Goal: Task Accomplishment & Management: Use online tool/utility

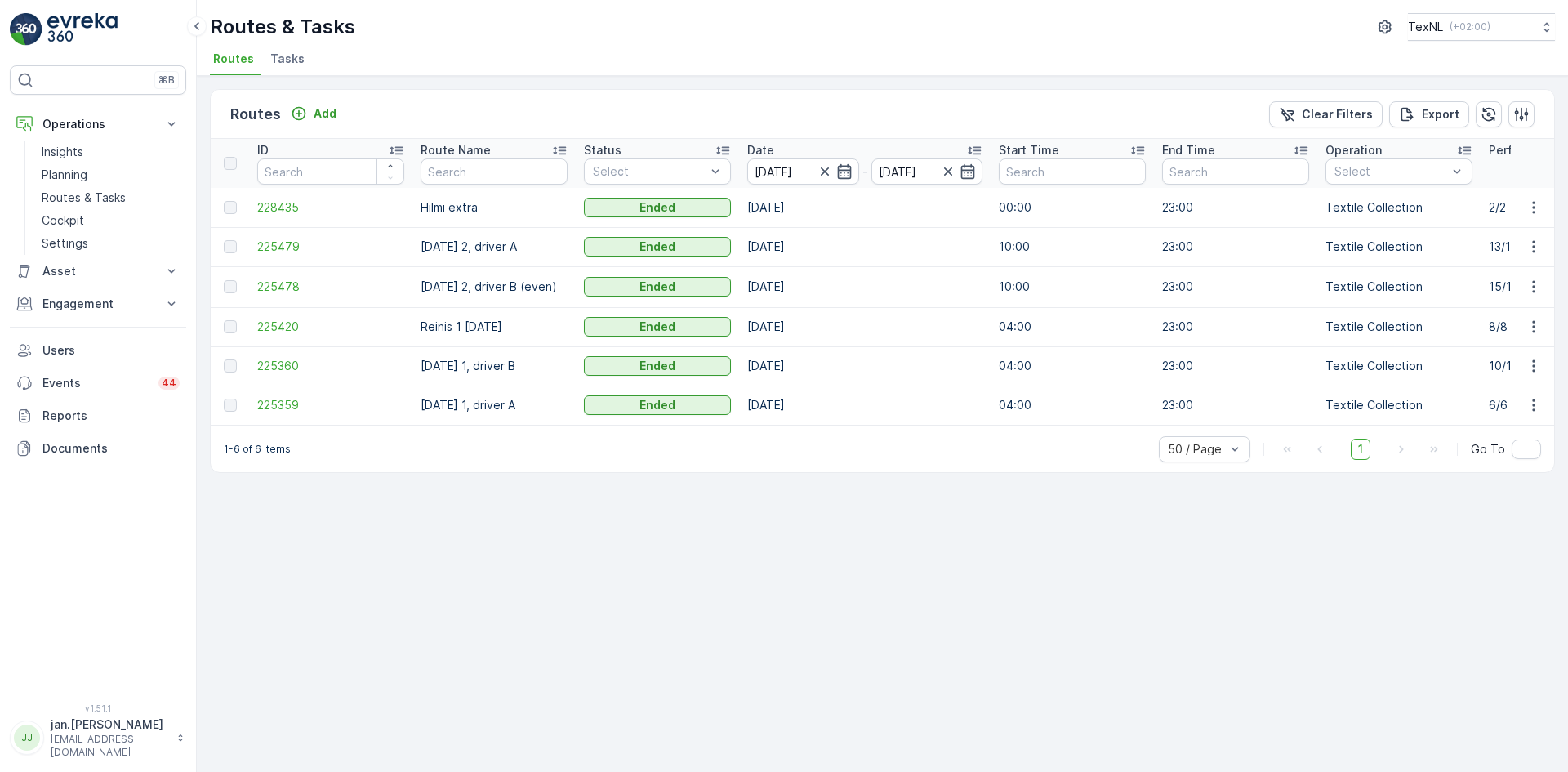
drag, startPoint x: 803, startPoint y: 150, endPoint x: 796, endPoint y: 156, distance: 9.2
click at [803, 150] on div "Date" at bounding box center [865, 150] width 235 height 16
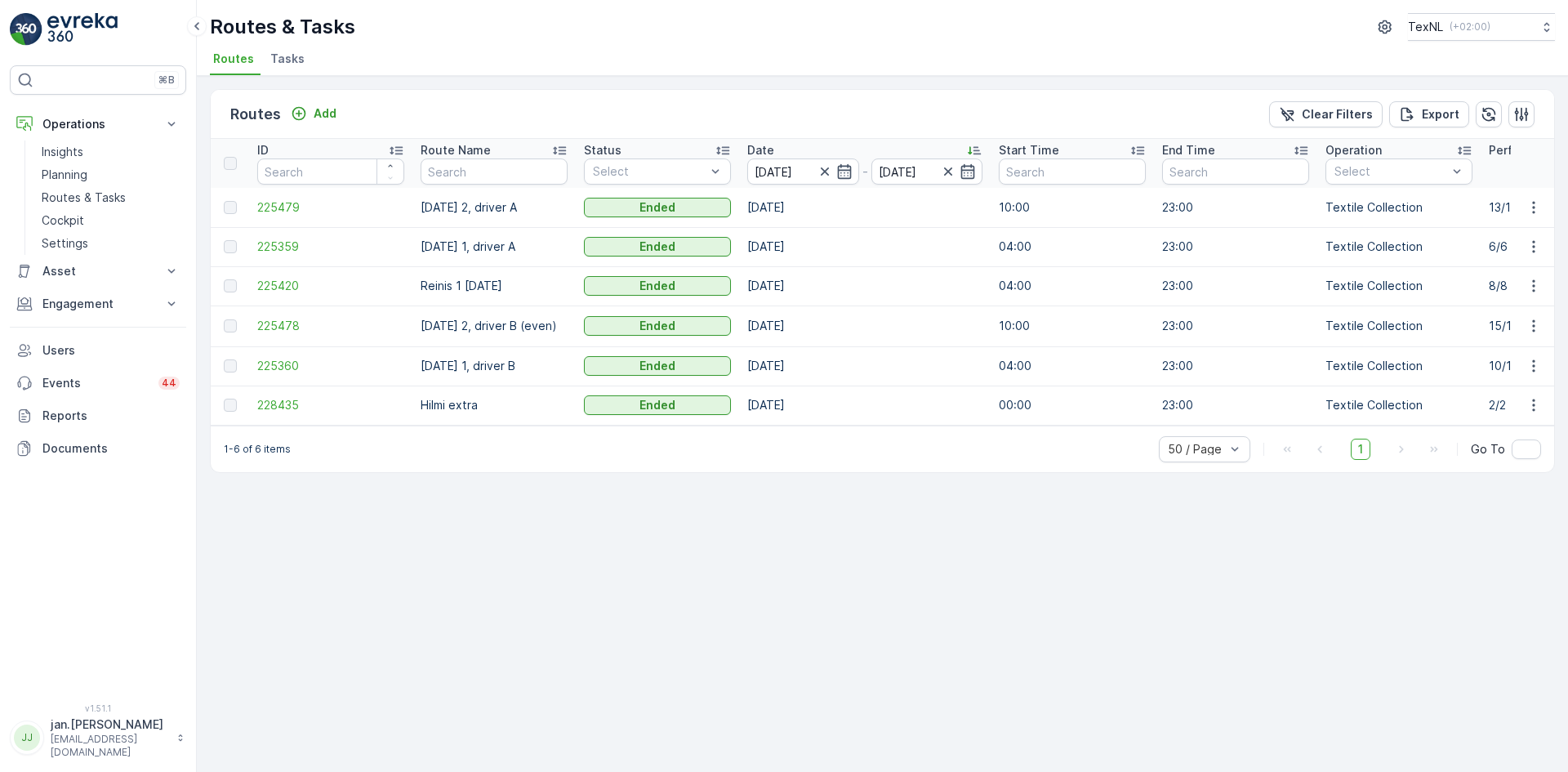
click at [967, 141] on th "Date [DATE] - [DATE]" at bounding box center [865, 163] width 252 height 49
click at [777, 174] on input "[DATE]" at bounding box center [803, 171] width 112 height 27
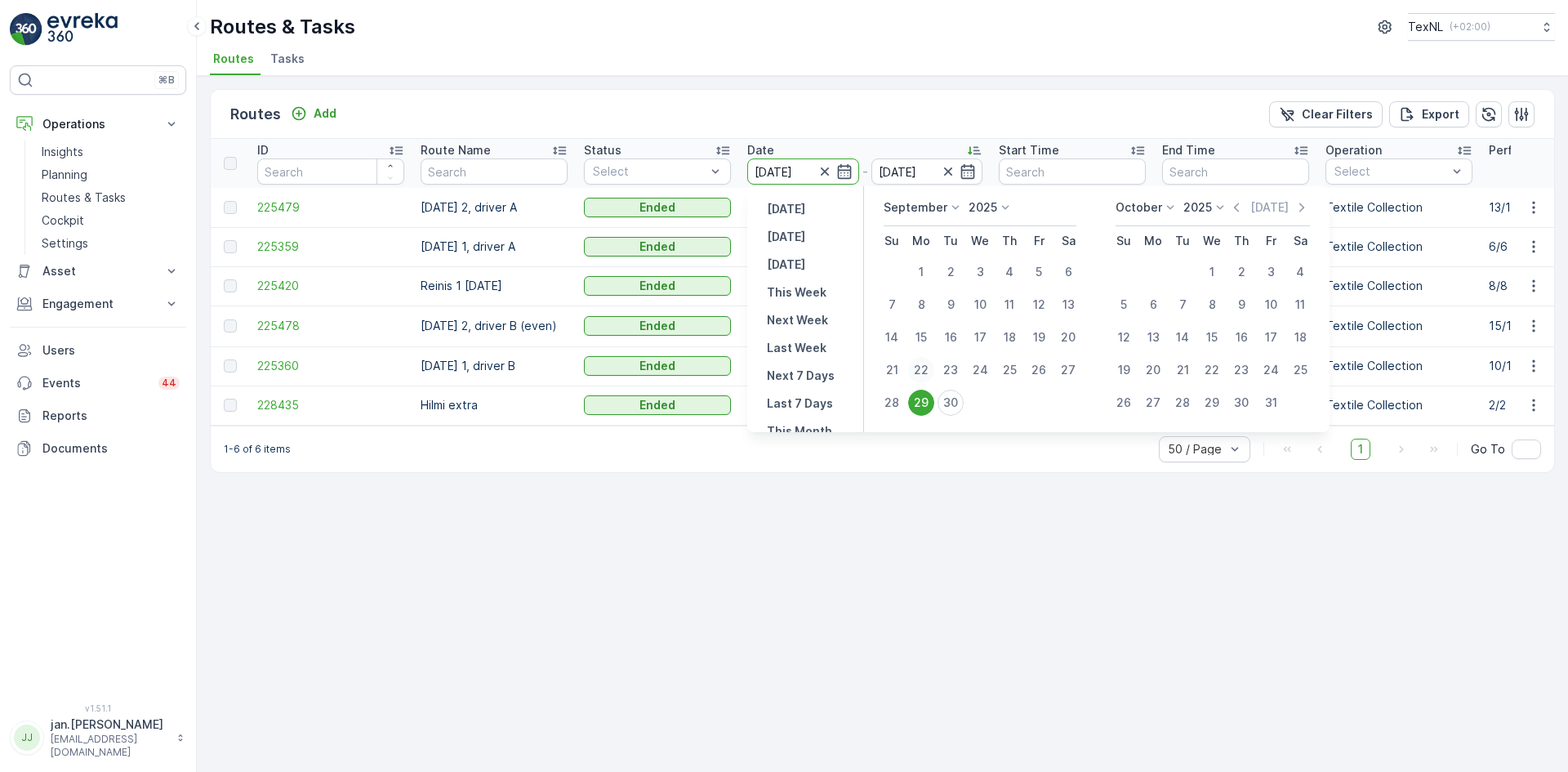
click at [922, 365] on div "22" at bounding box center [921, 370] width 27 height 27
type input "[DATE]"
click at [922, 364] on div "22" at bounding box center [921, 370] width 27 height 27
type input "[DATE]"
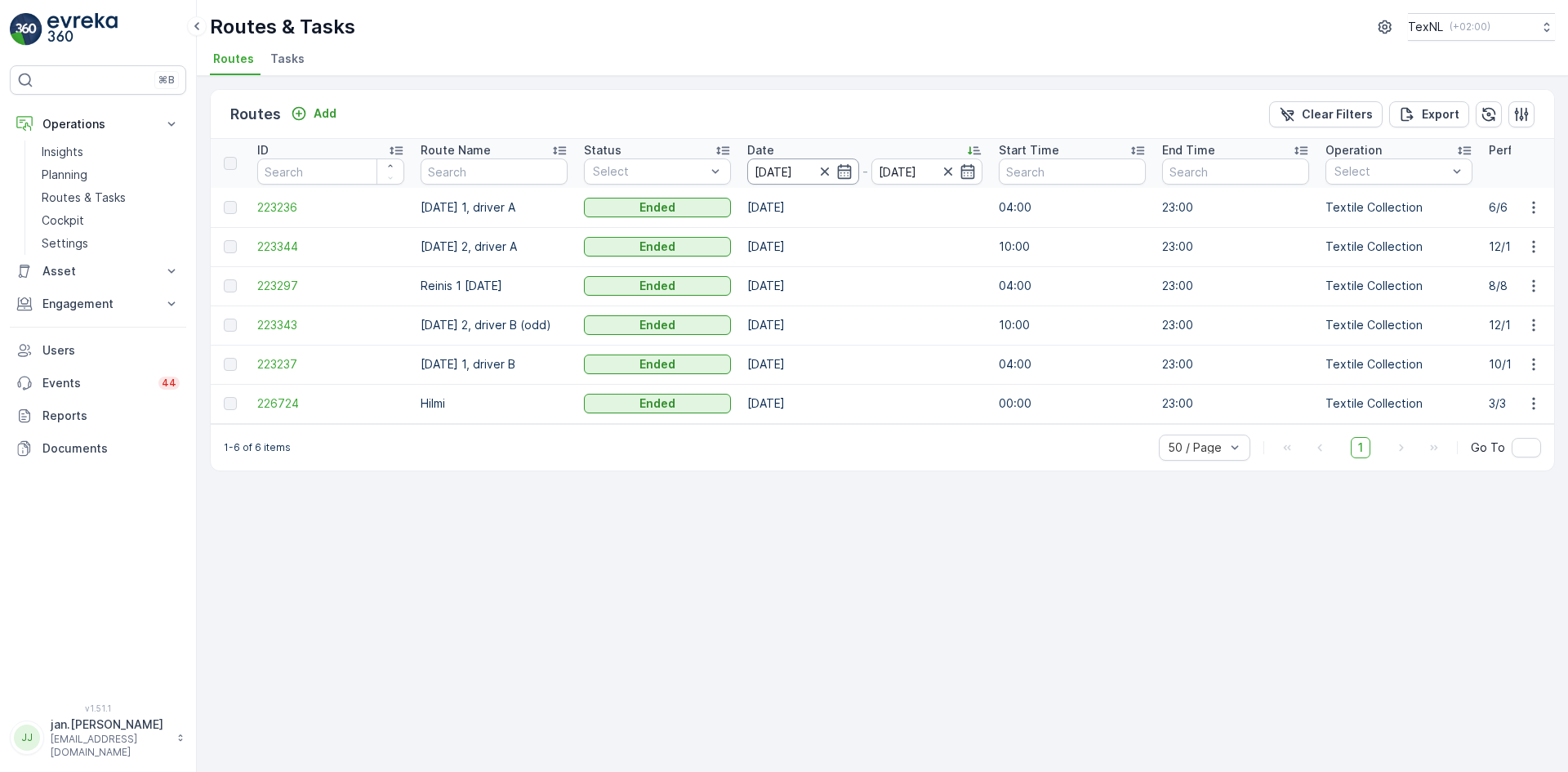
click at [784, 173] on input "[DATE]" at bounding box center [803, 171] width 112 height 27
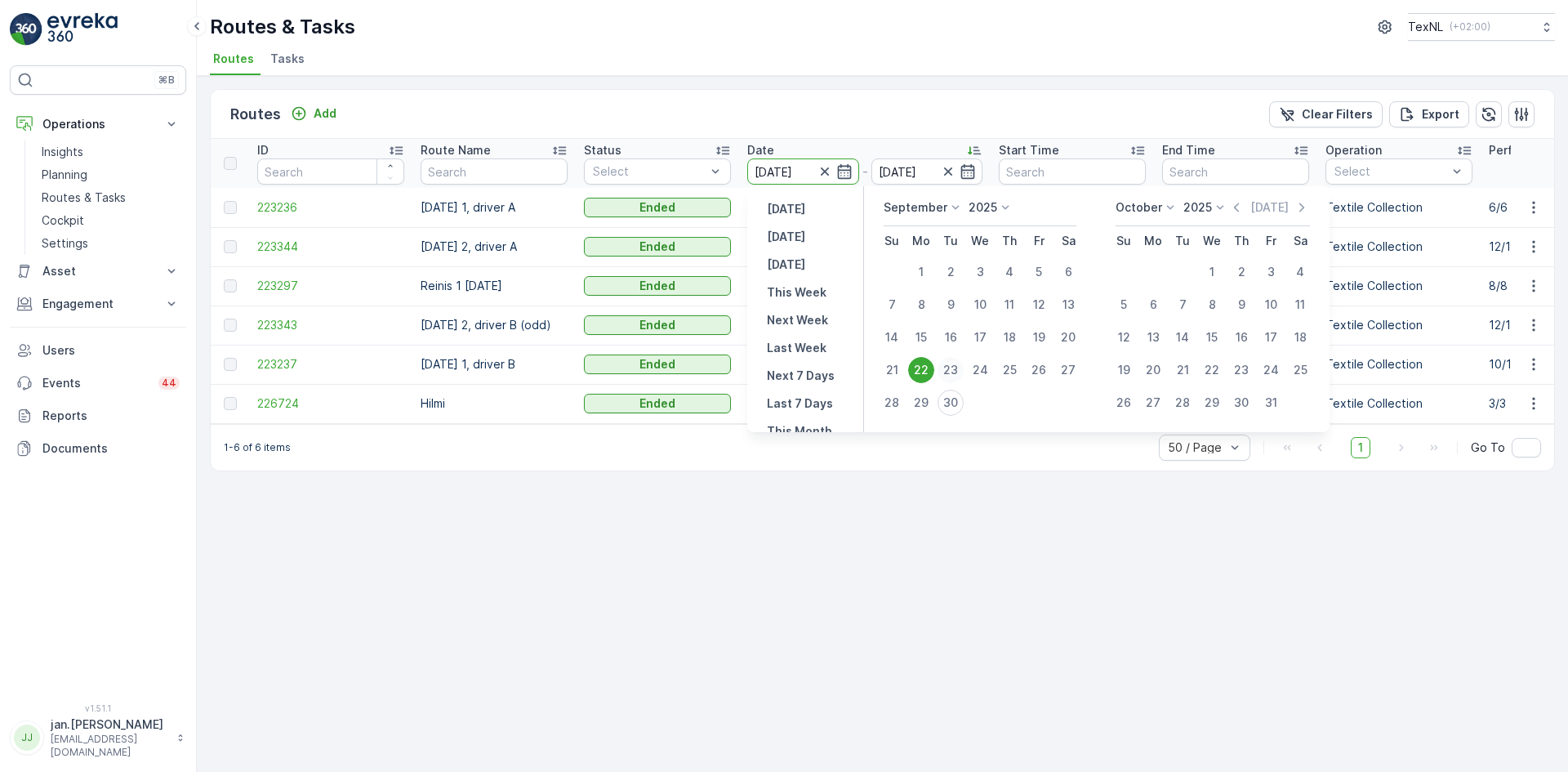
click at [952, 371] on div "23" at bounding box center [951, 370] width 27 height 27
type input "[DATE]"
click at [951, 371] on div "23" at bounding box center [951, 370] width 27 height 27
type input "[DATE]"
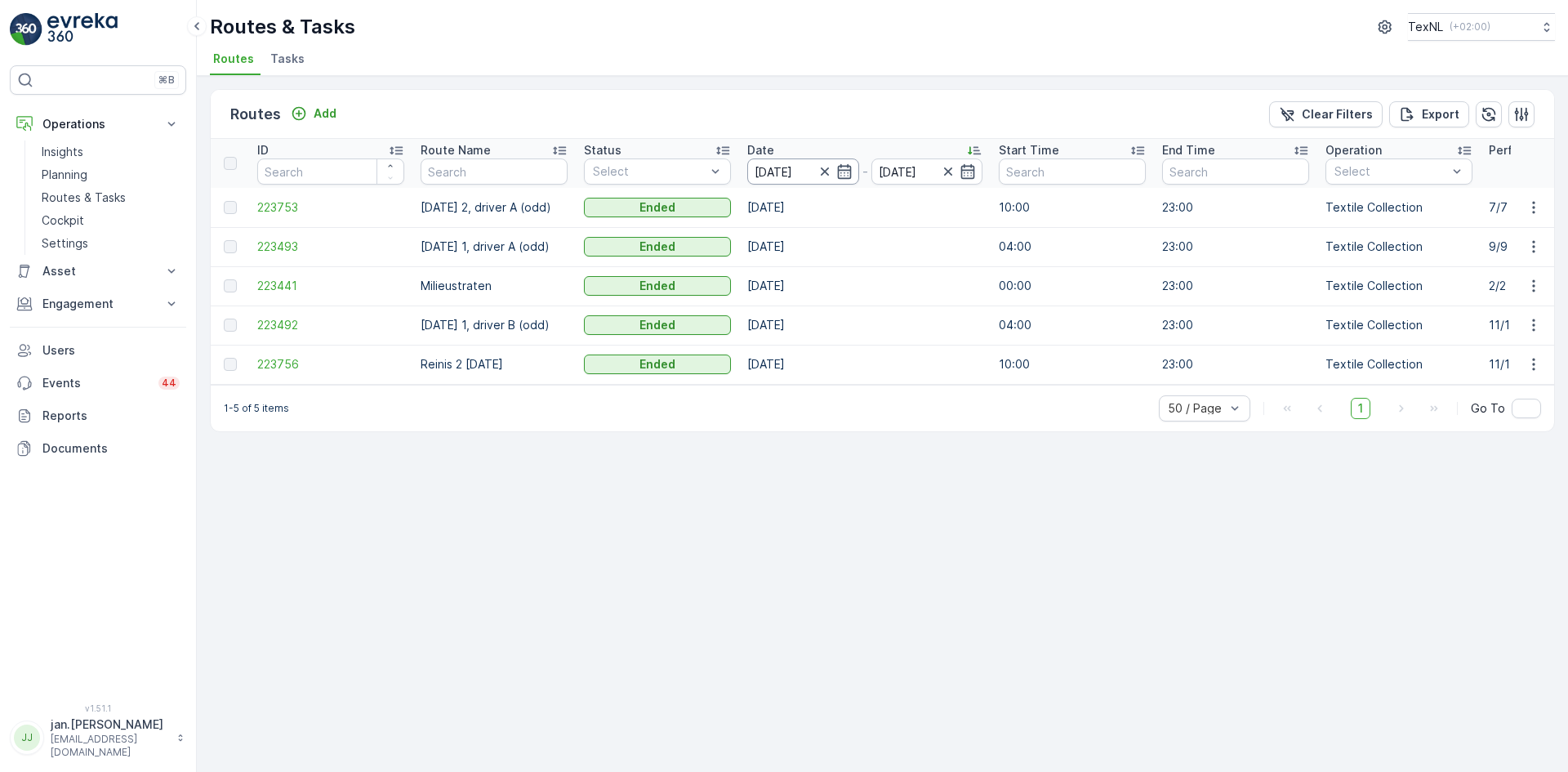
click at [784, 173] on input "[DATE]" at bounding box center [803, 171] width 112 height 27
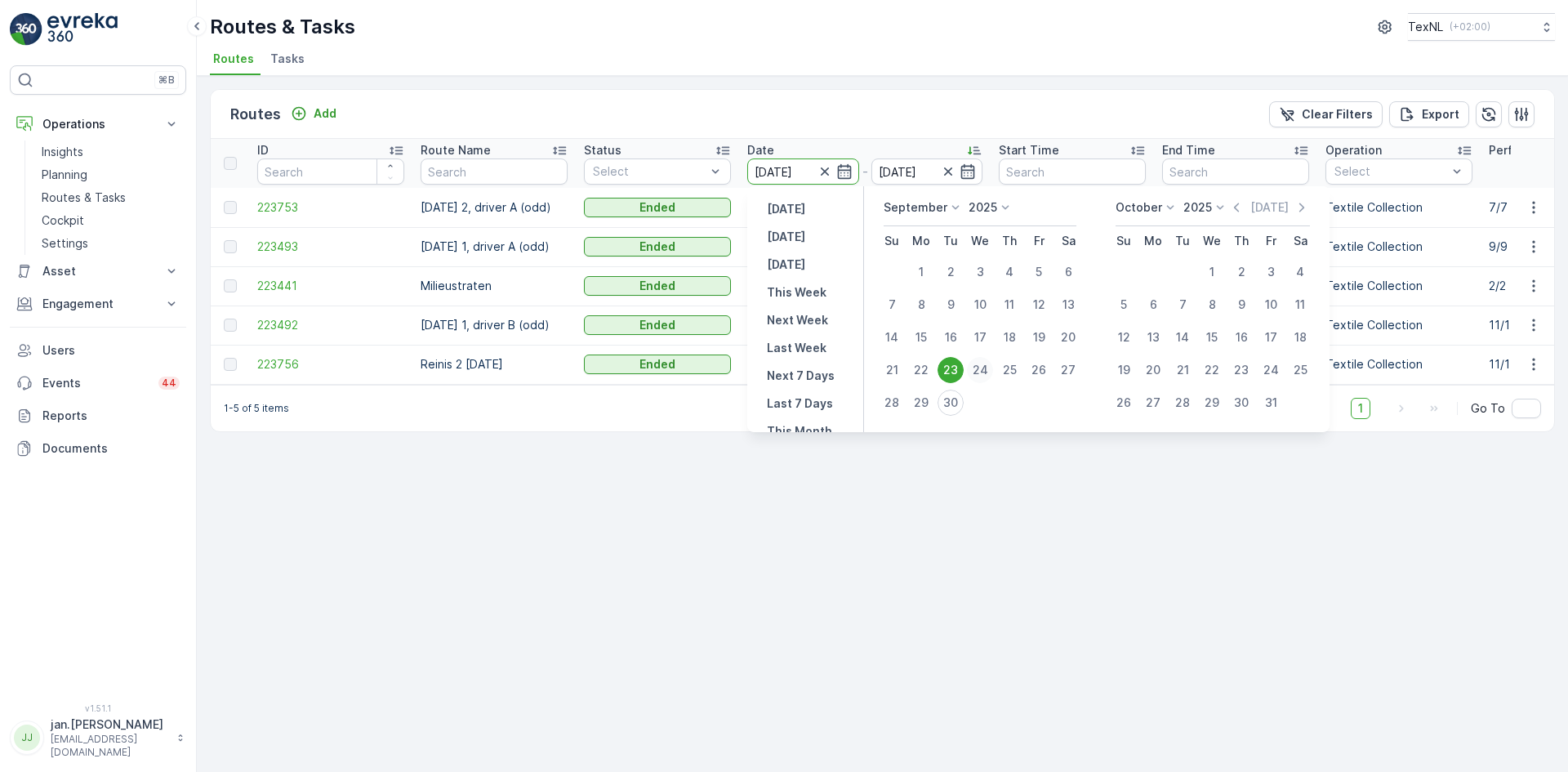
click at [983, 374] on div "24" at bounding box center [980, 370] width 27 height 27
type input "[DATE]"
click at [984, 374] on div "24" at bounding box center [980, 370] width 27 height 27
type input "[DATE]"
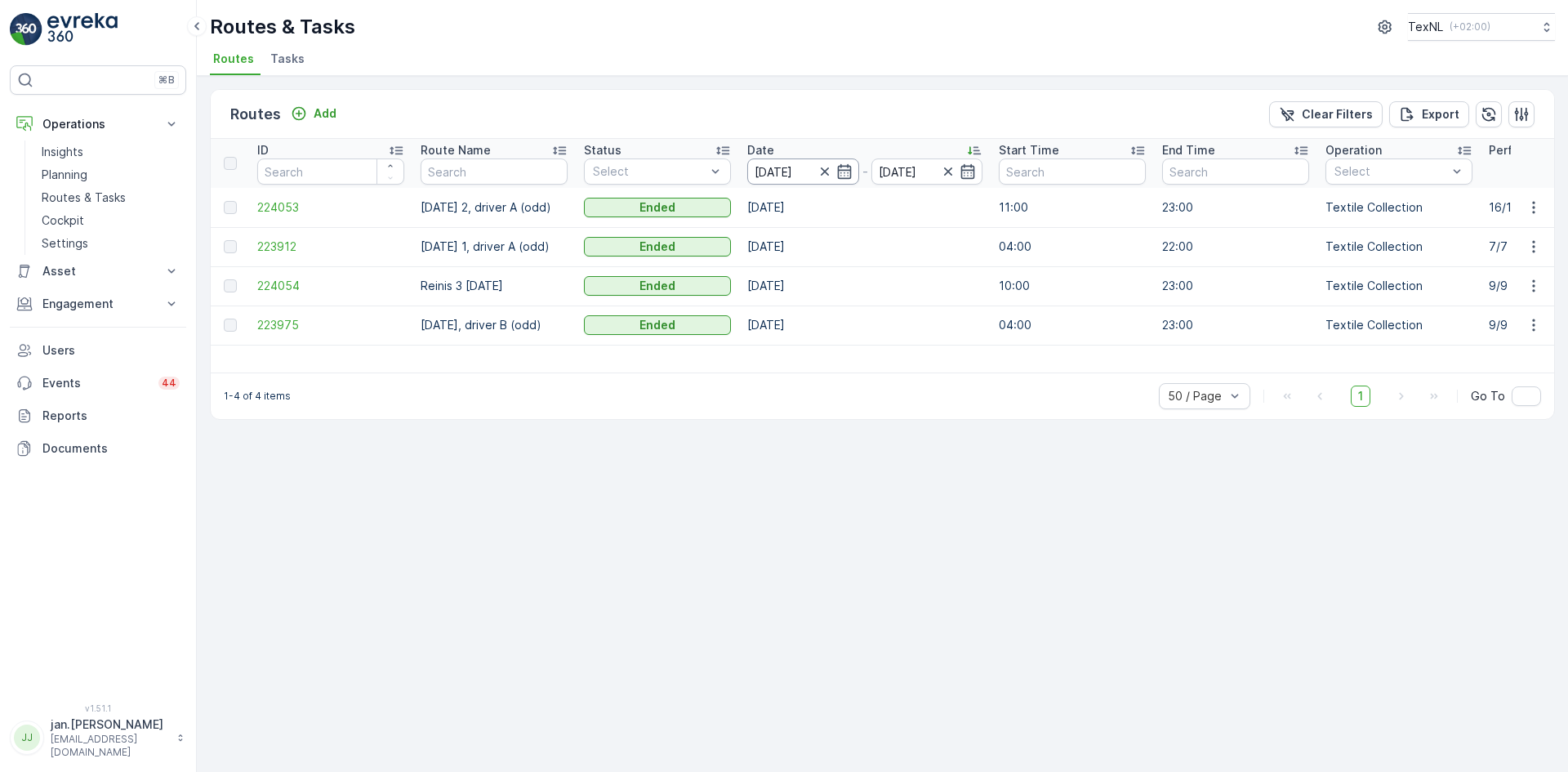
click at [796, 171] on input "[DATE]" at bounding box center [803, 171] width 112 height 27
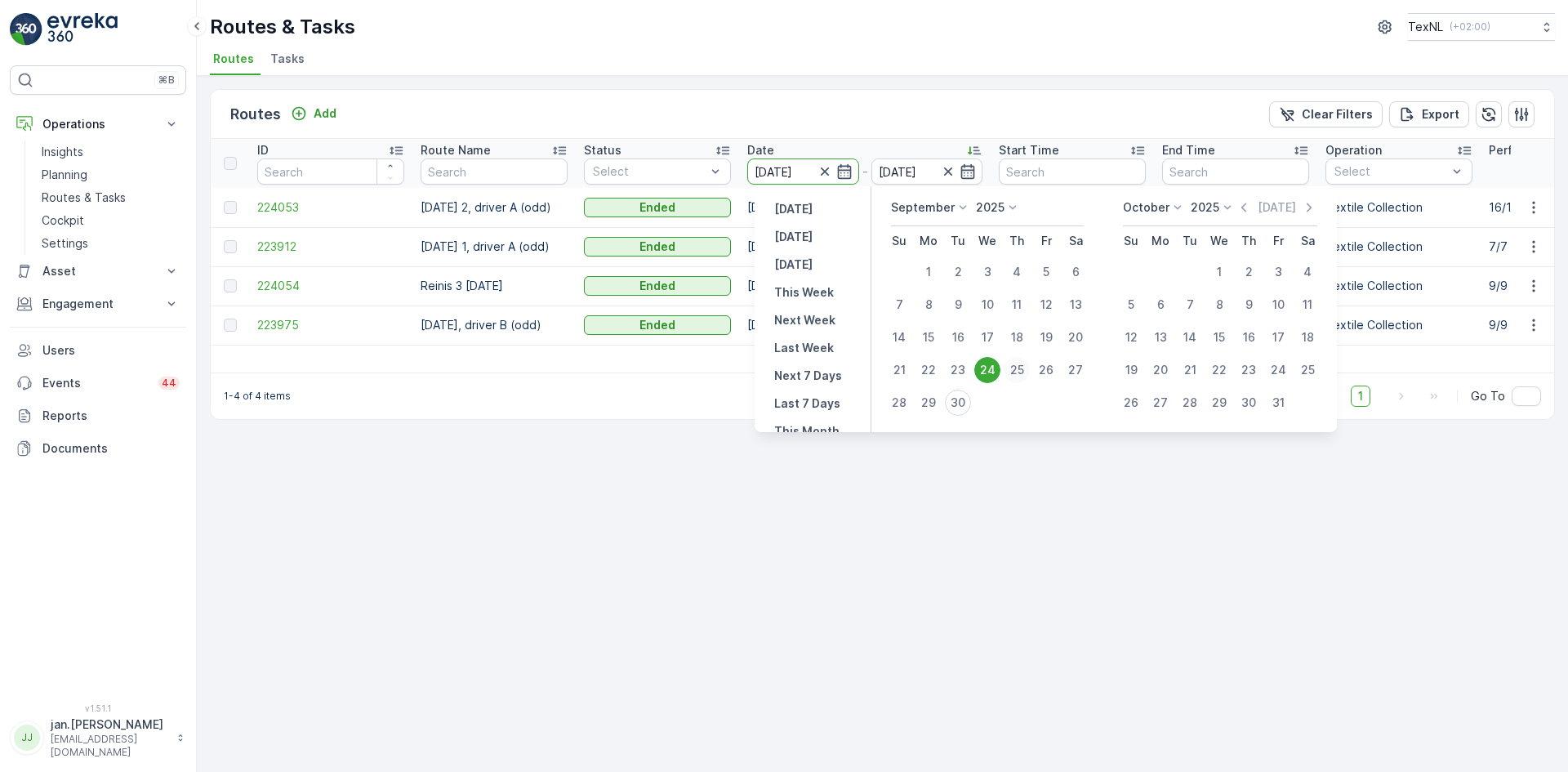
click at [1018, 374] on div "25" at bounding box center [1017, 370] width 27 height 27
type input "[DATE]"
click at [1018, 374] on div "25" at bounding box center [1017, 370] width 27 height 27
type input "[DATE]"
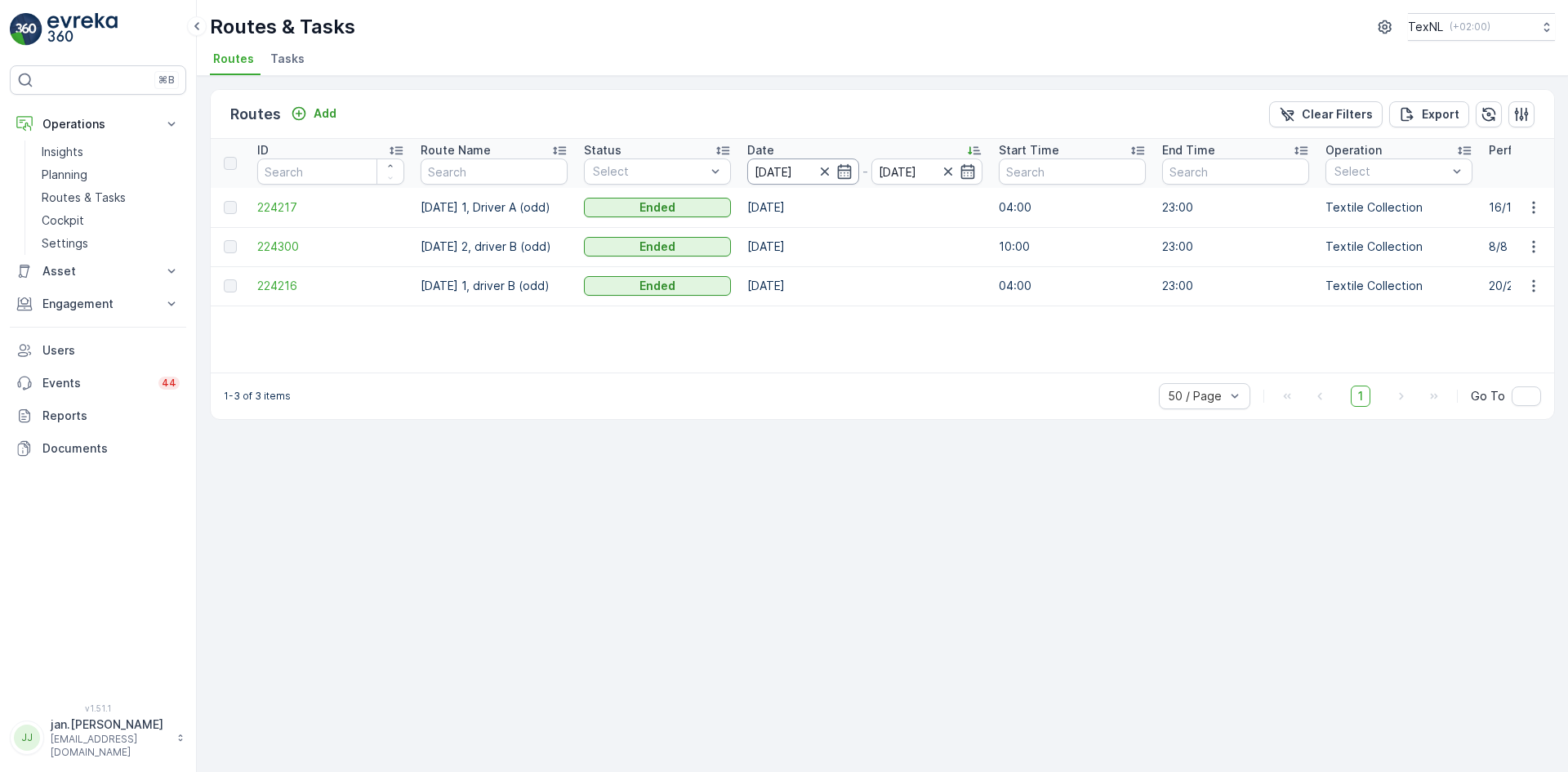
click at [777, 171] on input "[DATE]" at bounding box center [803, 171] width 112 height 27
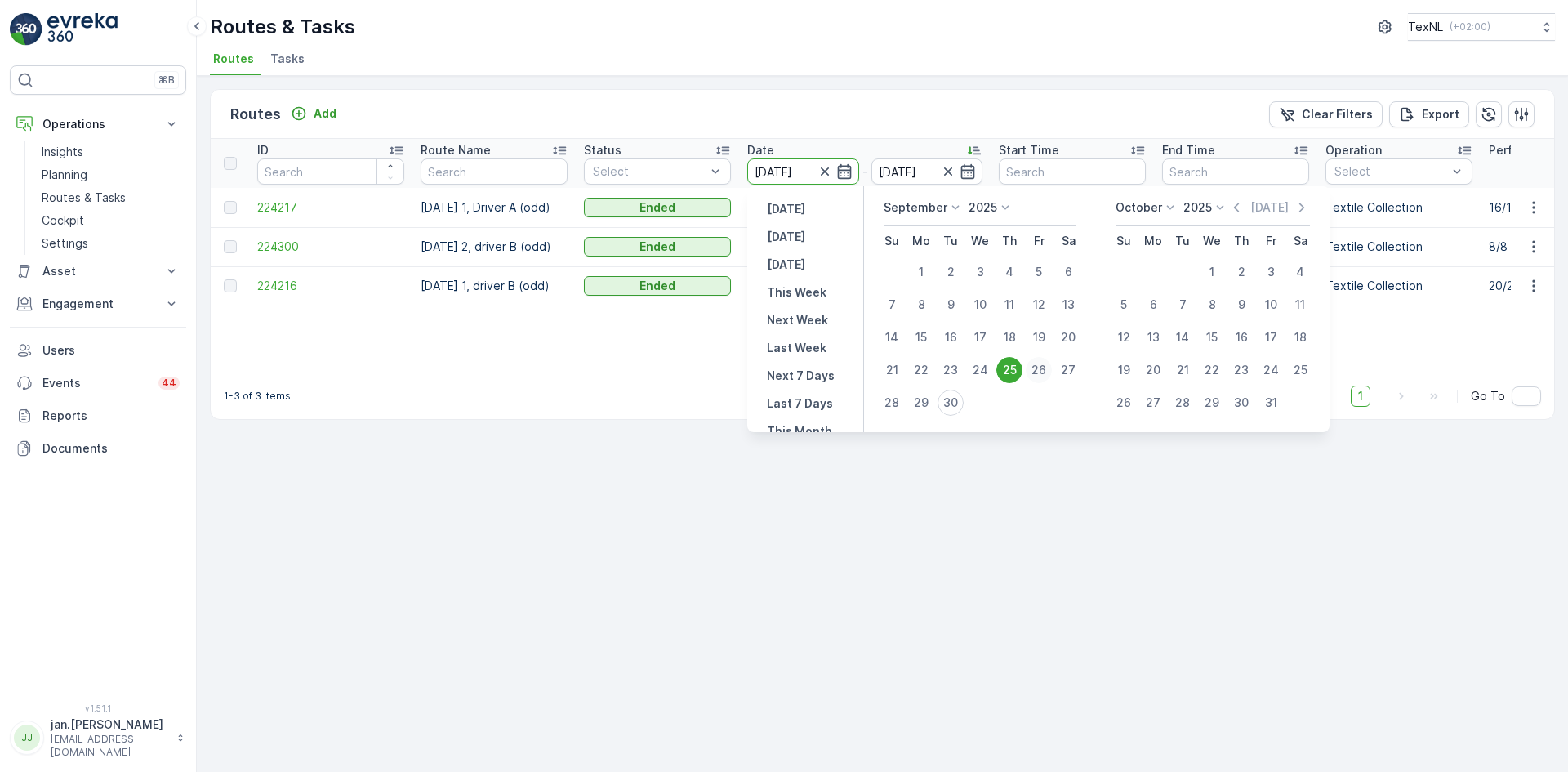
click at [1039, 368] on div "26" at bounding box center [1039, 370] width 27 height 27
type input "[DATE]"
click at [1040, 368] on div "26" at bounding box center [1039, 370] width 27 height 27
type input "[DATE]"
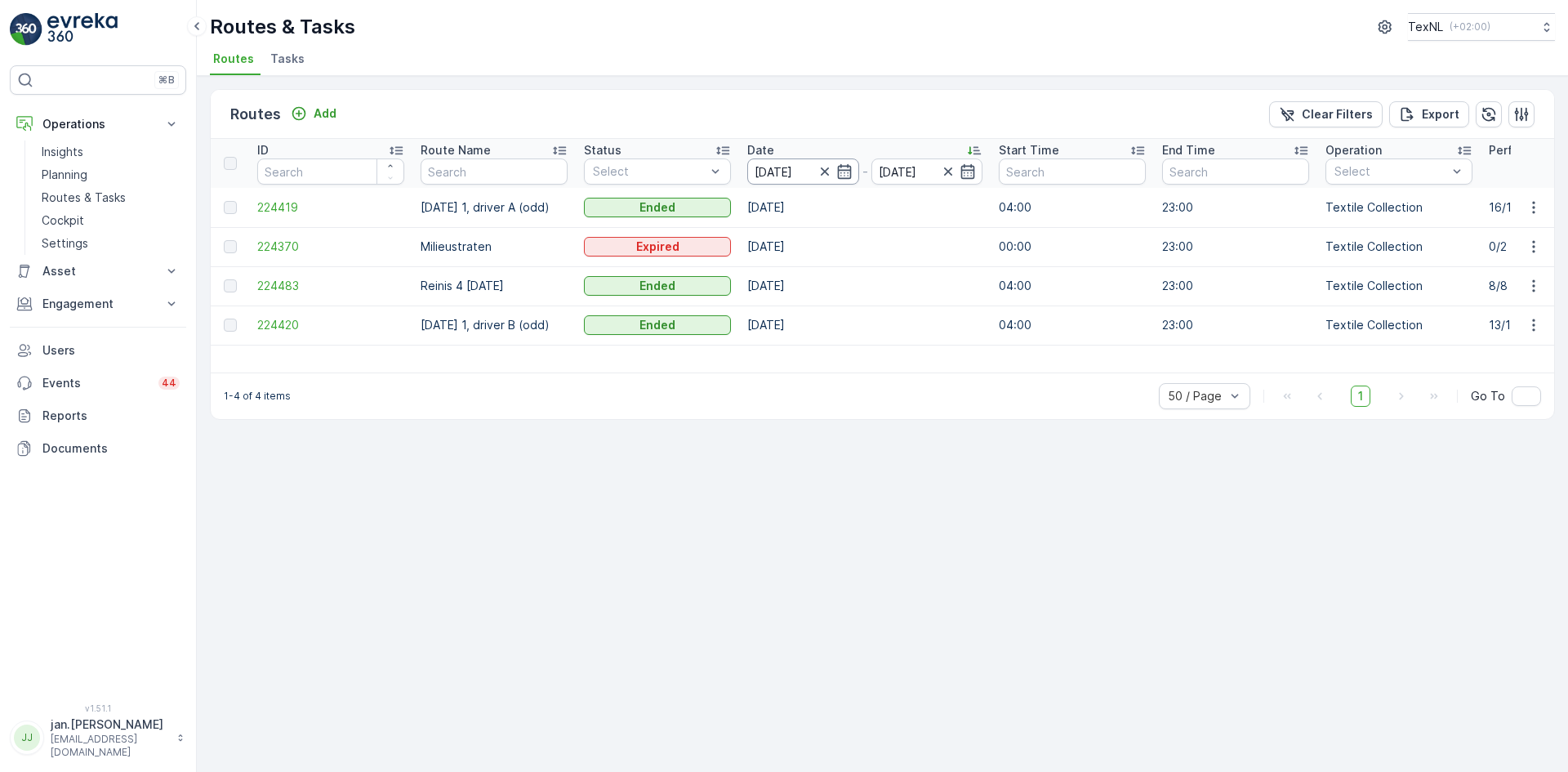
click at [784, 165] on input "[DATE]" at bounding box center [803, 171] width 112 height 27
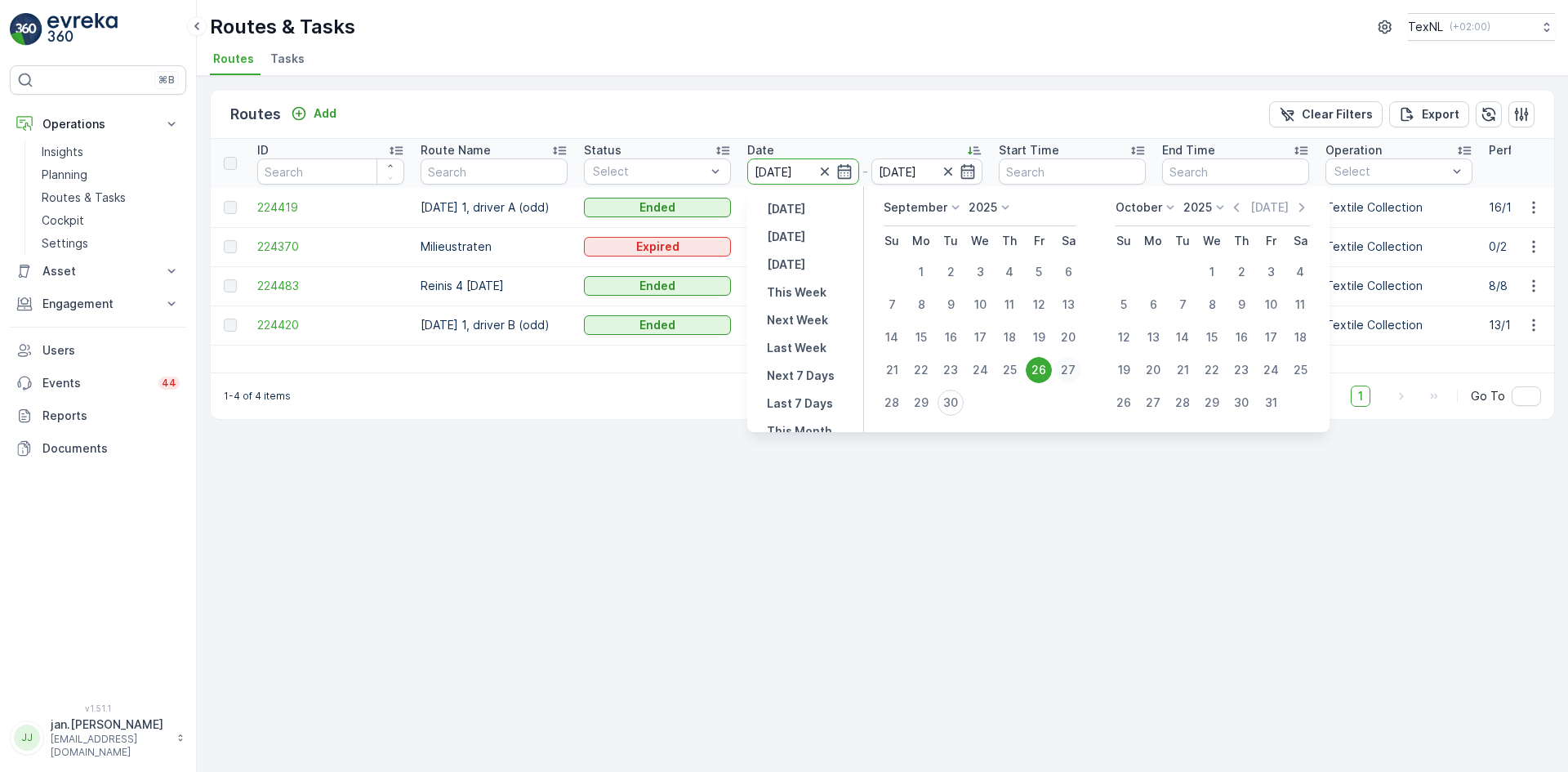
click at [1065, 366] on div "27" at bounding box center [1068, 370] width 27 height 27
type input "[DATE]"
click at [1065, 366] on div "27" at bounding box center [1068, 370] width 27 height 27
type input "[DATE]"
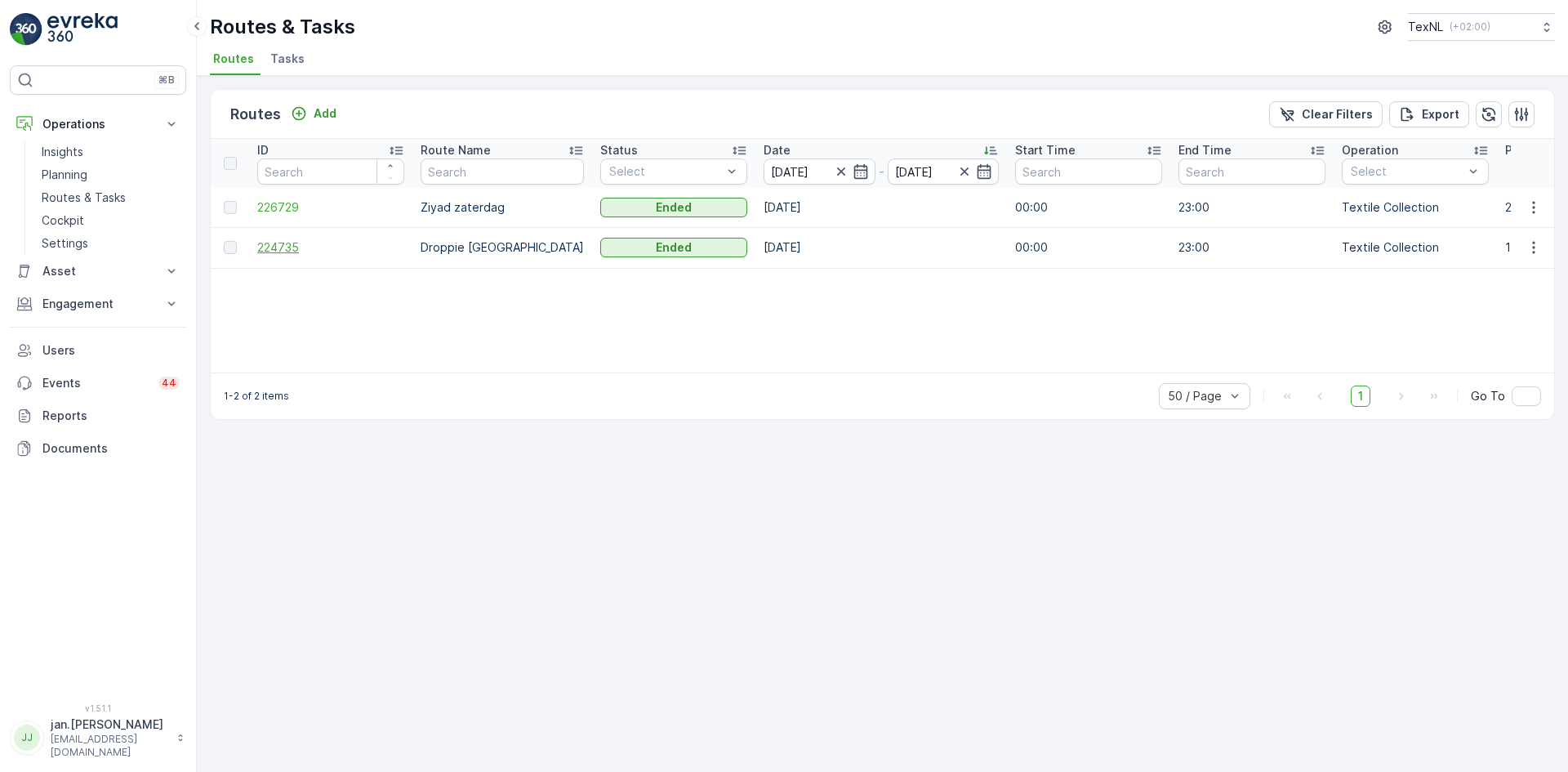
click at [282, 242] on span "224735" at bounding box center [331, 247] width 147 height 16
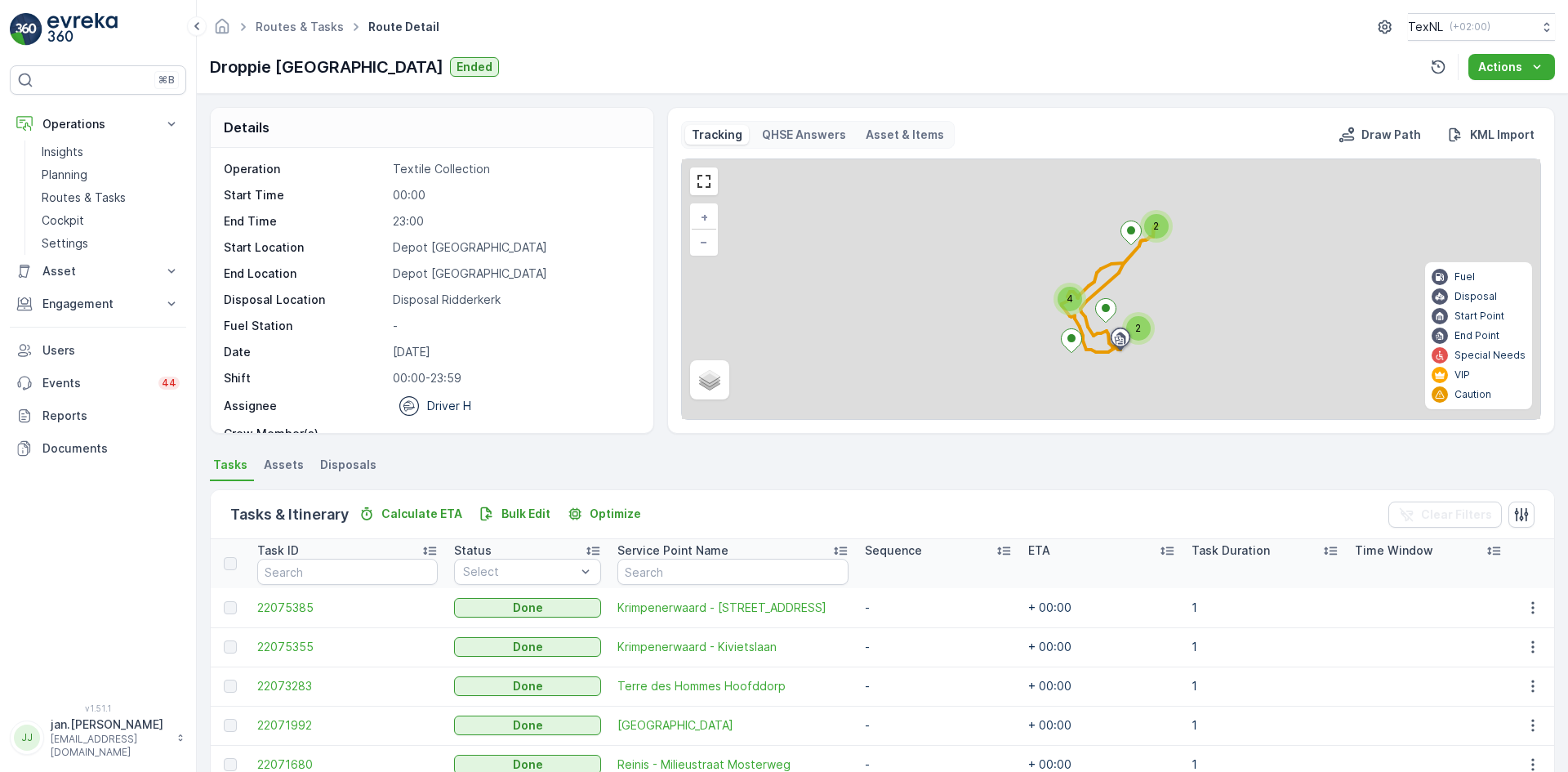
click at [362, 464] on span "Disposals" at bounding box center [349, 464] width 57 height 16
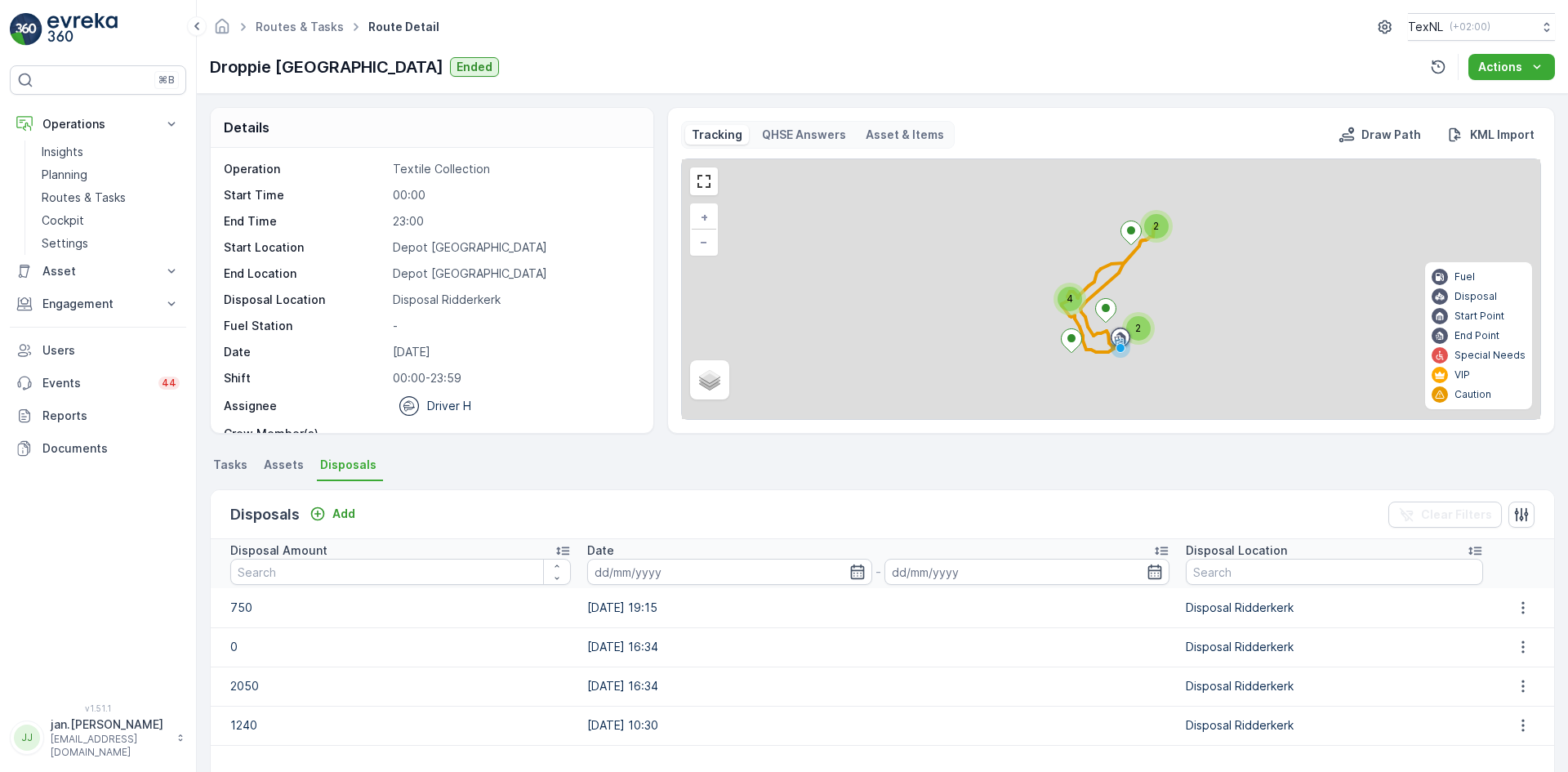
click at [241, 462] on span "Tasks" at bounding box center [230, 464] width 34 height 16
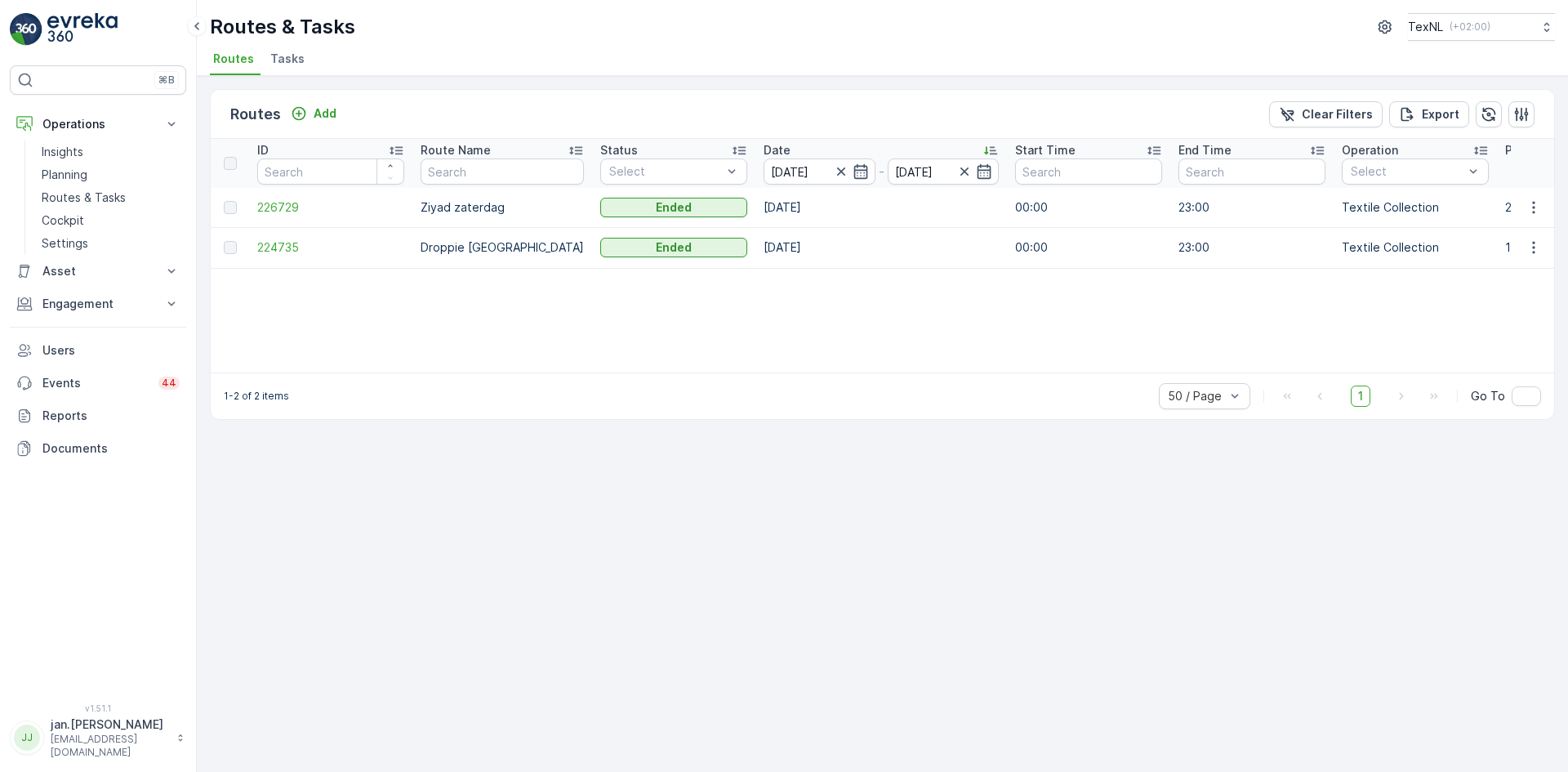
click at [289, 221] on td "226729" at bounding box center [331, 207] width 164 height 39
click at [288, 213] on span "226729" at bounding box center [331, 207] width 147 height 16
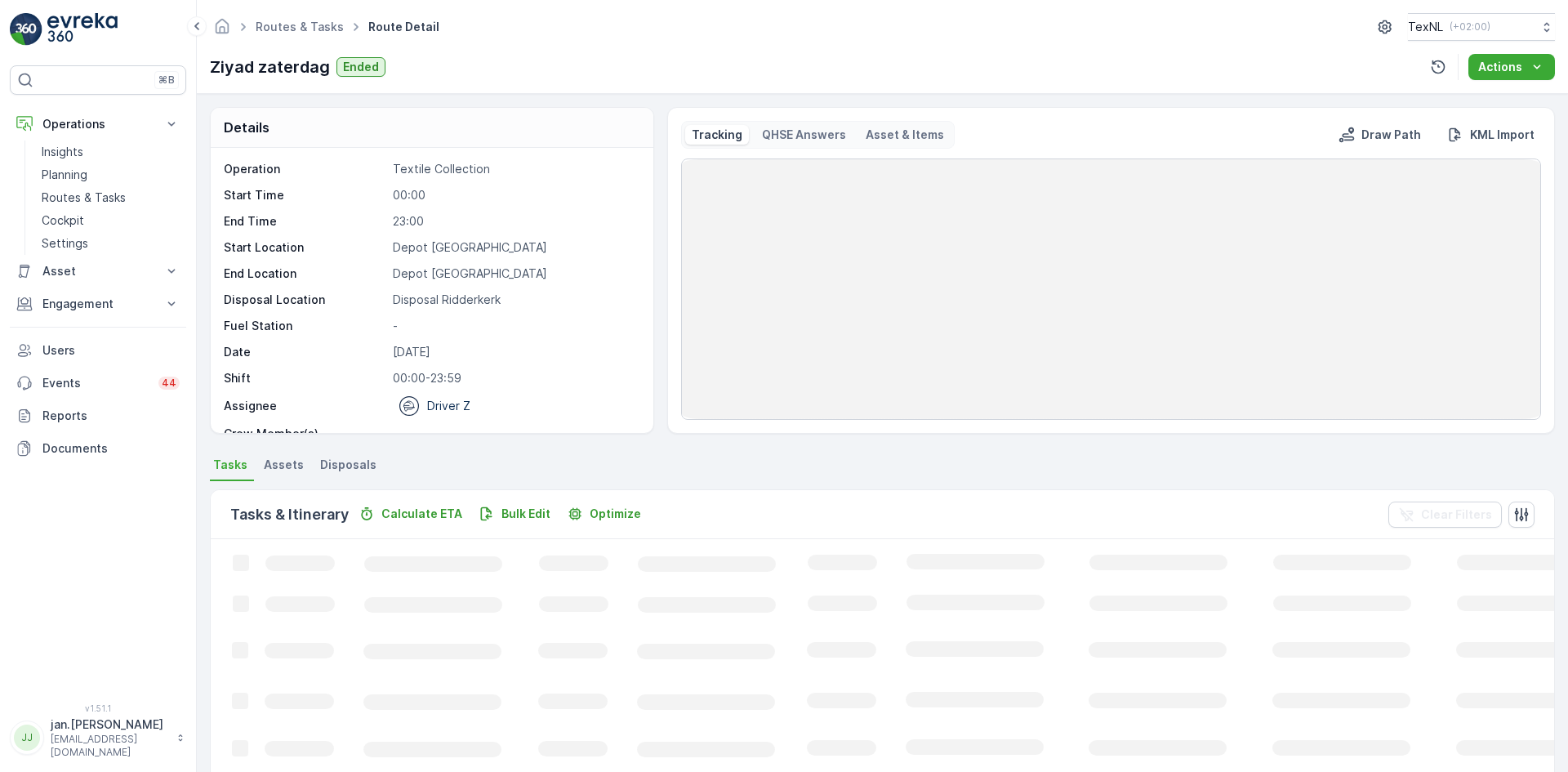
click at [344, 467] on span "Disposals" at bounding box center [349, 464] width 57 height 16
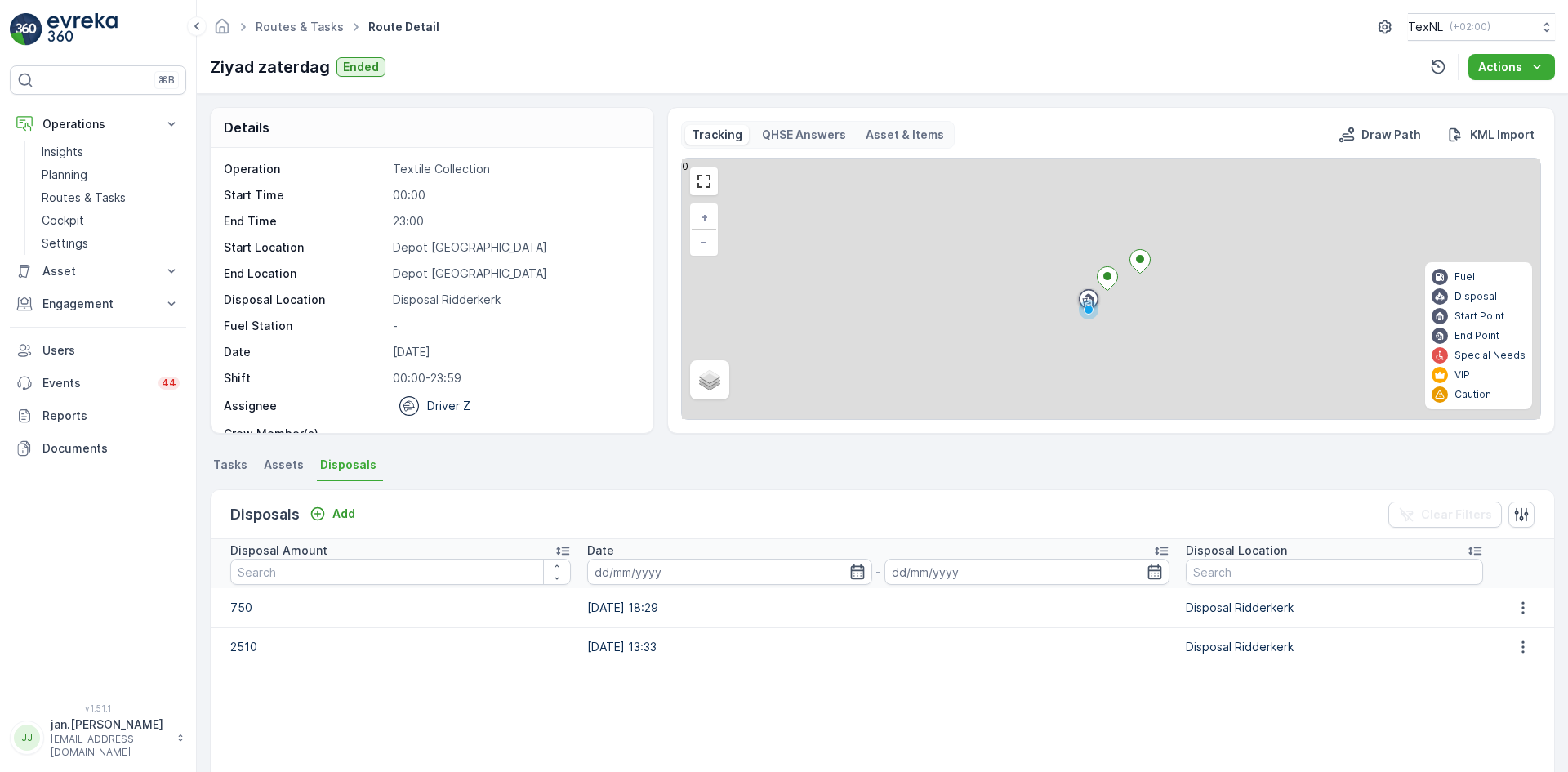
click at [232, 467] on span "Tasks" at bounding box center [230, 464] width 34 height 16
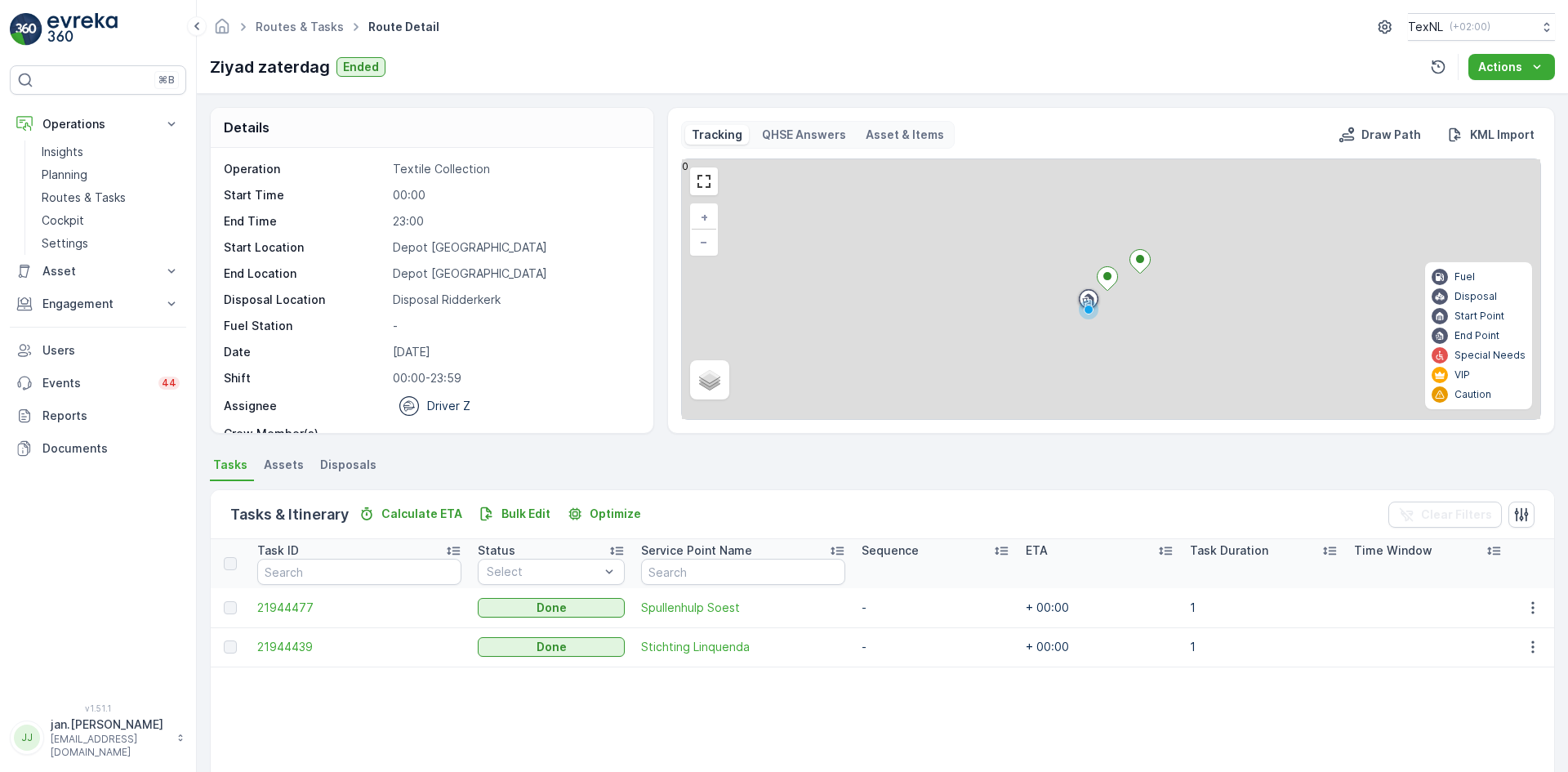
click at [331, 467] on span "Disposals" at bounding box center [349, 464] width 57 height 16
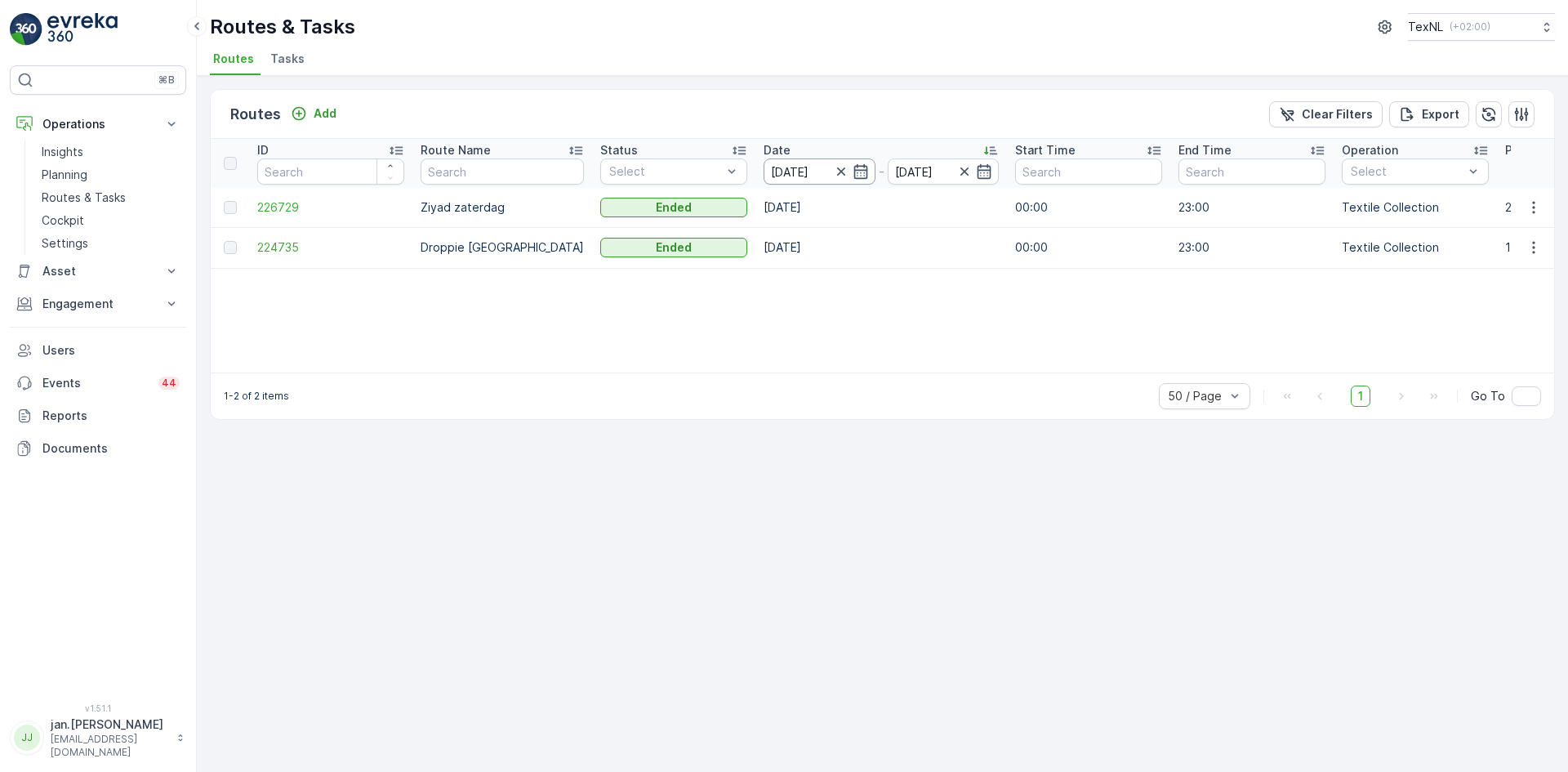
click at [767, 173] on input "[DATE]" at bounding box center [820, 171] width 112 height 27
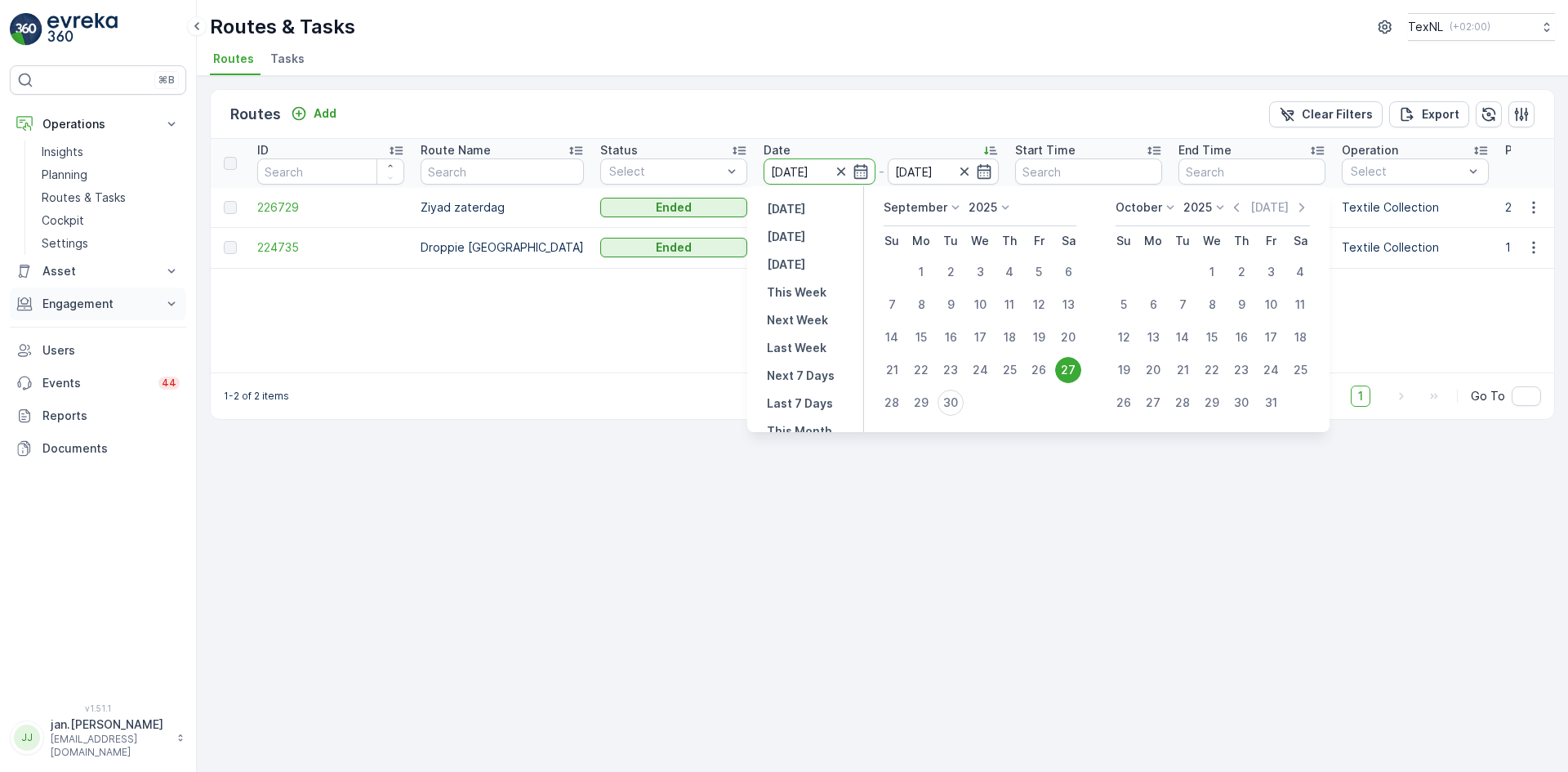
click at [123, 302] on p "Engagement" at bounding box center [98, 303] width 111 height 16
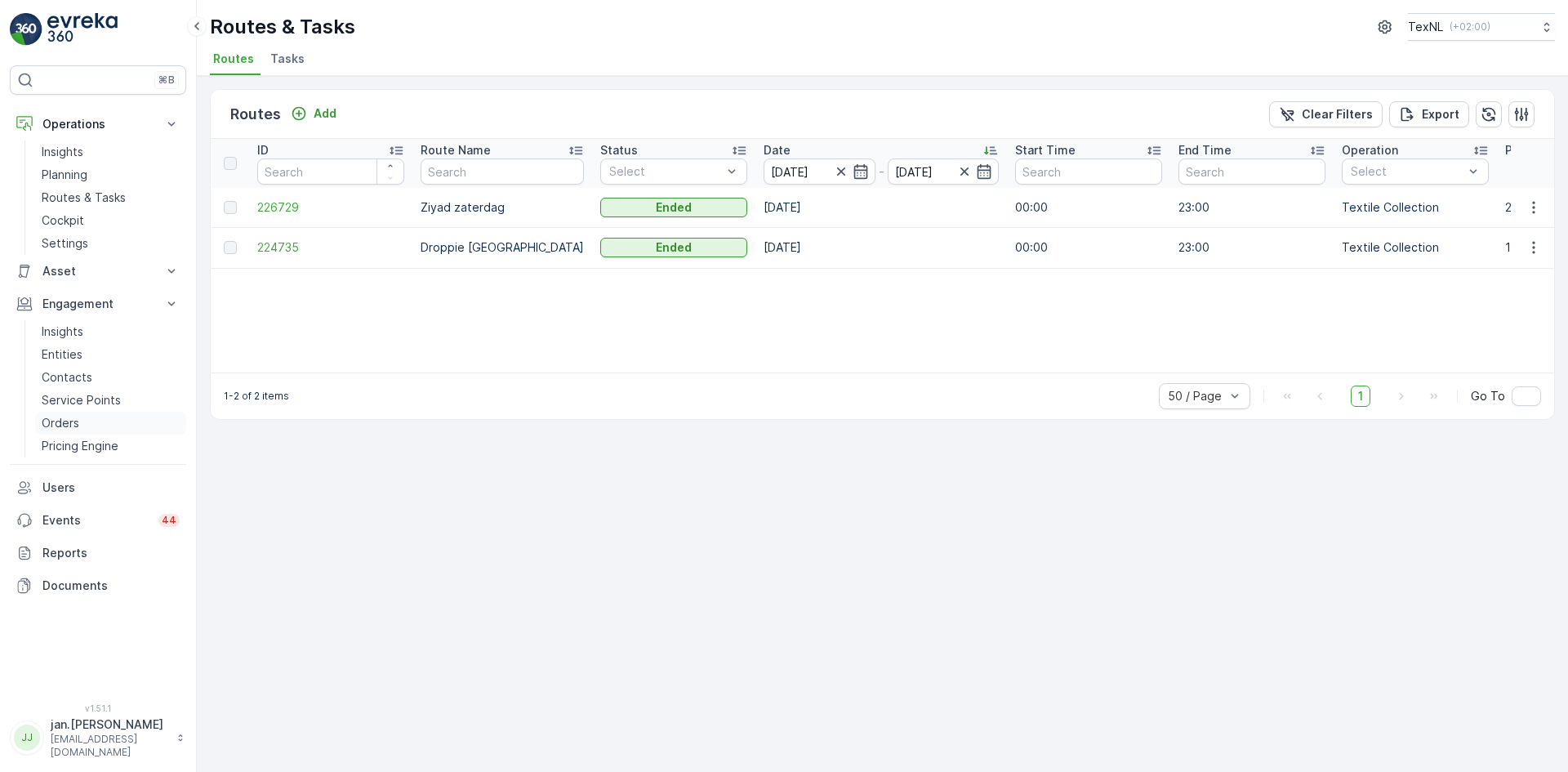
click at [63, 422] on p "Orders" at bounding box center [61, 423] width 38 height 16
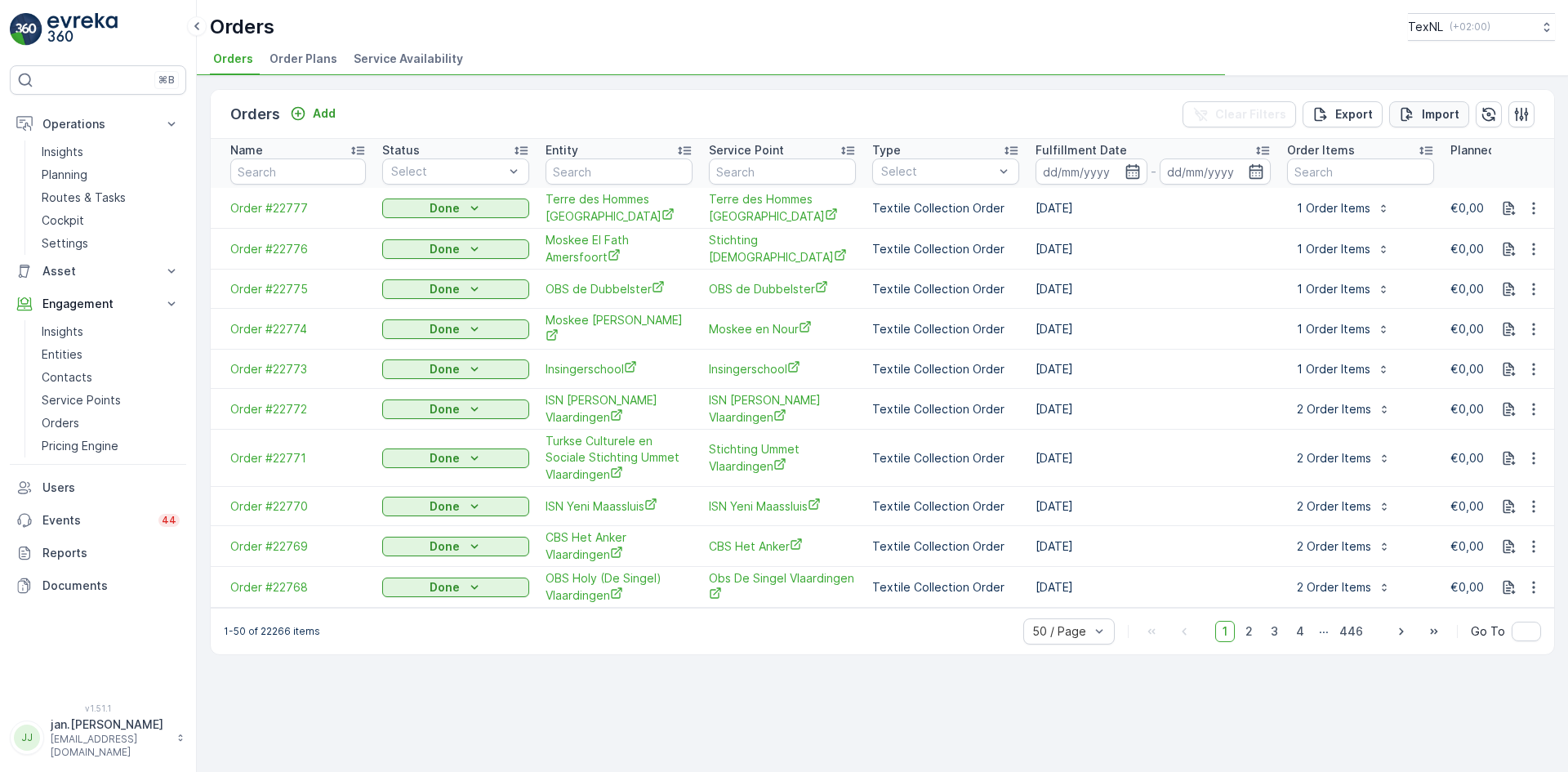
click at [1448, 107] on p "Import" at bounding box center [1440, 114] width 38 height 16
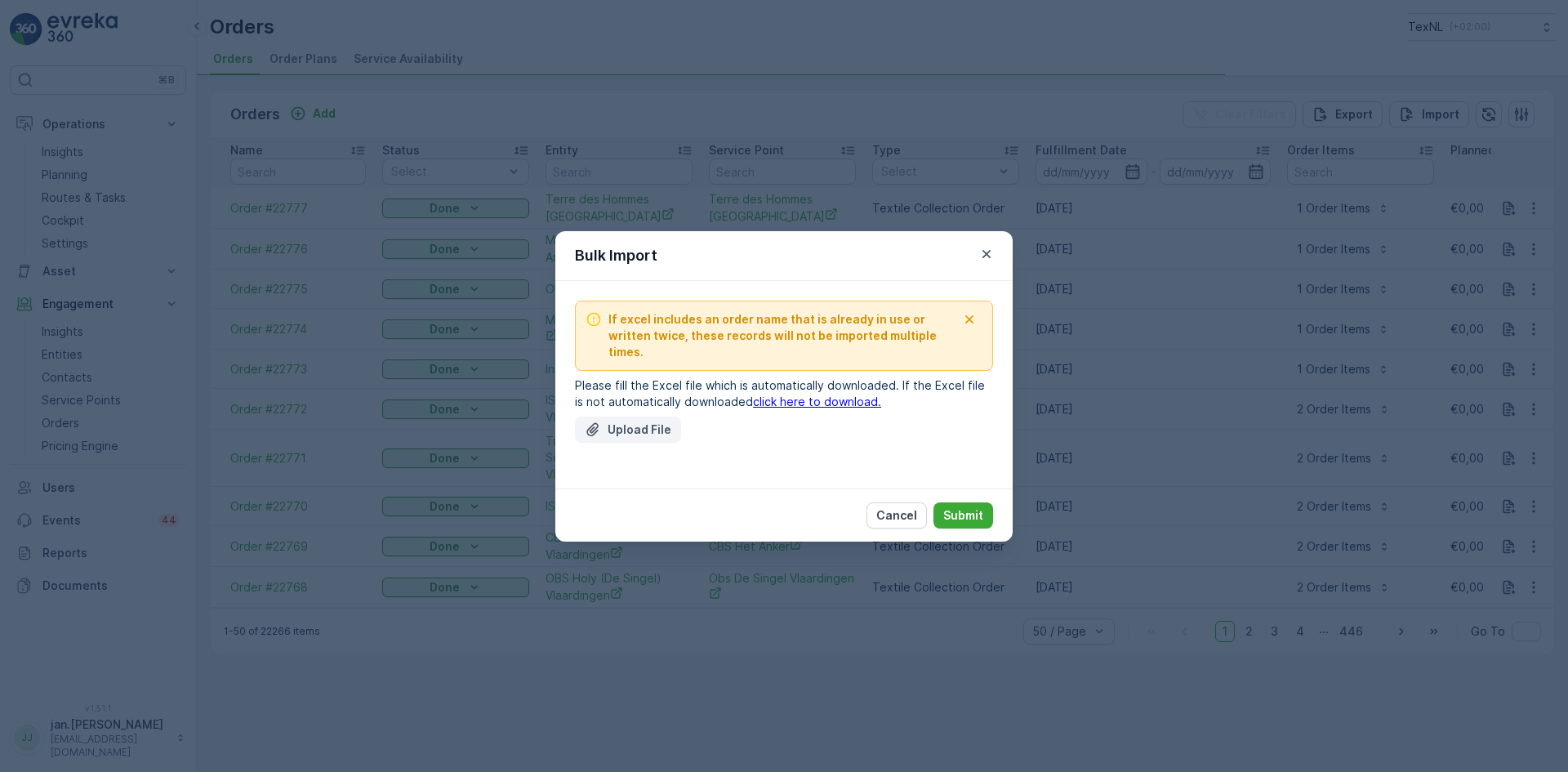
click at [632, 429] on button "Upload File" at bounding box center [628, 429] width 106 height 27
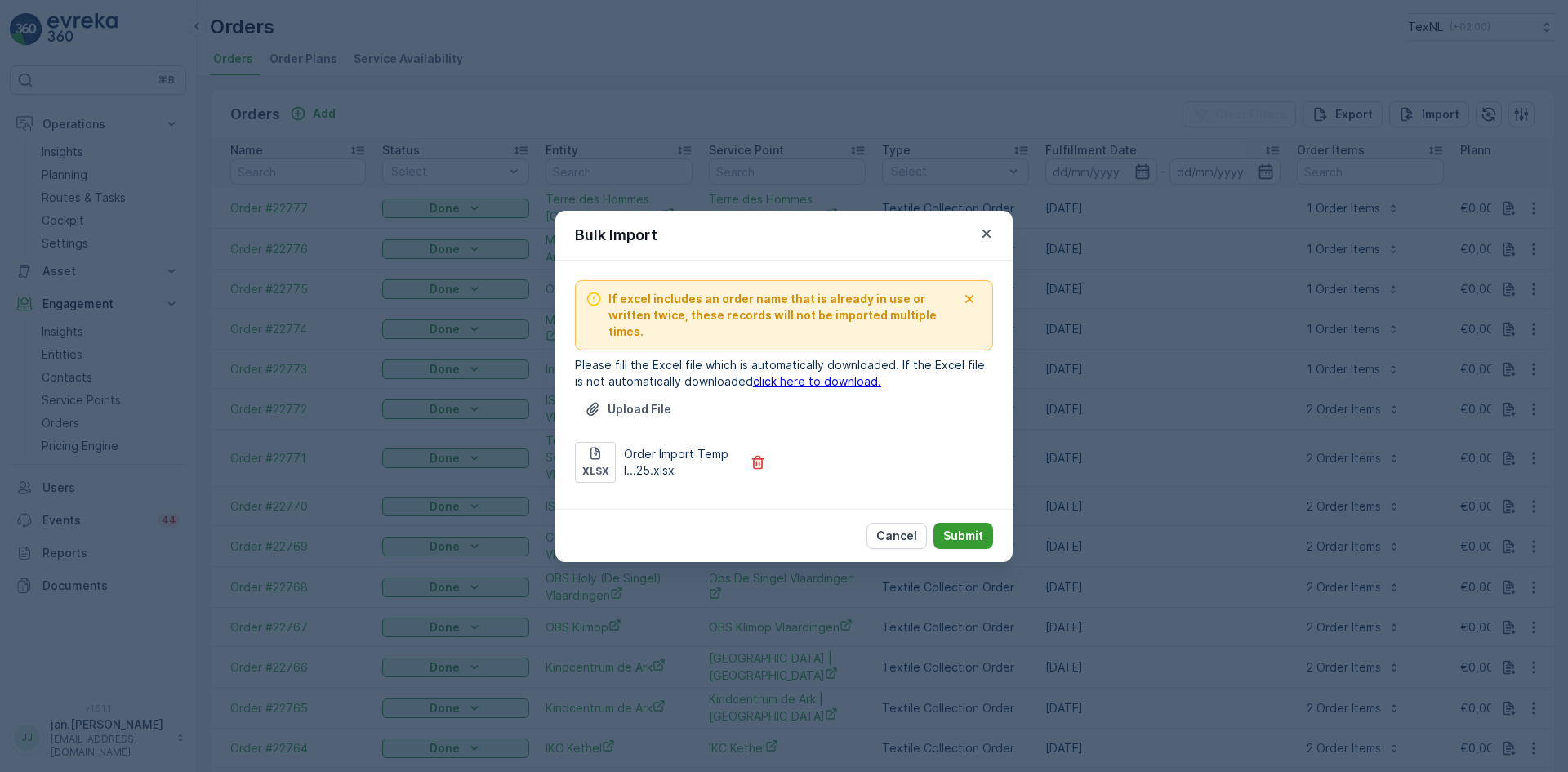
click at [957, 528] on p "Submit" at bounding box center [963, 536] width 40 height 16
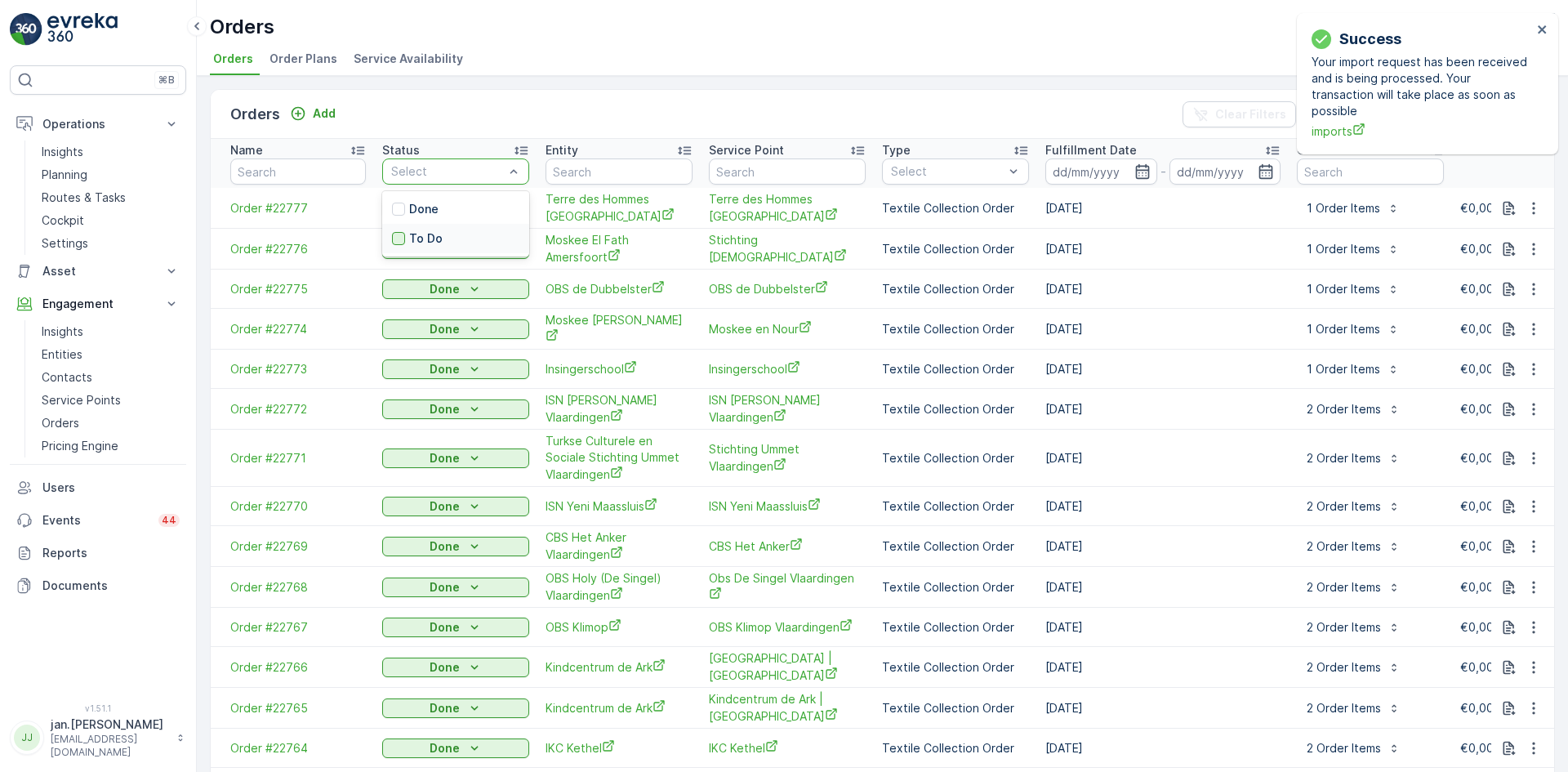
click at [402, 239] on div at bounding box center [398, 238] width 13 height 13
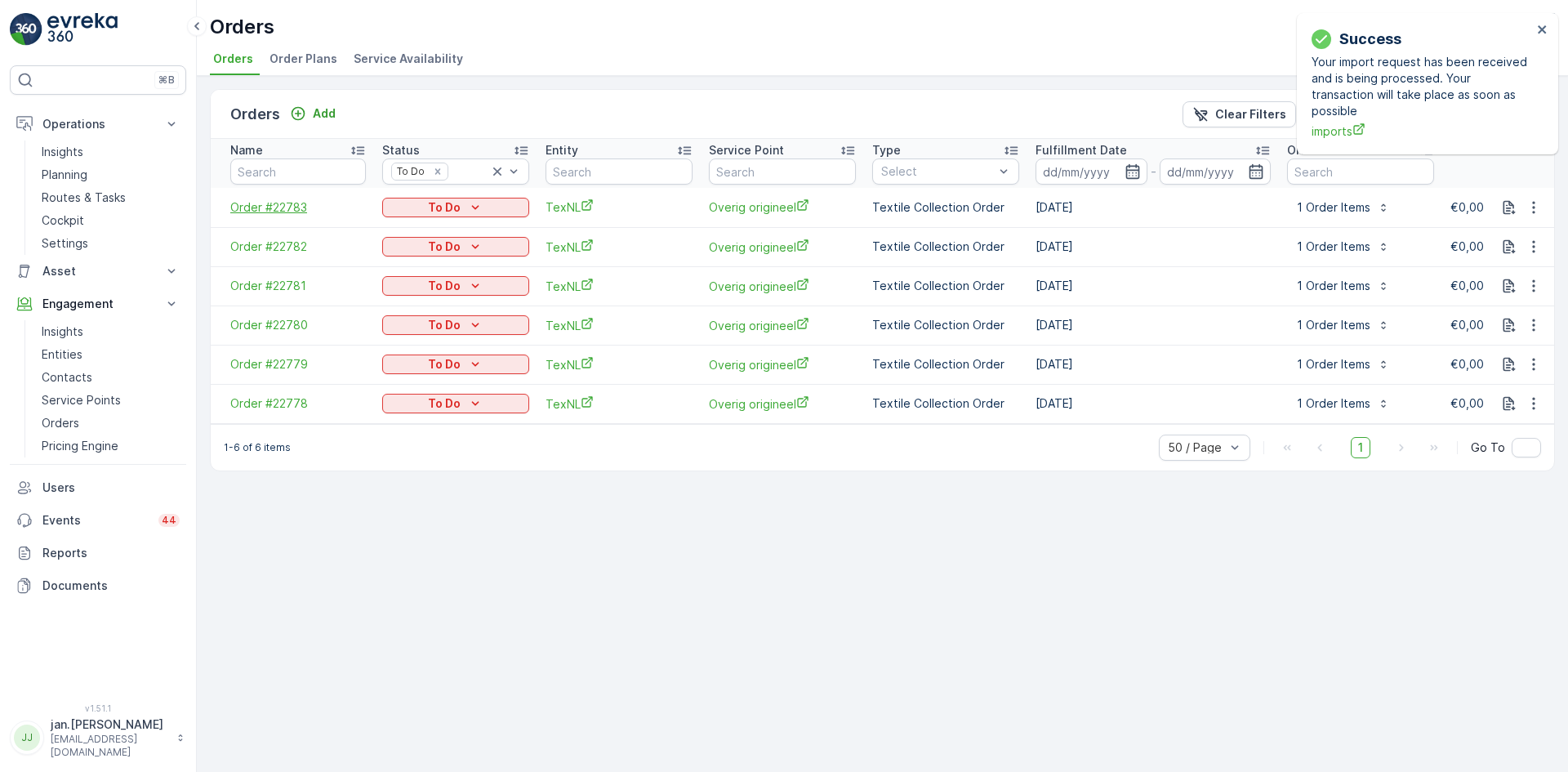
click at [286, 205] on span "Order #22783" at bounding box center [298, 207] width 135 height 16
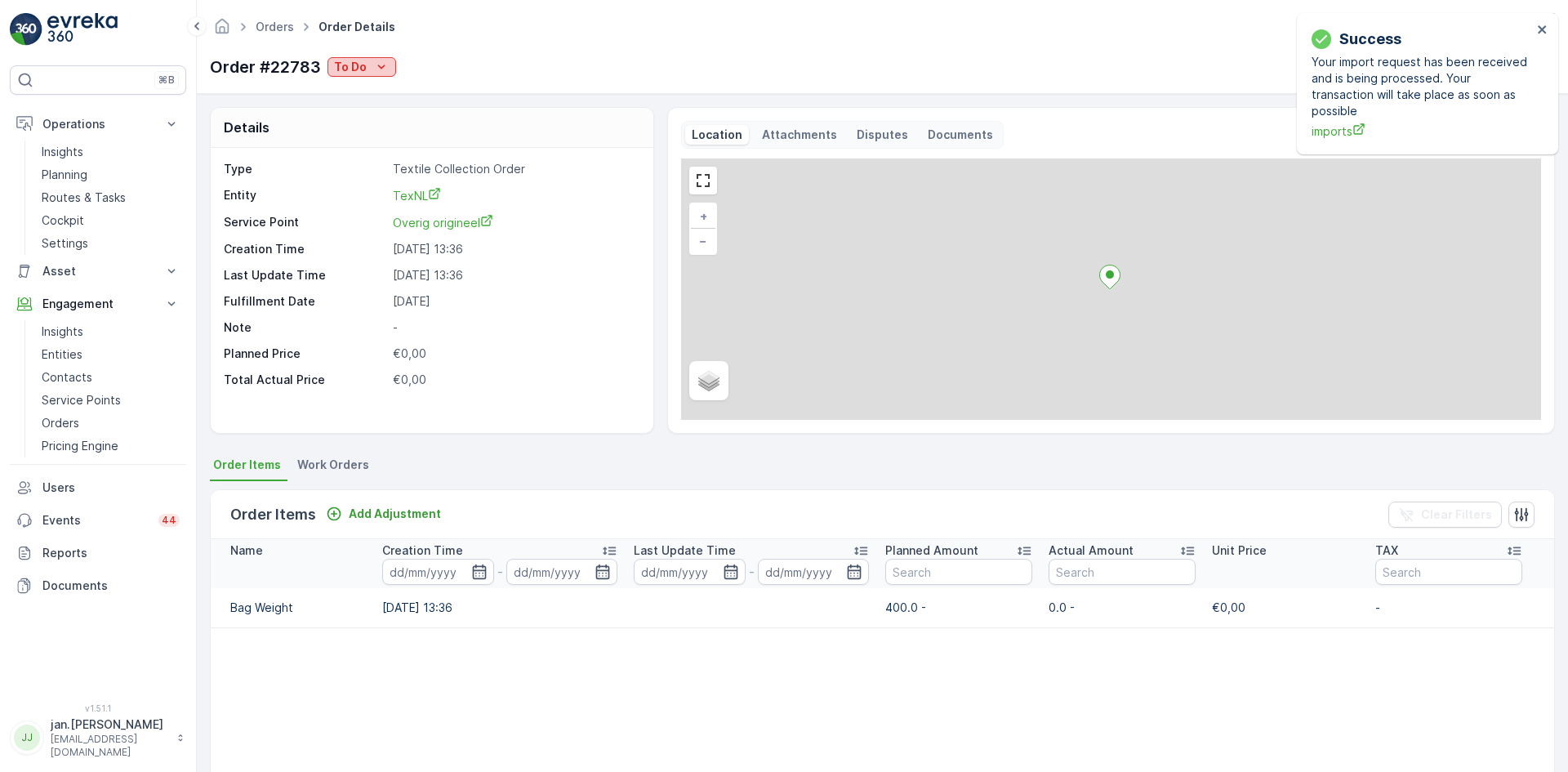
click at [361, 65] on p "To Do" at bounding box center [350, 67] width 33 height 16
click at [343, 97] on span "Done" at bounding box center [351, 91] width 29 height 16
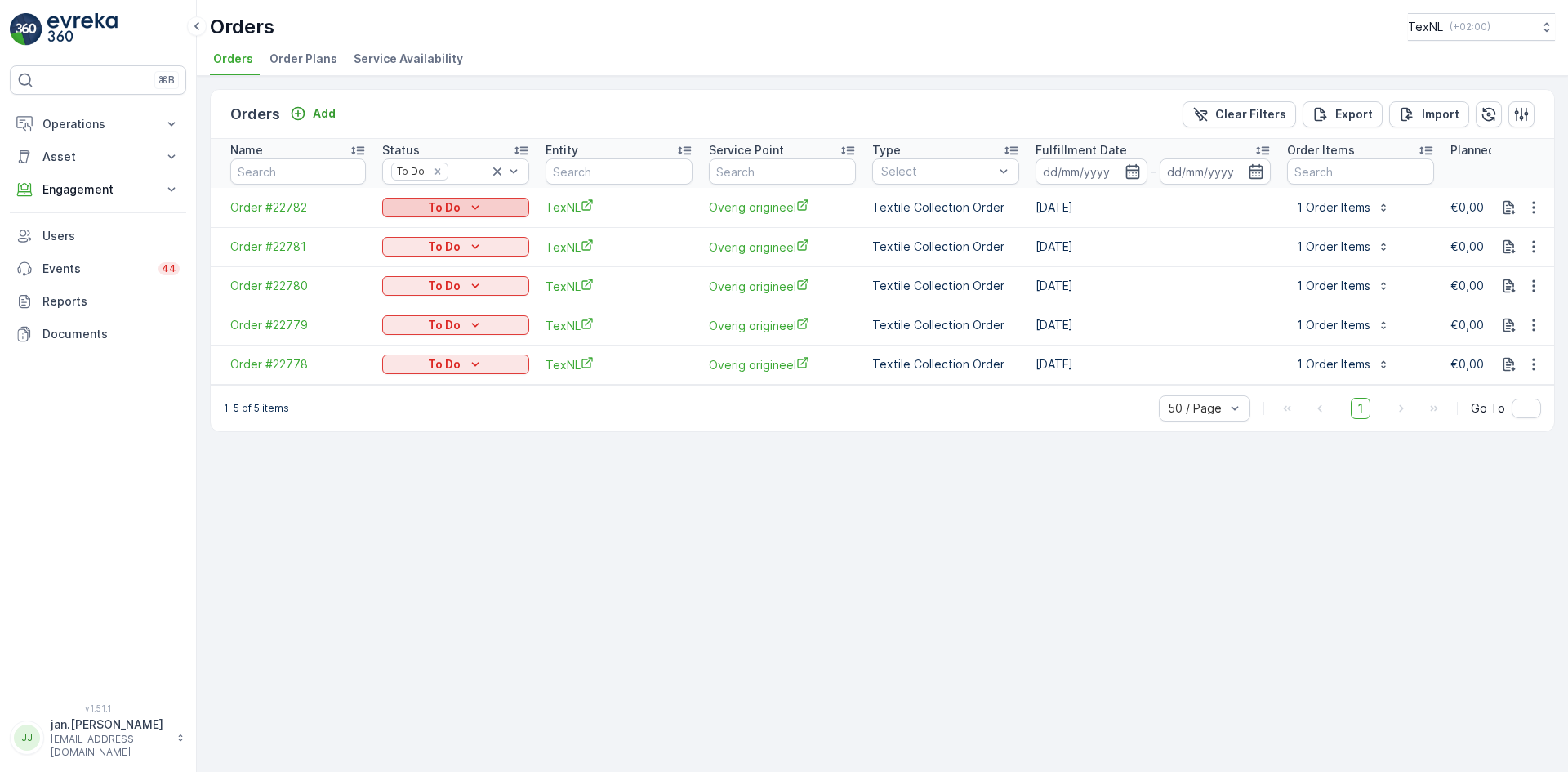
click at [452, 213] on p "To Do" at bounding box center [444, 207] width 33 height 16
click at [406, 230] on span "Done" at bounding box center [407, 231] width 29 height 16
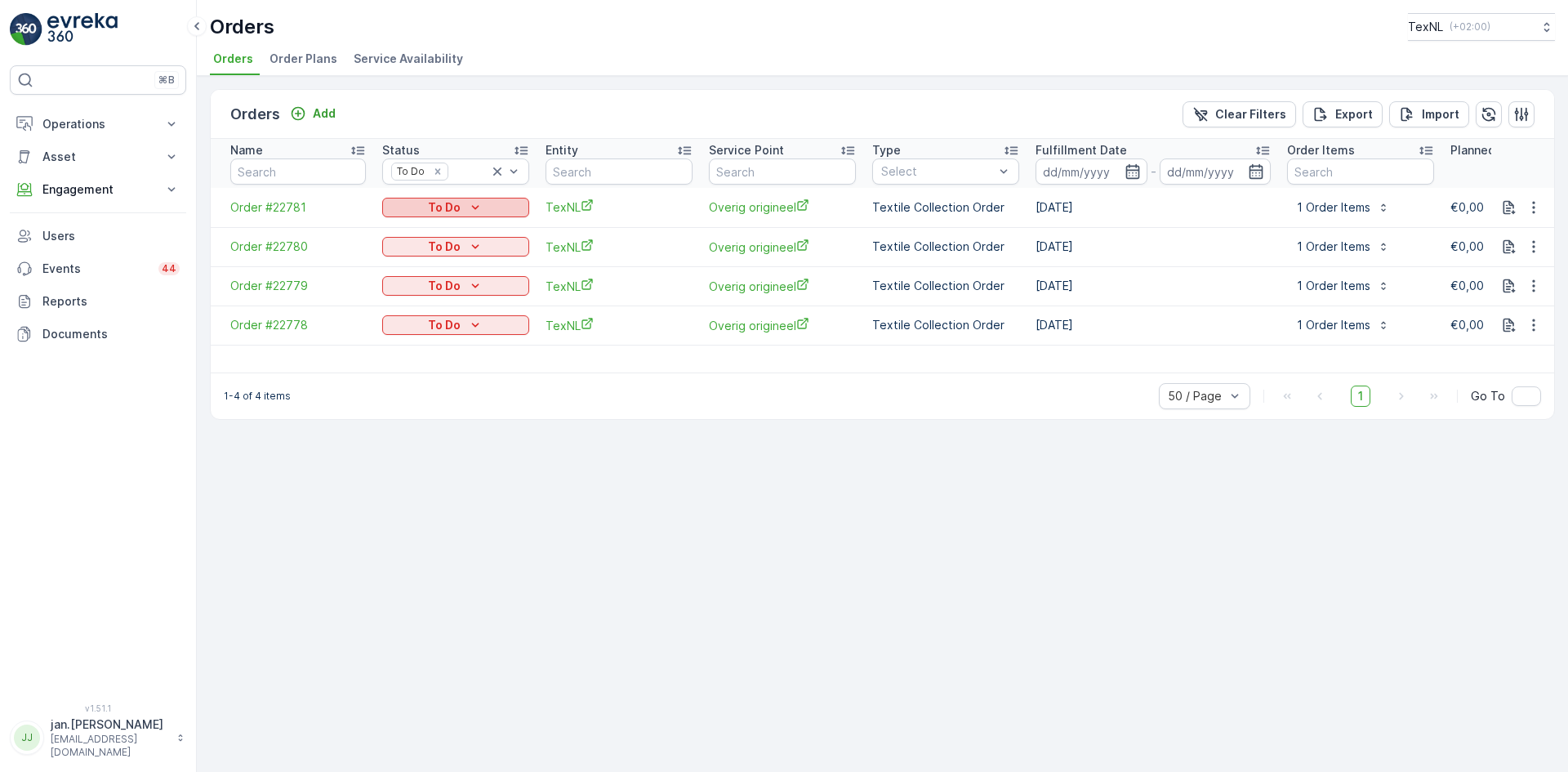
click at [460, 208] on p "To Do" at bounding box center [444, 207] width 33 height 16
click at [408, 236] on span "Done" at bounding box center [407, 231] width 29 height 16
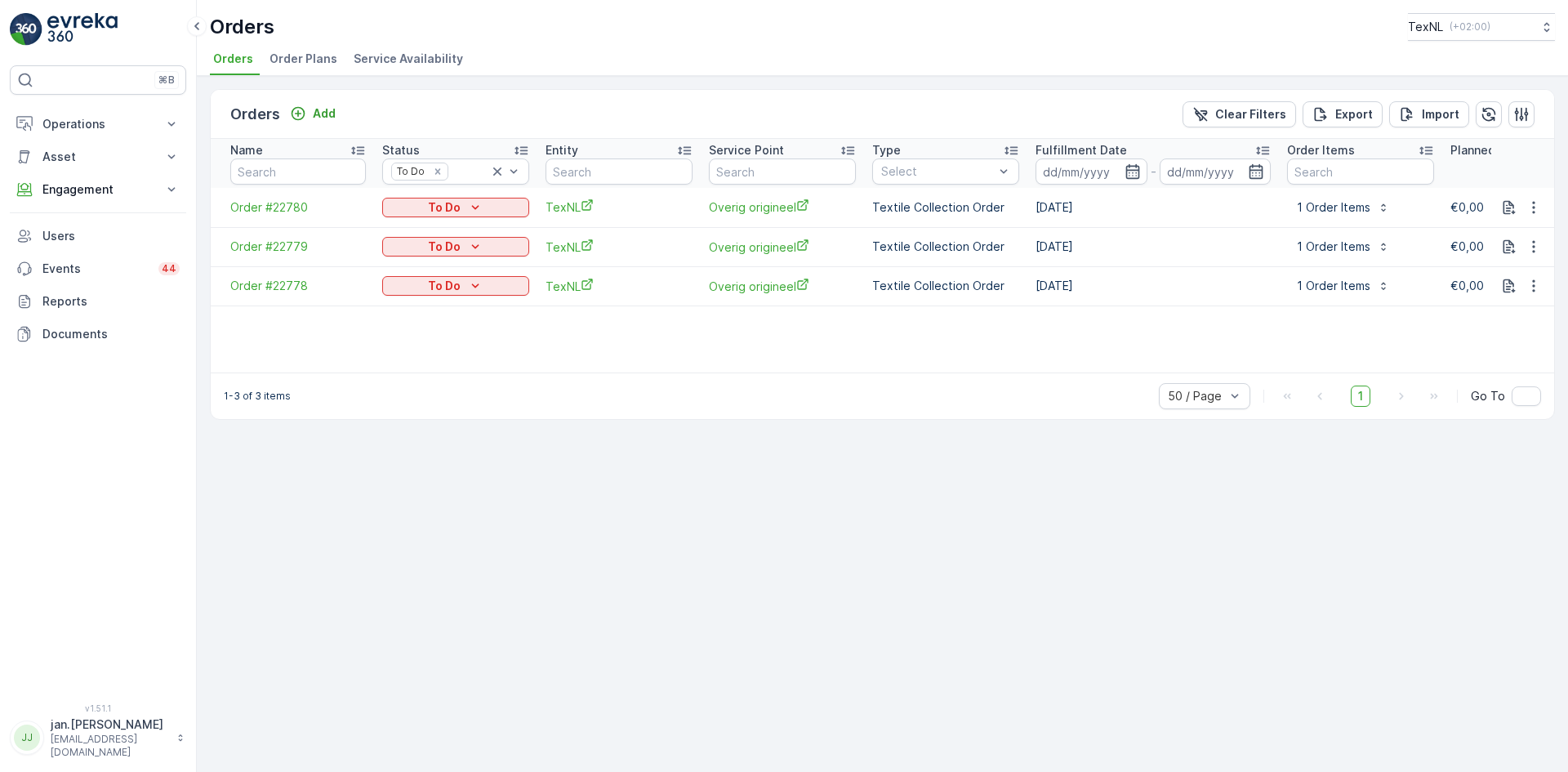
click at [461, 206] on div "To Do" at bounding box center [456, 207] width 134 height 16
click at [402, 225] on span "Done" at bounding box center [407, 231] width 29 height 16
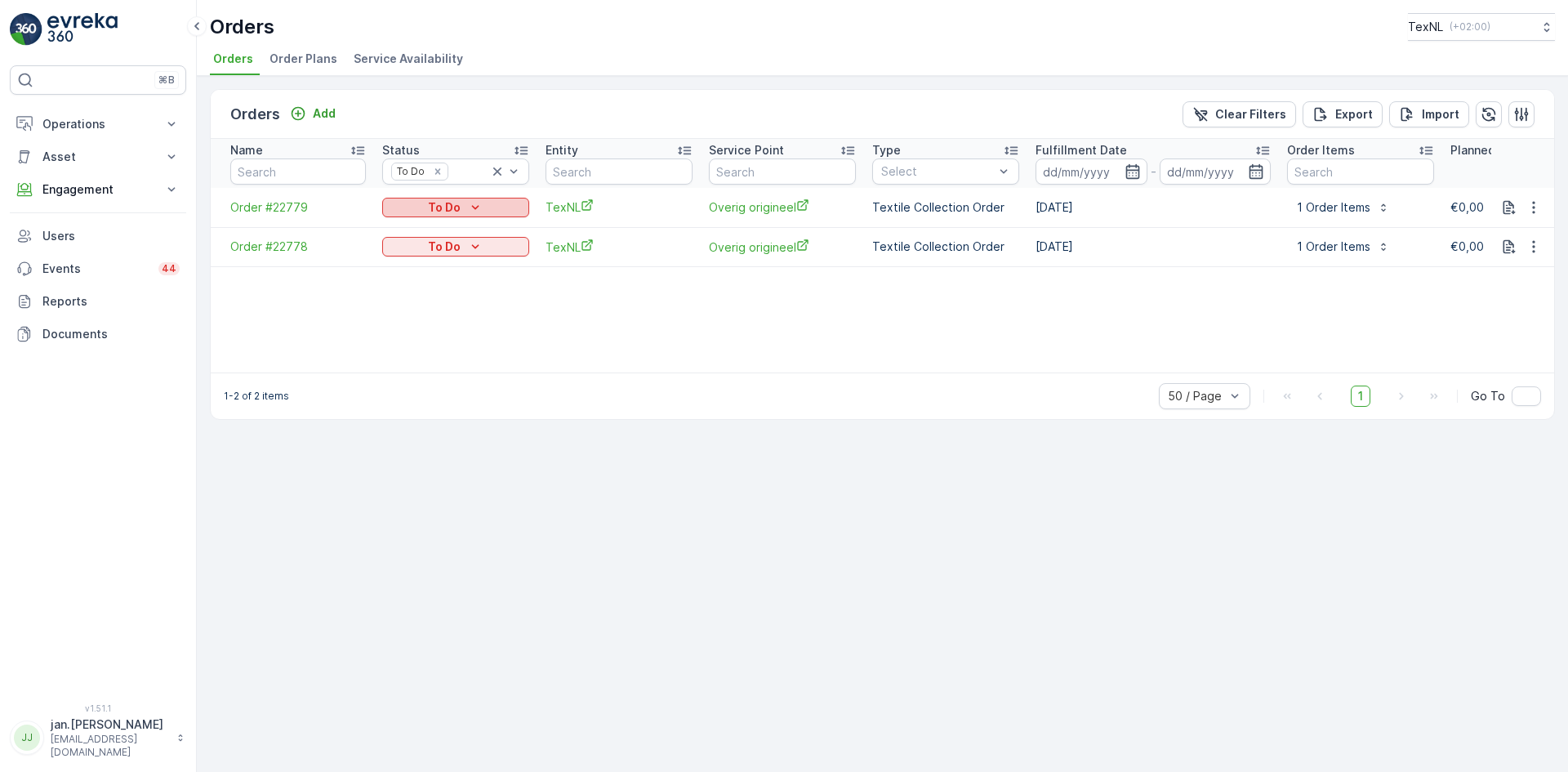
click at [451, 207] on p "To Do" at bounding box center [444, 207] width 33 height 16
click at [396, 230] on span "Done" at bounding box center [407, 231] width 29 height 16
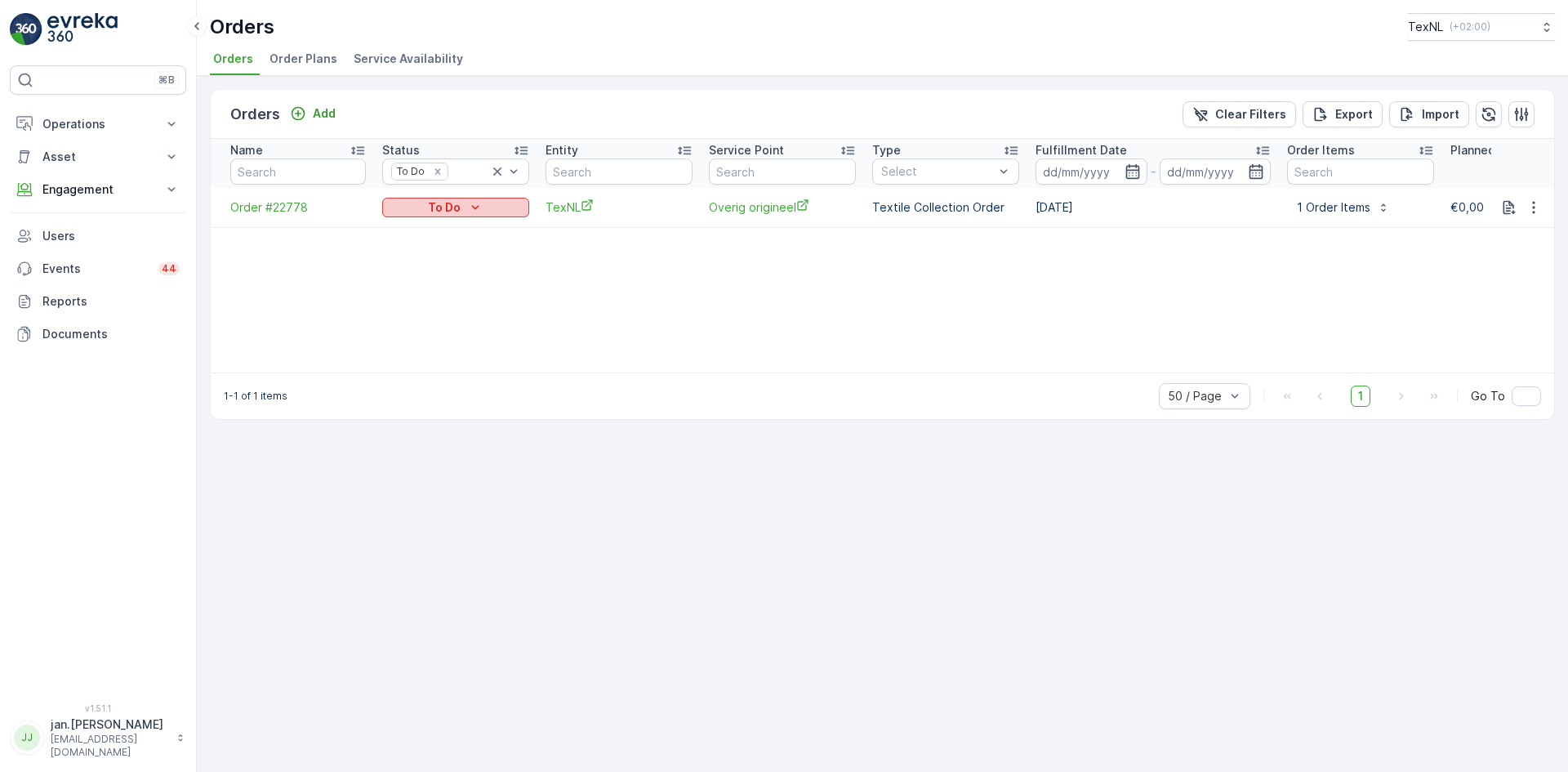
click at [452, 206] on p "To Do" at bounding box center [444, 207] width 33 height 16
click at [414, 228] on span "Done" at bounding box center [407, 231] width 29 height 16
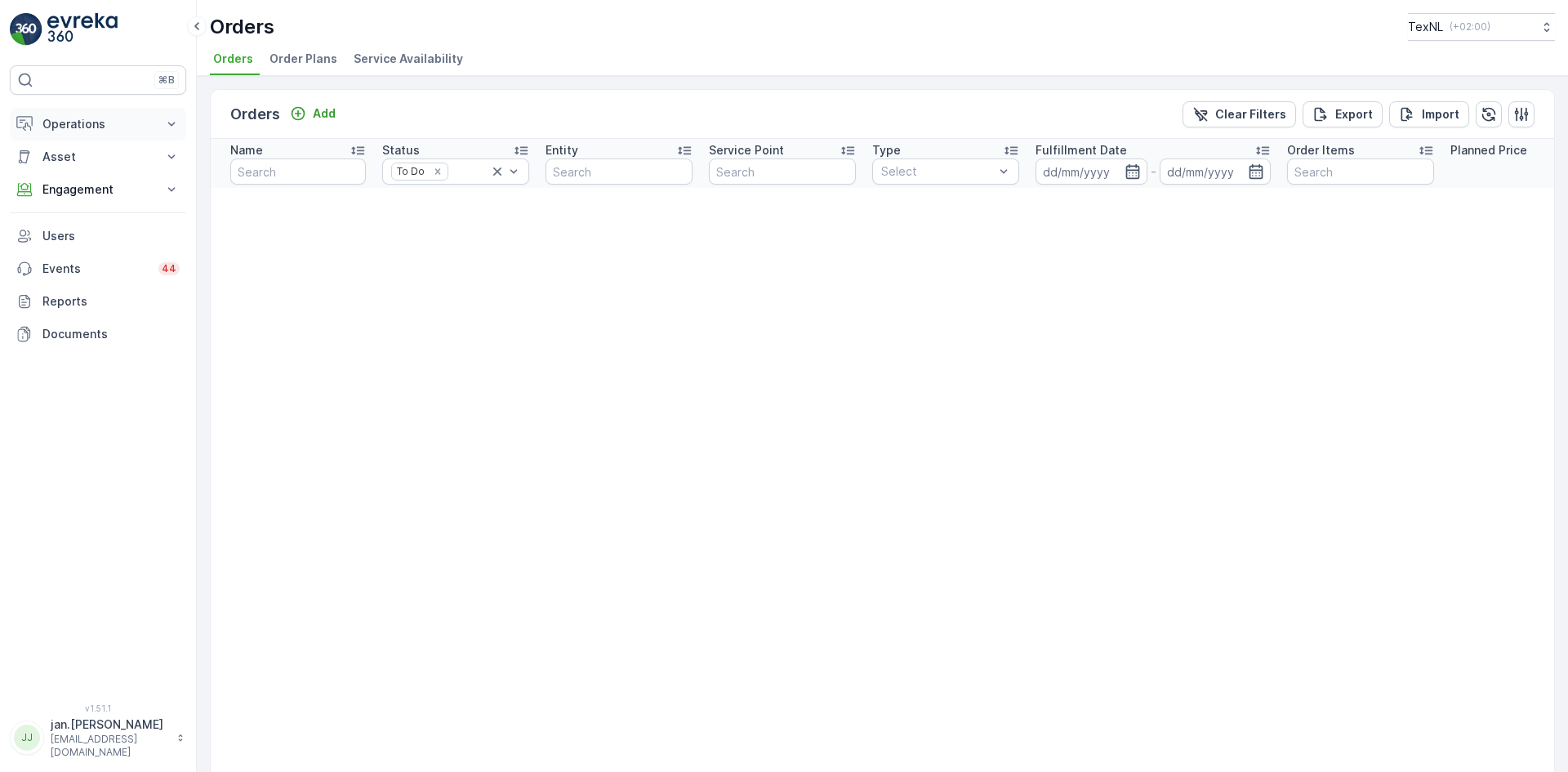
click at [92, 135] on button "Operations" at bounding box center [98, 124] width 176 height 33
click at [79, 198] on p "Routes & Tasks" at bounding box center [84, 197] width 84 height 16
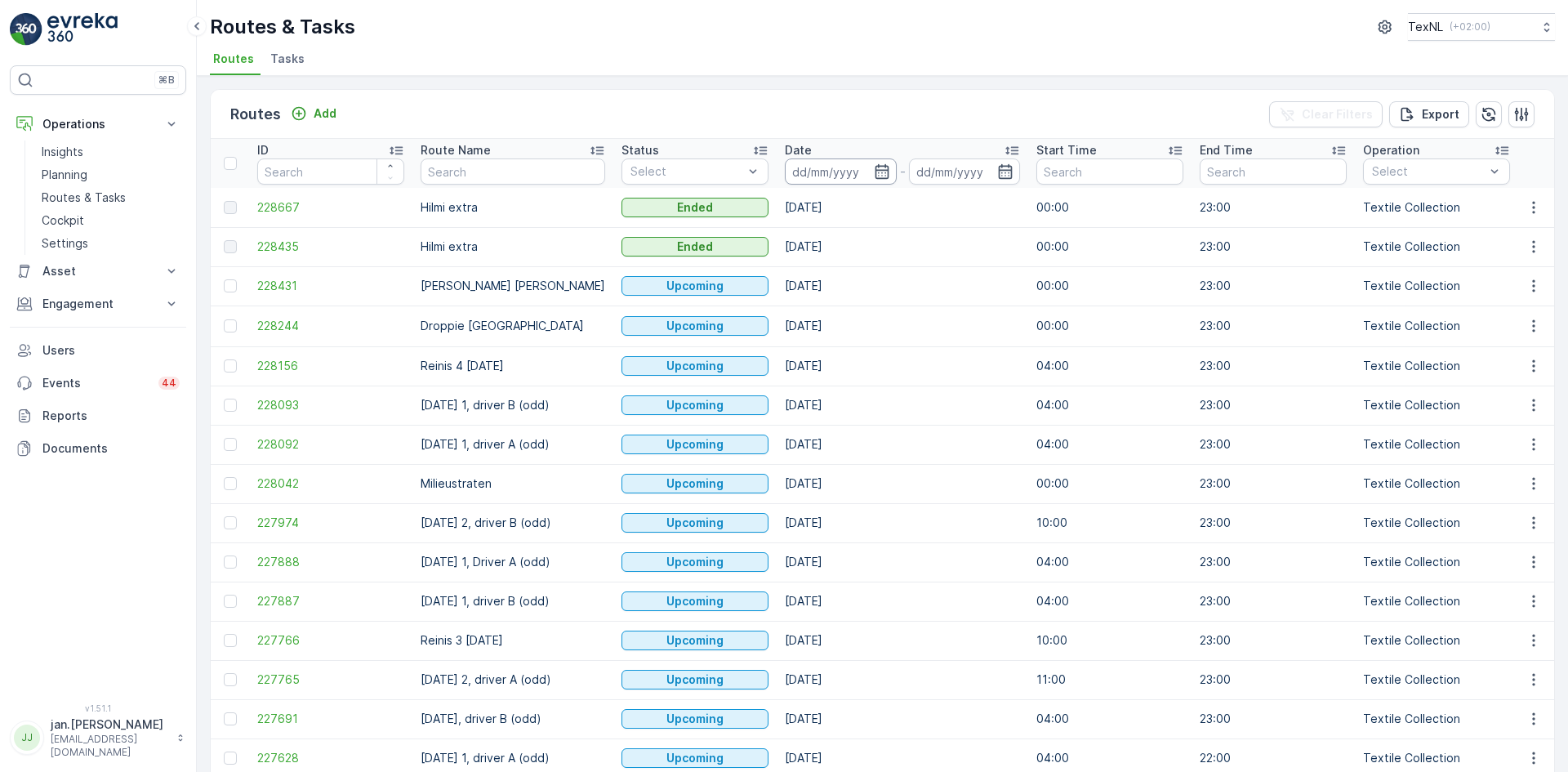
click at [821, 174] on input at bounding box center [841, 171] width 112 height 27
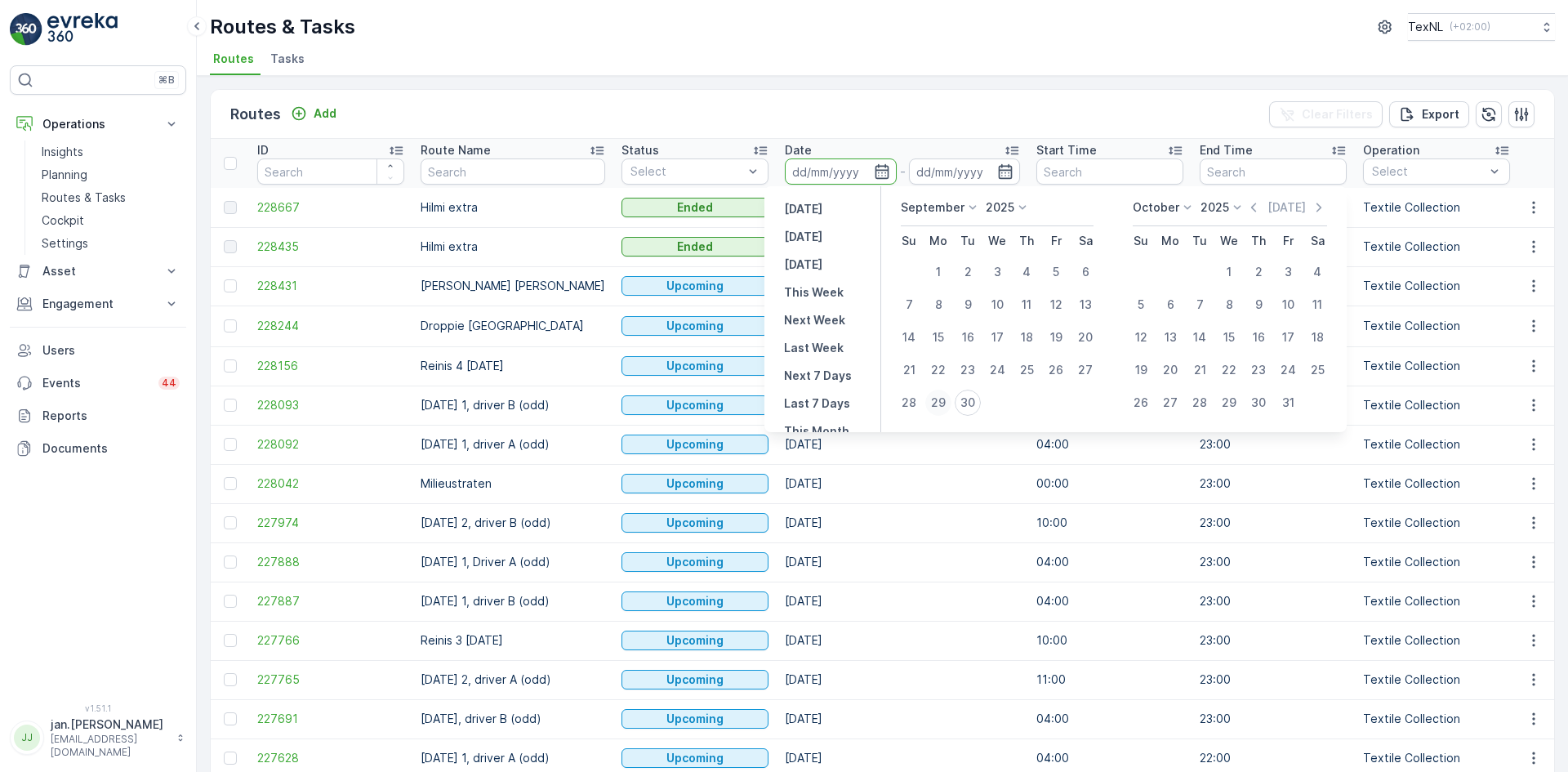
click at [935, 403] on div "29" at bounding box center [939, 403] width 27 height 27
type input "[DATE]"
click at [935, 403] on div "29" at bounding box center [939, 403] width 27 height 27
type input "[DATE]"
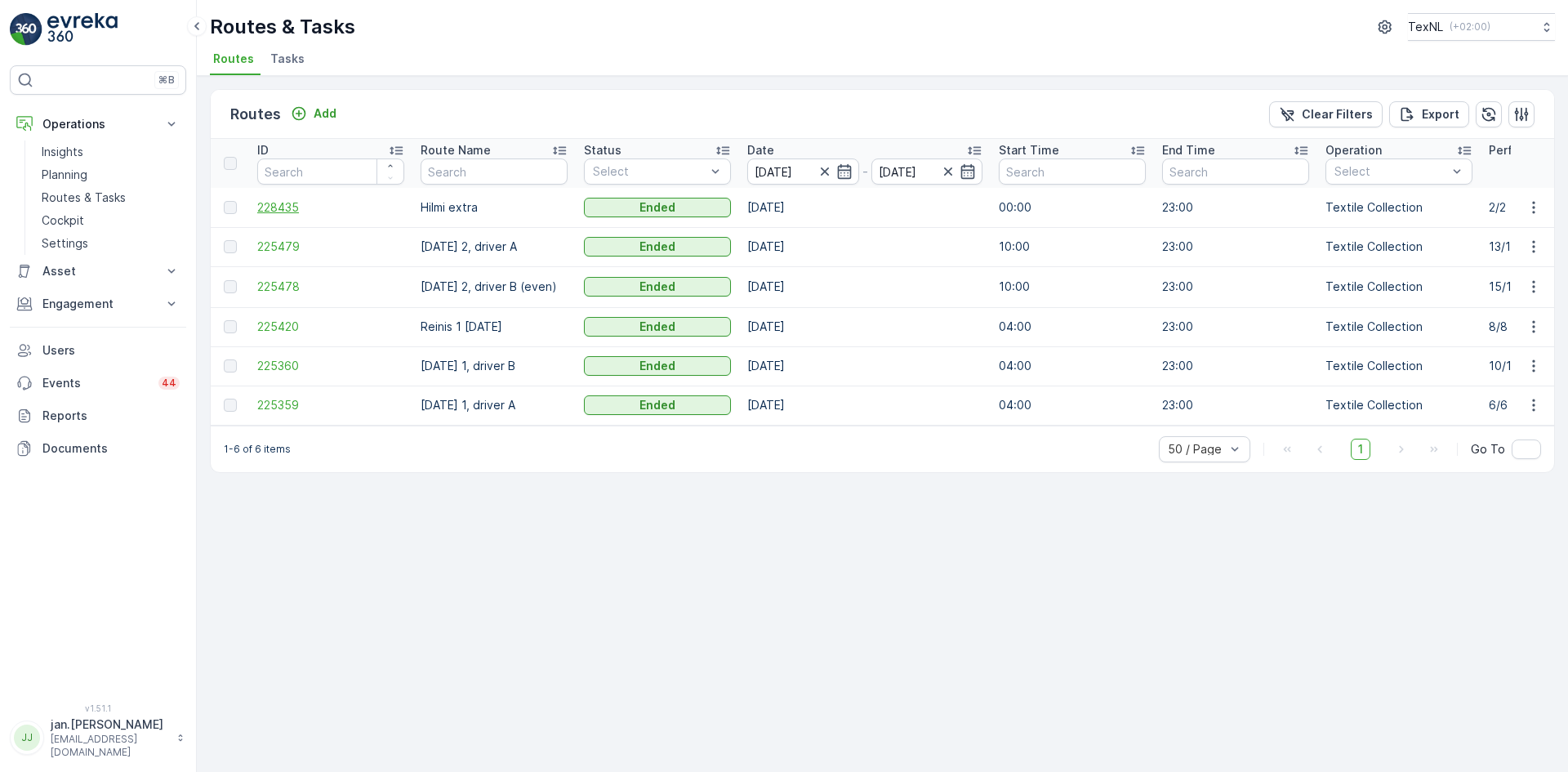
click at [271, 206] on span "228435" at bounding box center [331, 207] width 147 height 16
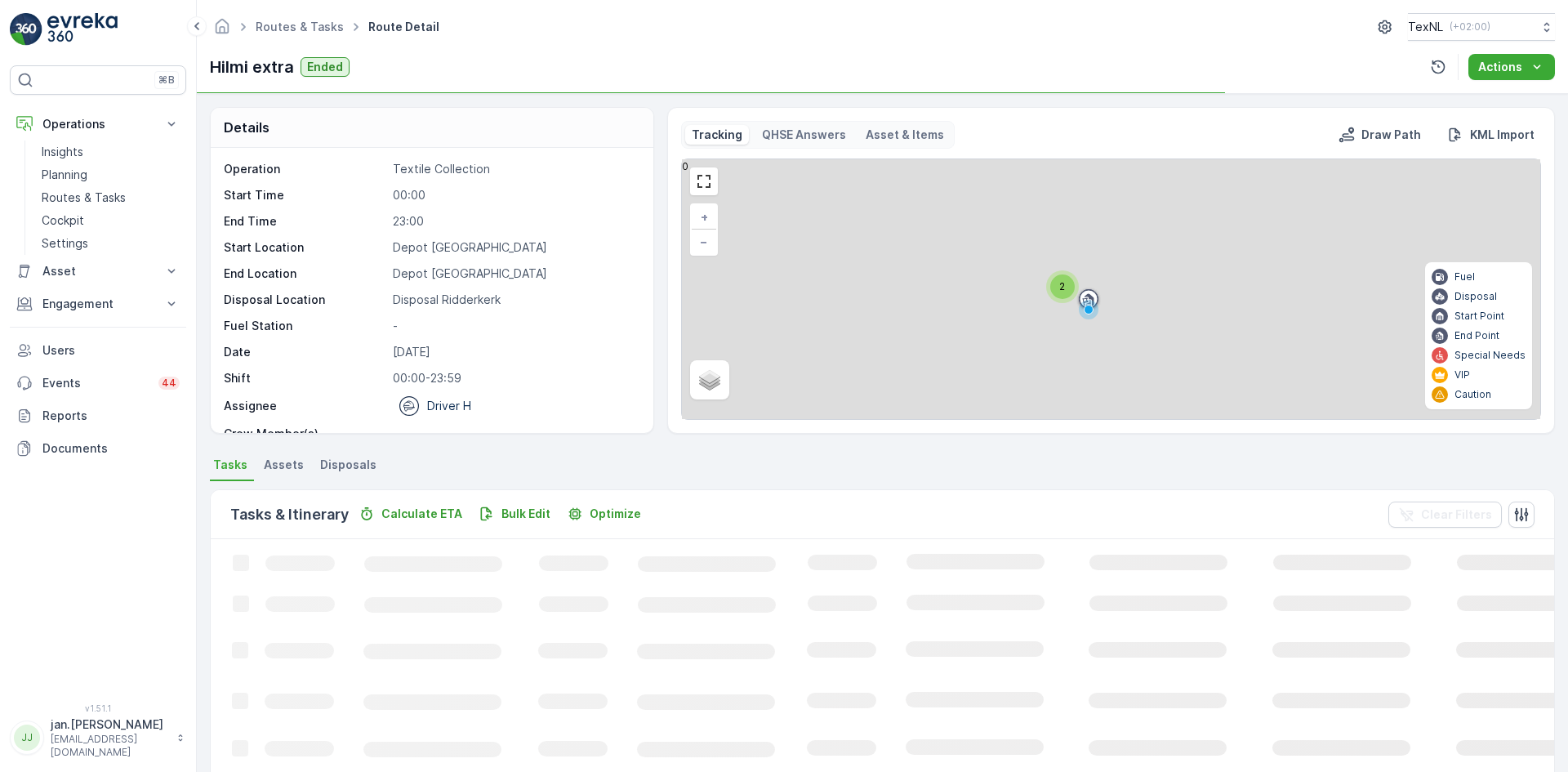
click at [353, 463] on span "Disposals" at bounding box center [349, 464] width 57 height 16
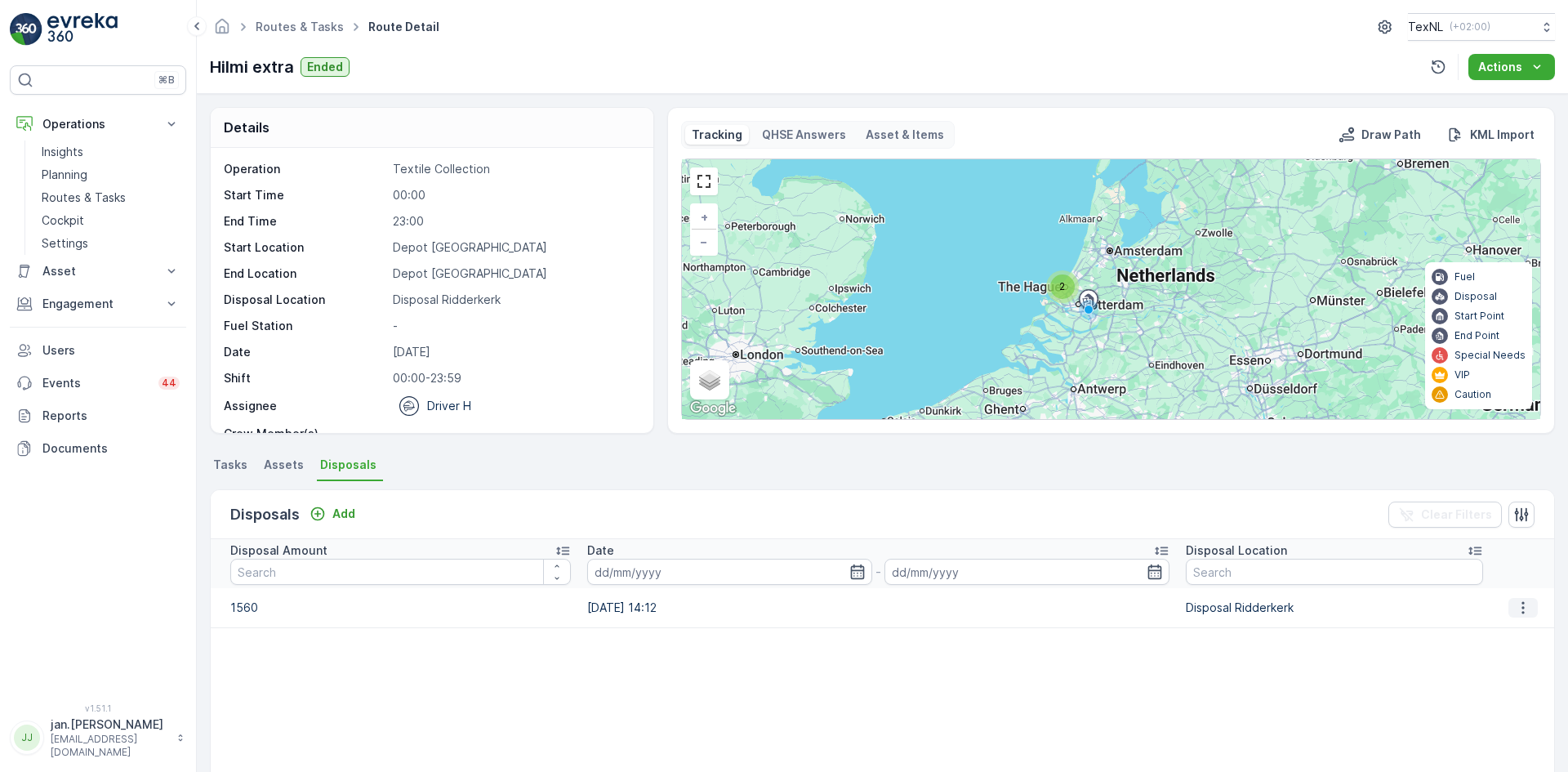
click at [1523, 604] on icon "button" at bounding box center [1523, 607] width 3 height 12
click at [1475, 631] on span "Edit Disposal Amount" at bounding box center [1500, 632] width 115 height 16
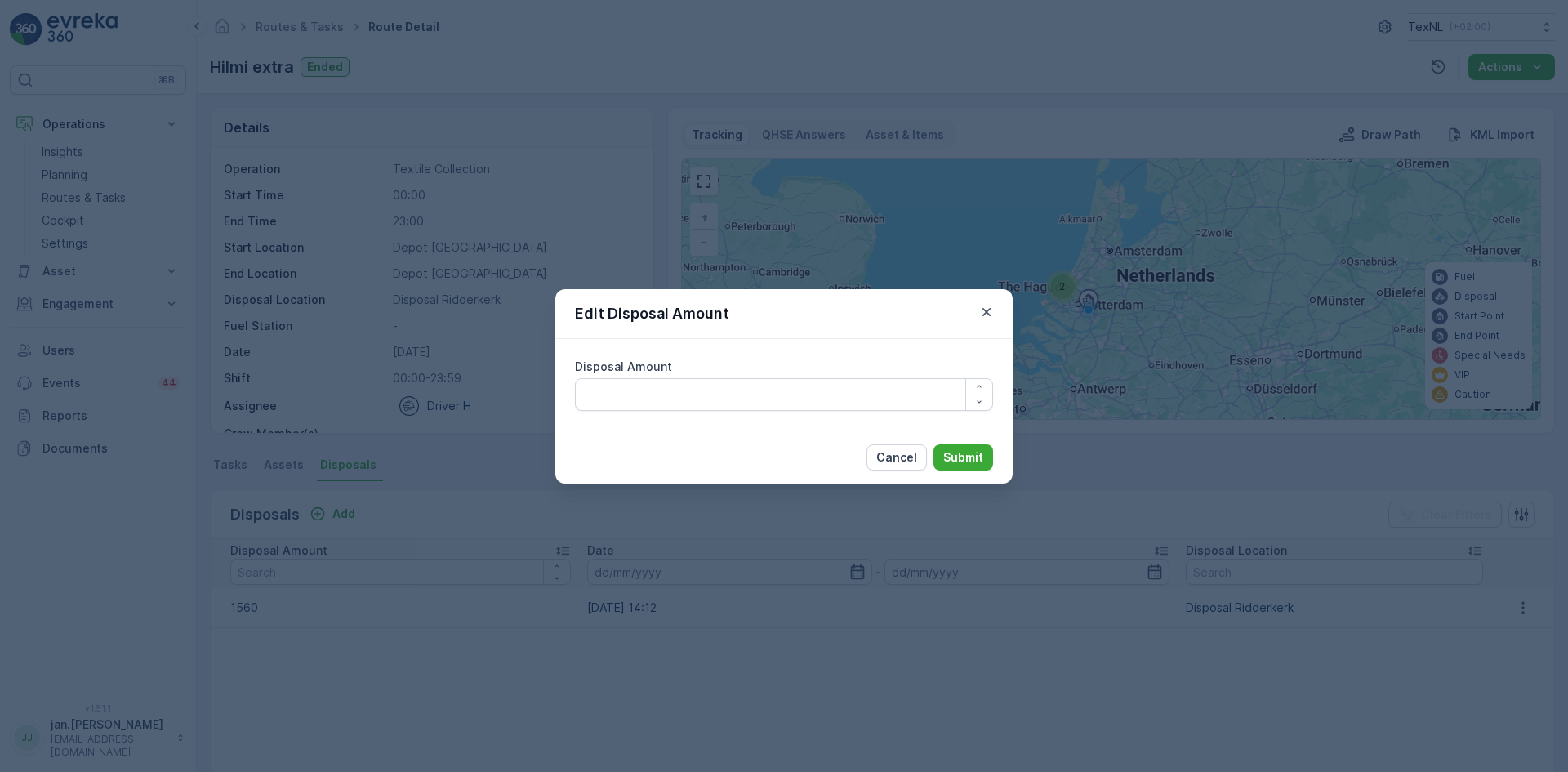
click at [713, 397] on Amount "Disposal Amount" at bounding box center [784, 395] width 418 height 33
type Amount "1360"
click at [963, 457] on p "Submit" at bounding box center [963, 458] width 40 height 16
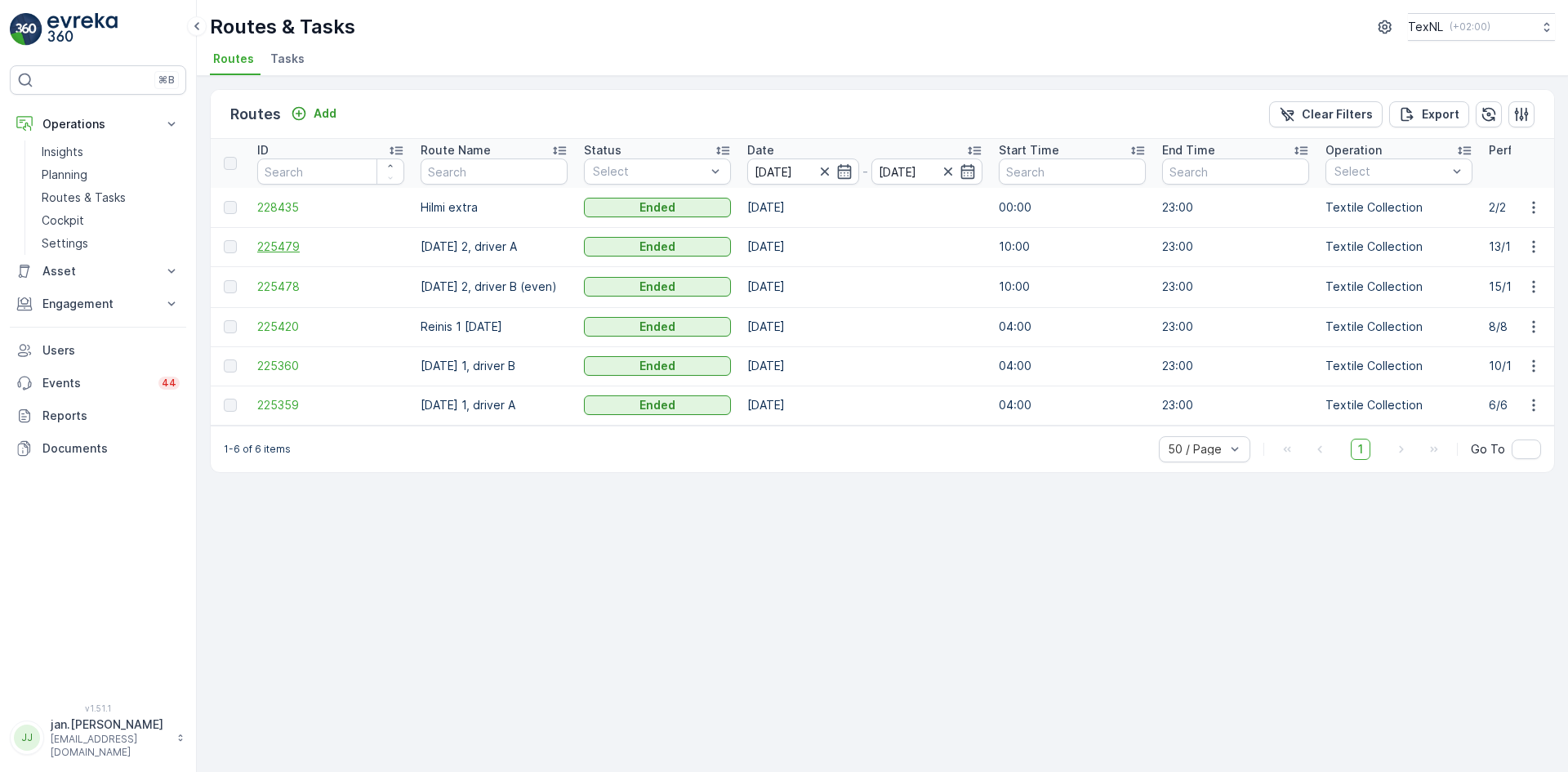
click at [283, 247] on span "225479" at bounding box center [331, 246] width 147 height 16
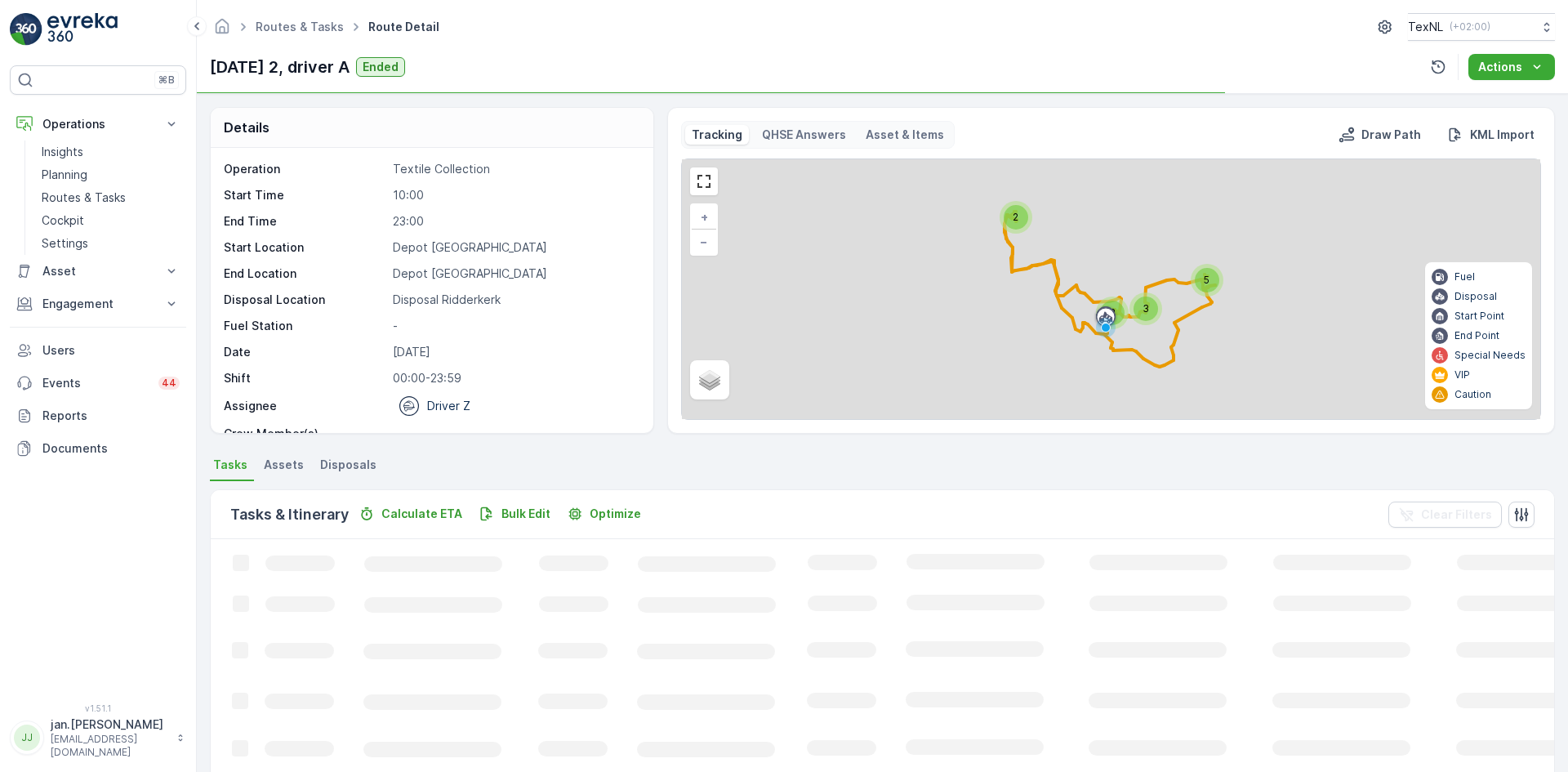
click at [348, 466] on span "Disposals" at bounding box center [349, 464] width 57 height 16
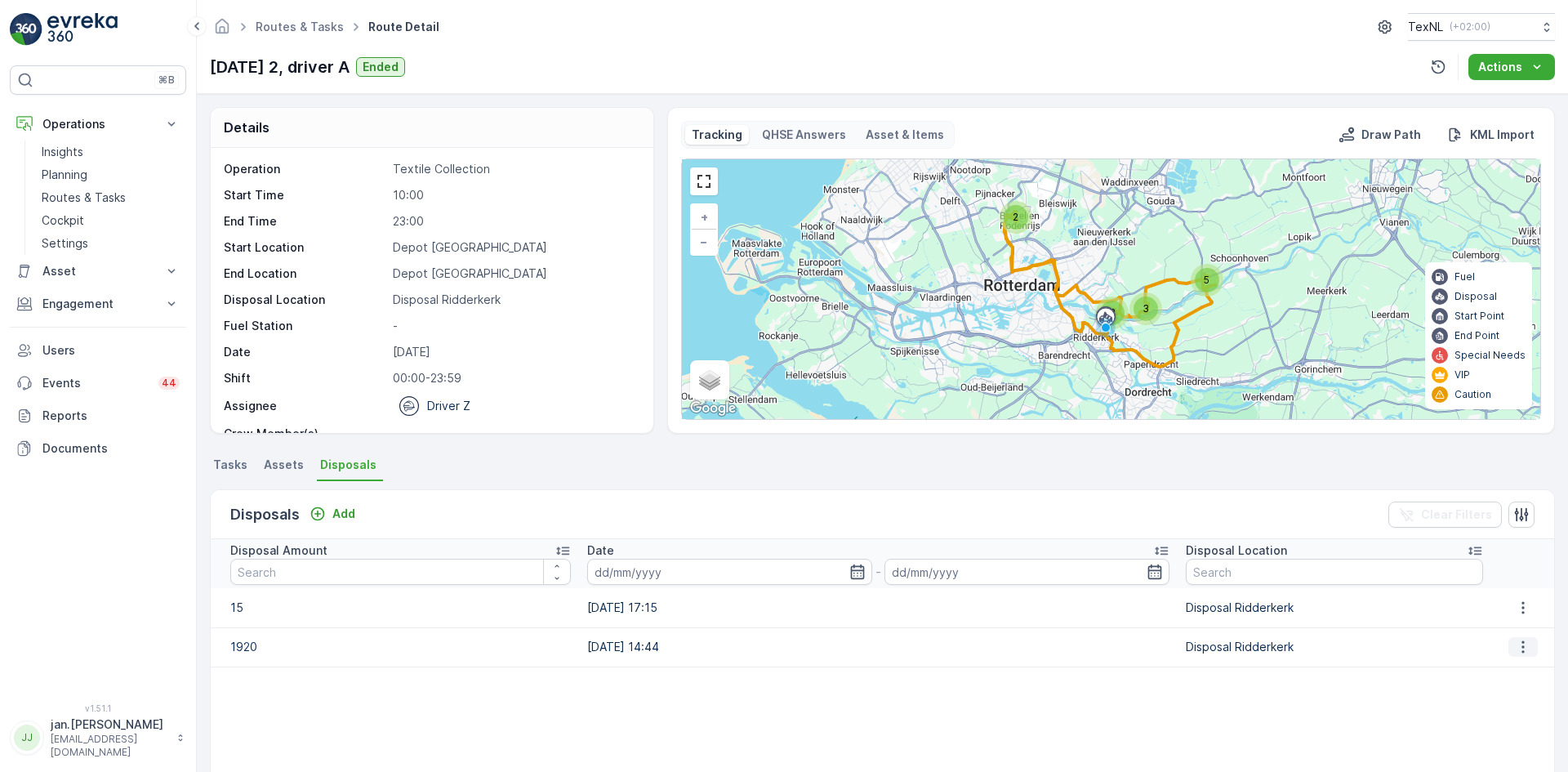
click at [1517, 650] on icon "button" at bounding box center [1523, 647] width 16 height 16
click at [1489, 669] on span "Edit Disposal Amount" at bounding box center [1500, 671] width 115 height 16
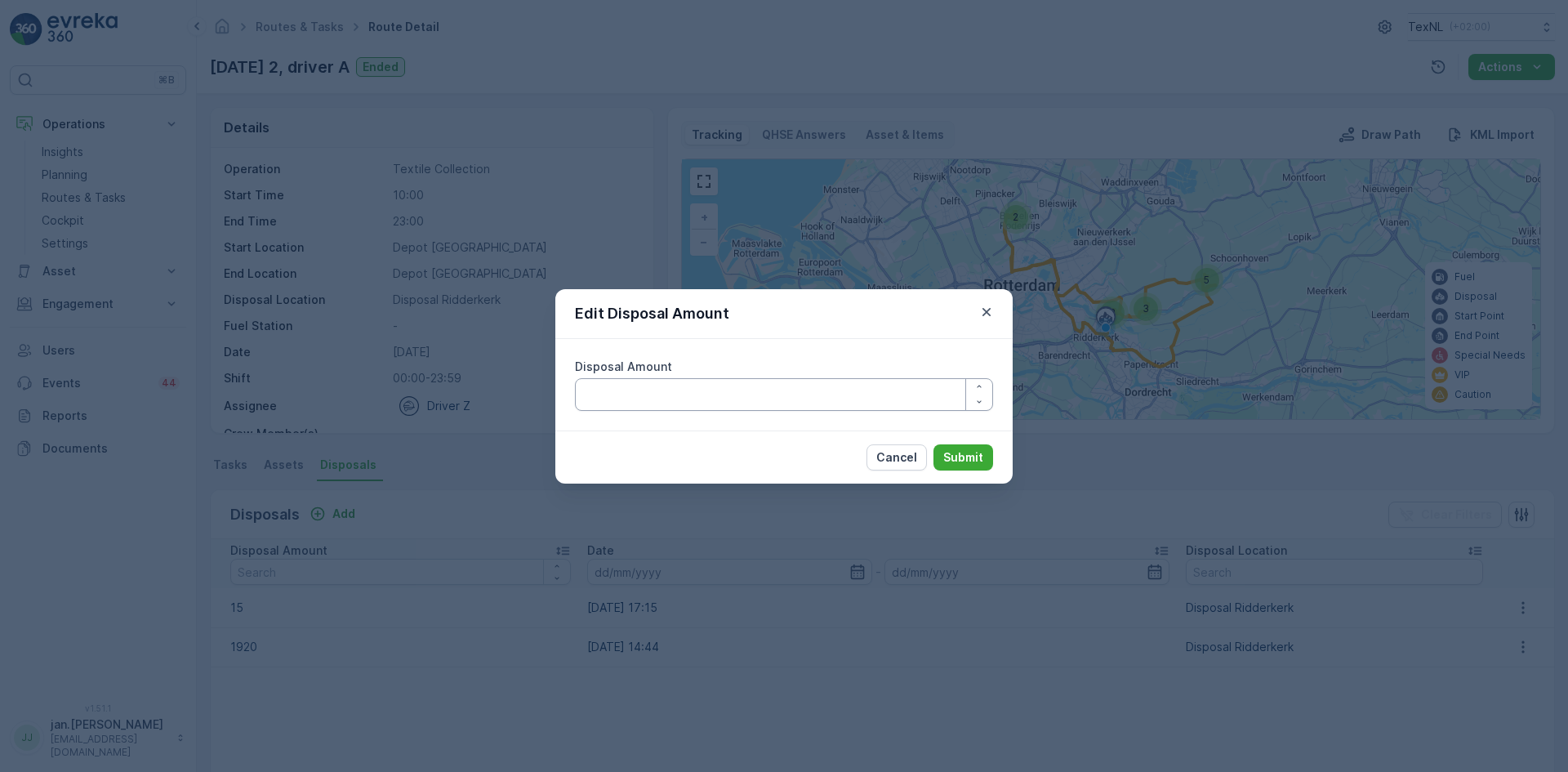
click at [760, 399] on Amount "Disposal Amount" at bounding box center [784, 395] width 418 height 33
type Amount "1720"
click at [969, 452] on p "Submit" at bounding box center [963, 458] width 40 height 16
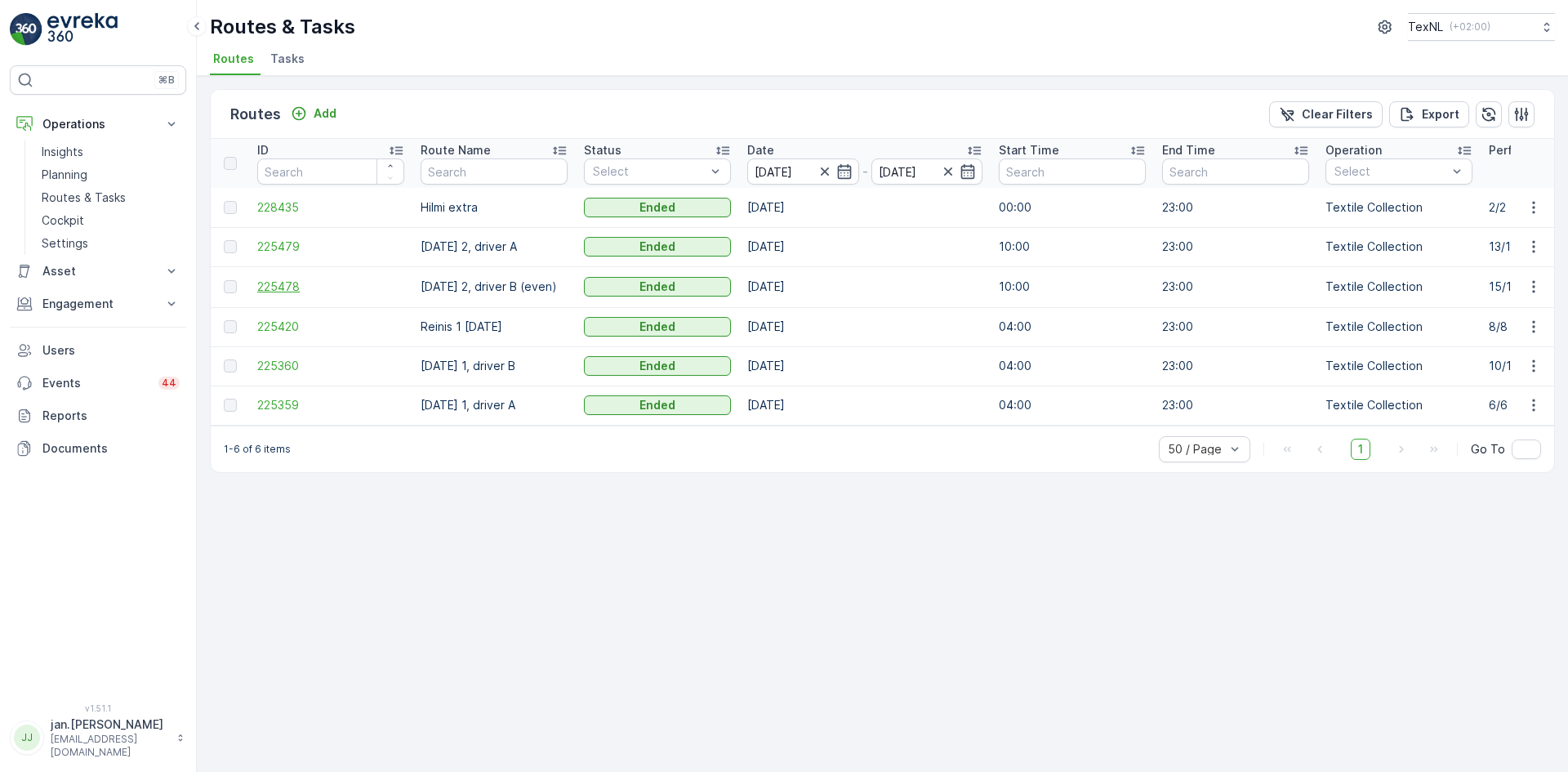
click at [292, 280] on span "225478" at bounding box center [331, 286] width 147 height 16
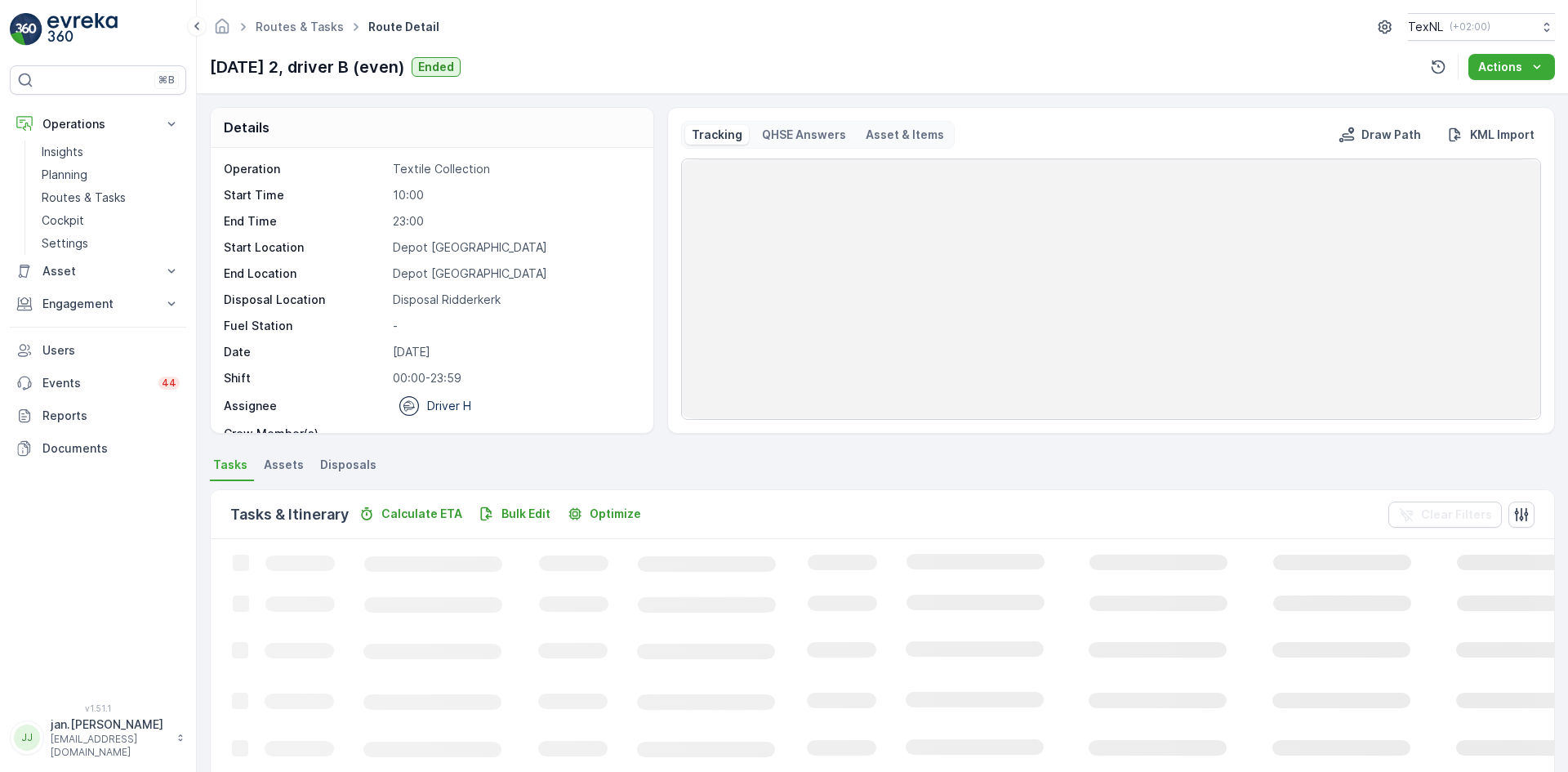
click at [347, 468] on span "Disposals" at bounding box center [349, 464] width 57 height 16
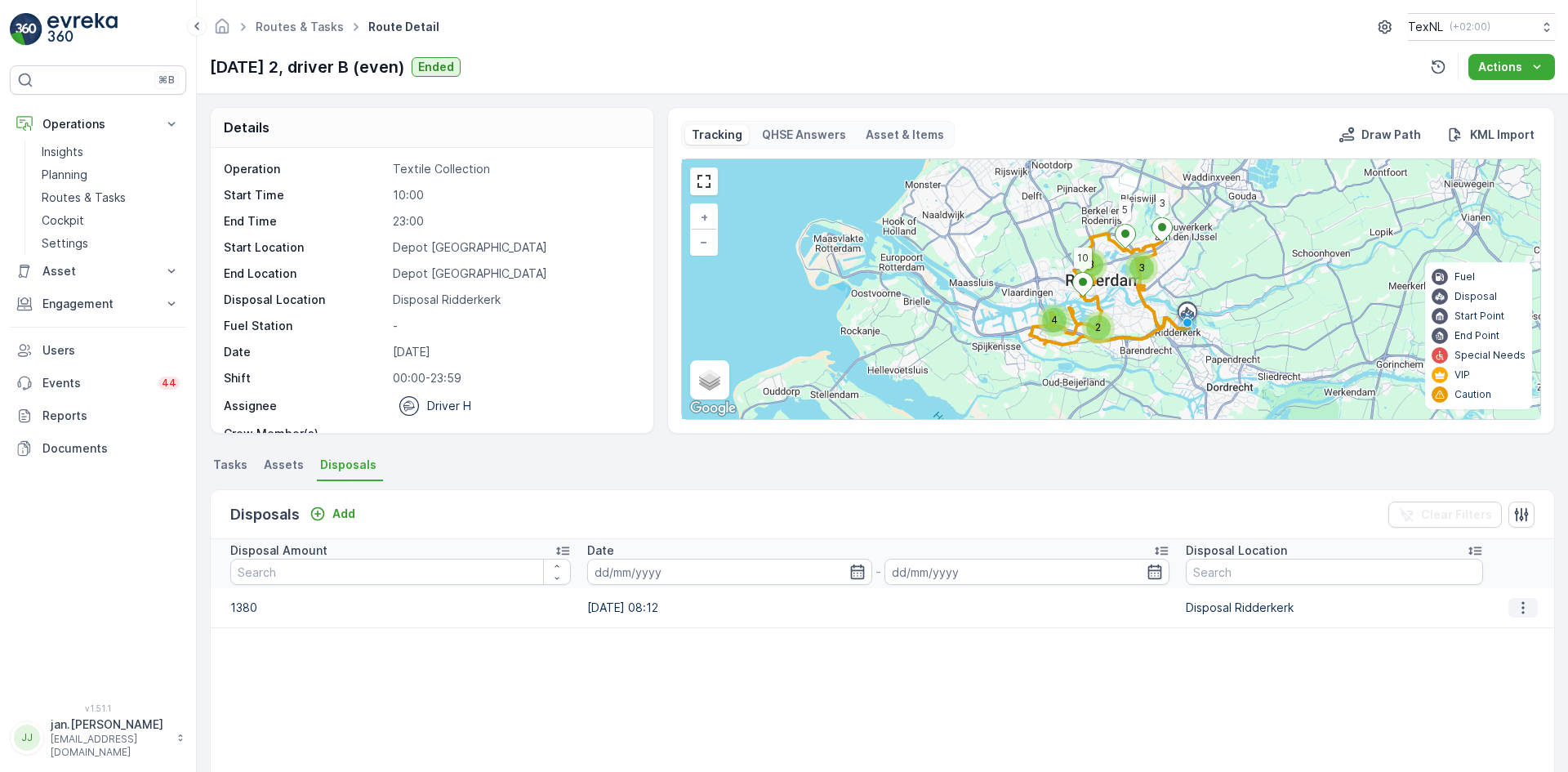
click at [1516, 606] on icon "button" at bounding box center [1523, 607] width 16 height 16
click at [1496, 628] on span "Edit Disposal Amount" at bounding box center [1500, 632] width 115 height 16
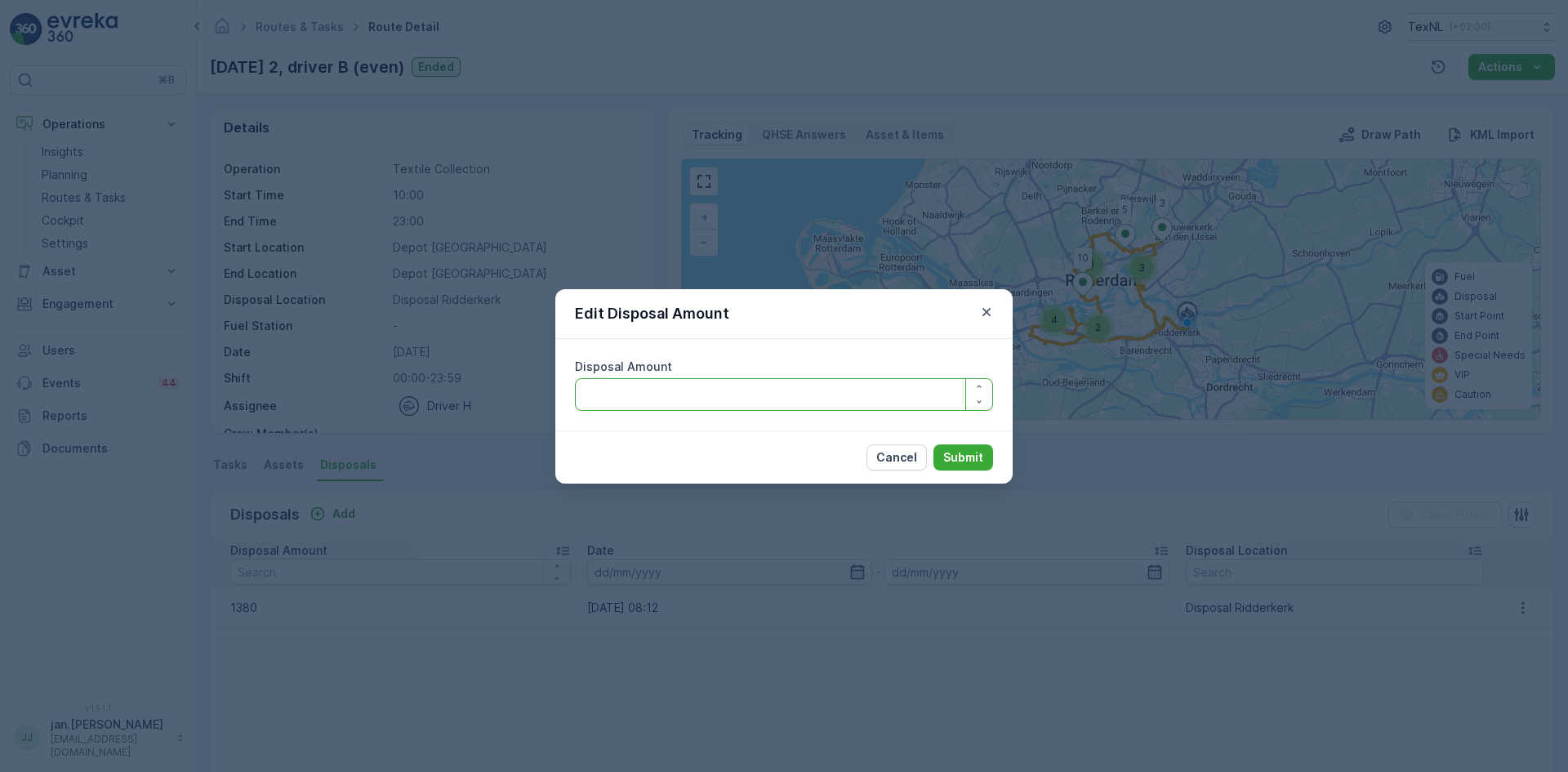
click at [776, 398] on Amount "Disposal Amount" at bounding box center [784, 395] width 418 height 33
type Amount "1180"
click at [951, 459] on p "Submit" at bounding box center [963, 458] width 40 height 16
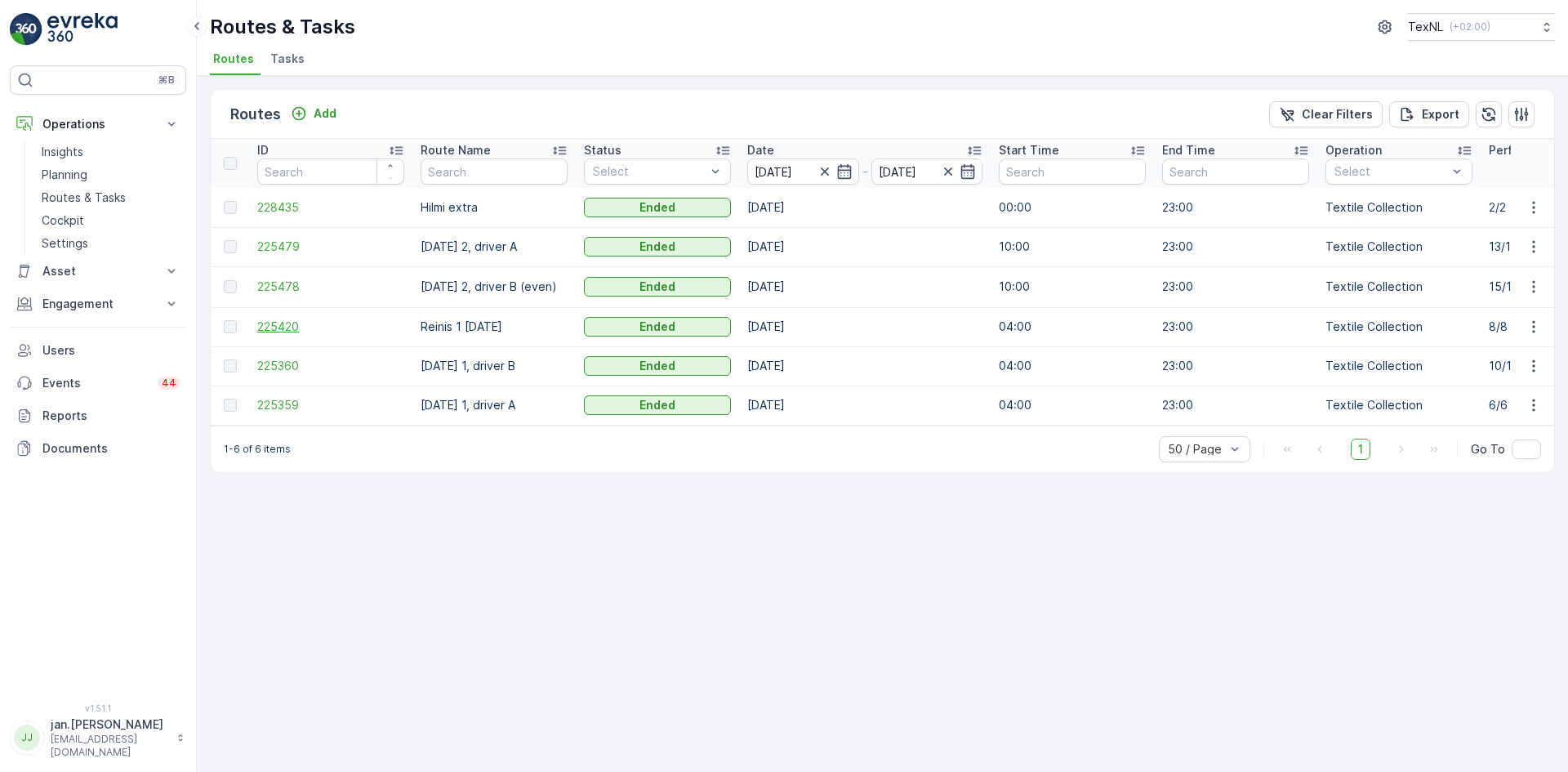
click at [279, 321] on span "225420" at bounding box center [331, 326] width 147 height 16
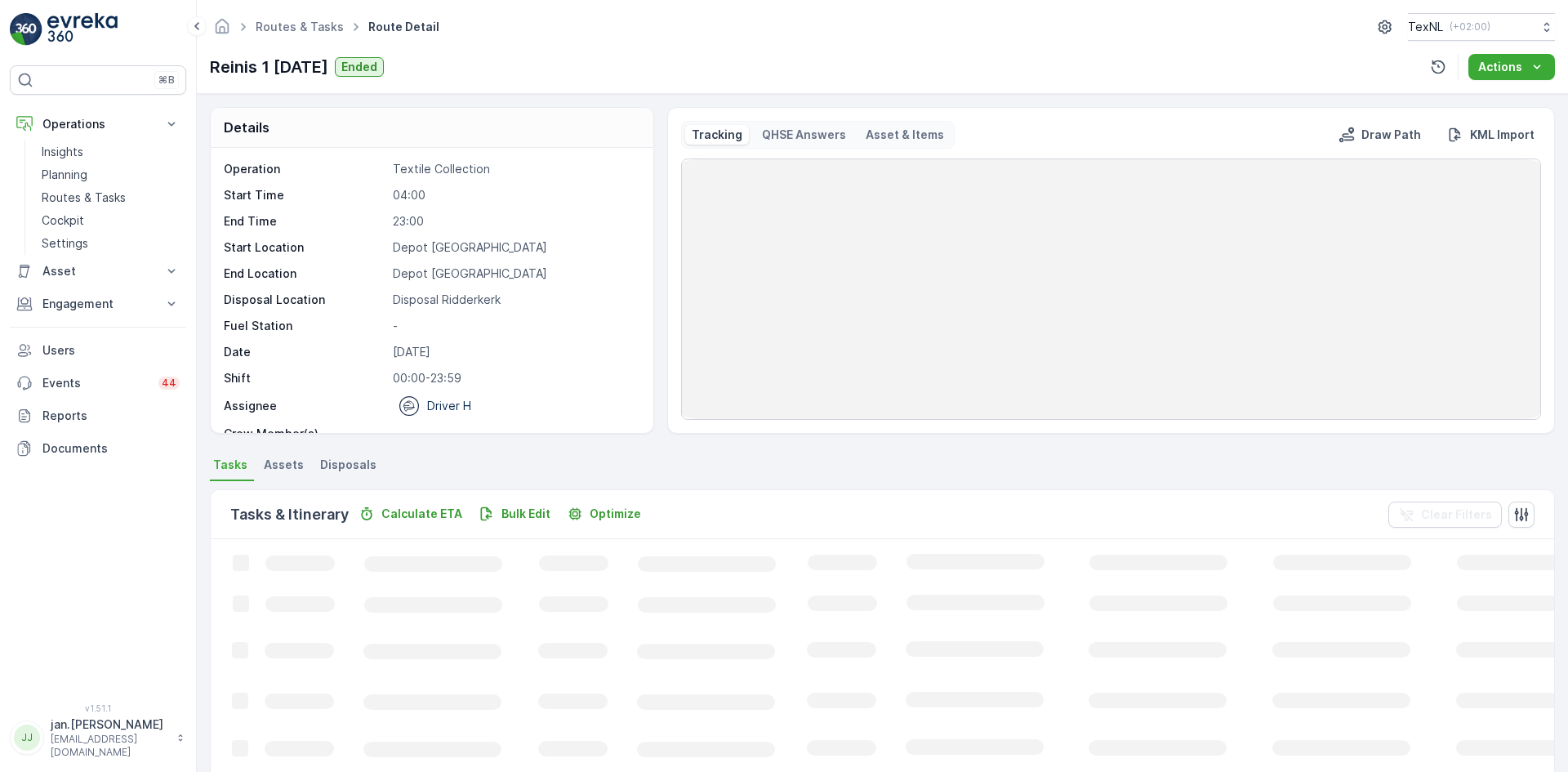
click at [337, 476] on li "Disposals" at bounding box center [349, 467] width 66 height 27
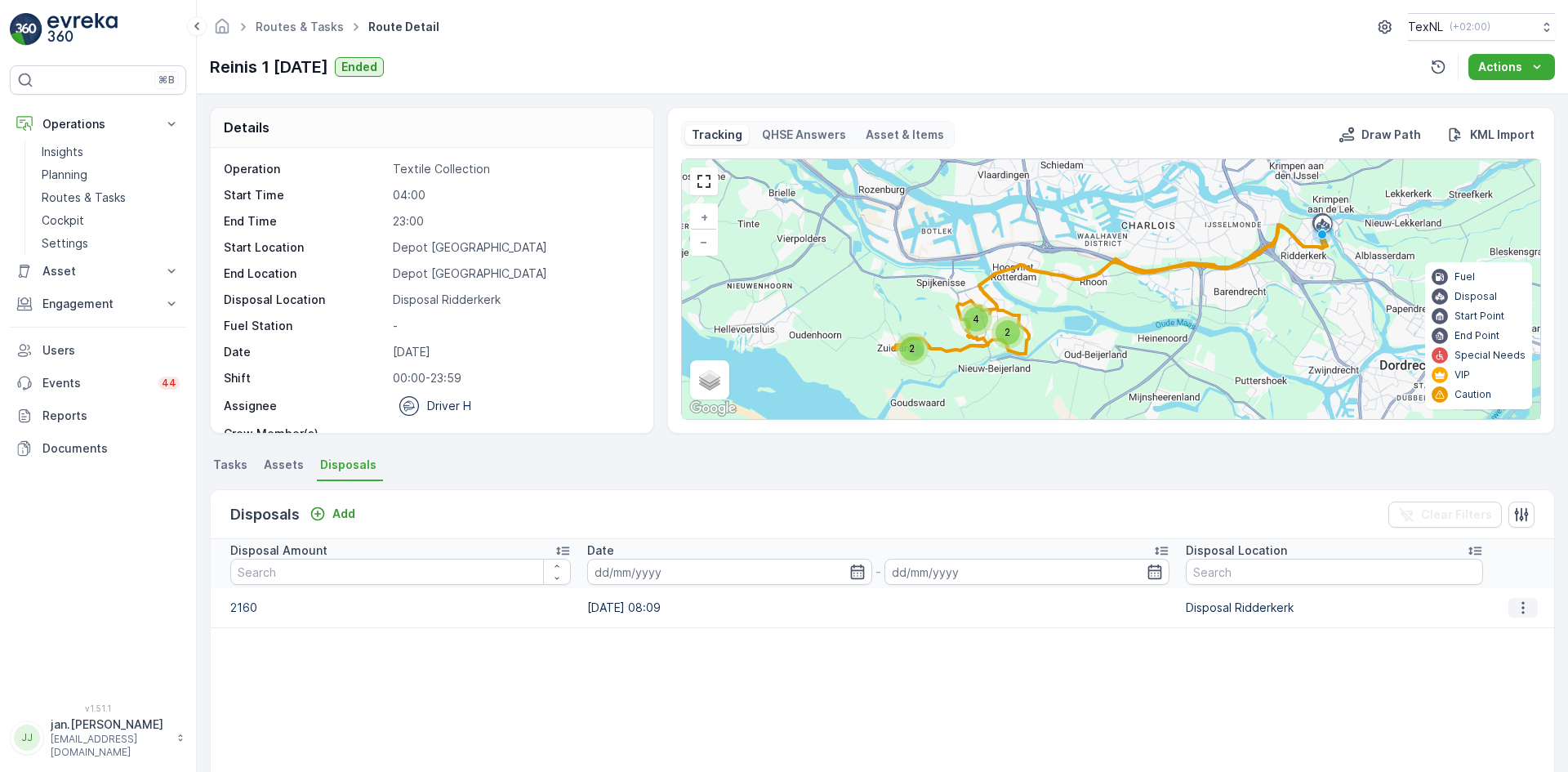
click at [1521, 609] on icon "button" at bounding box center [1523, 607] width 16 height 16
click at [1493, 627] on span "Edit Disposal Amount" at bounding box center [1500, 632] width 115 height 16
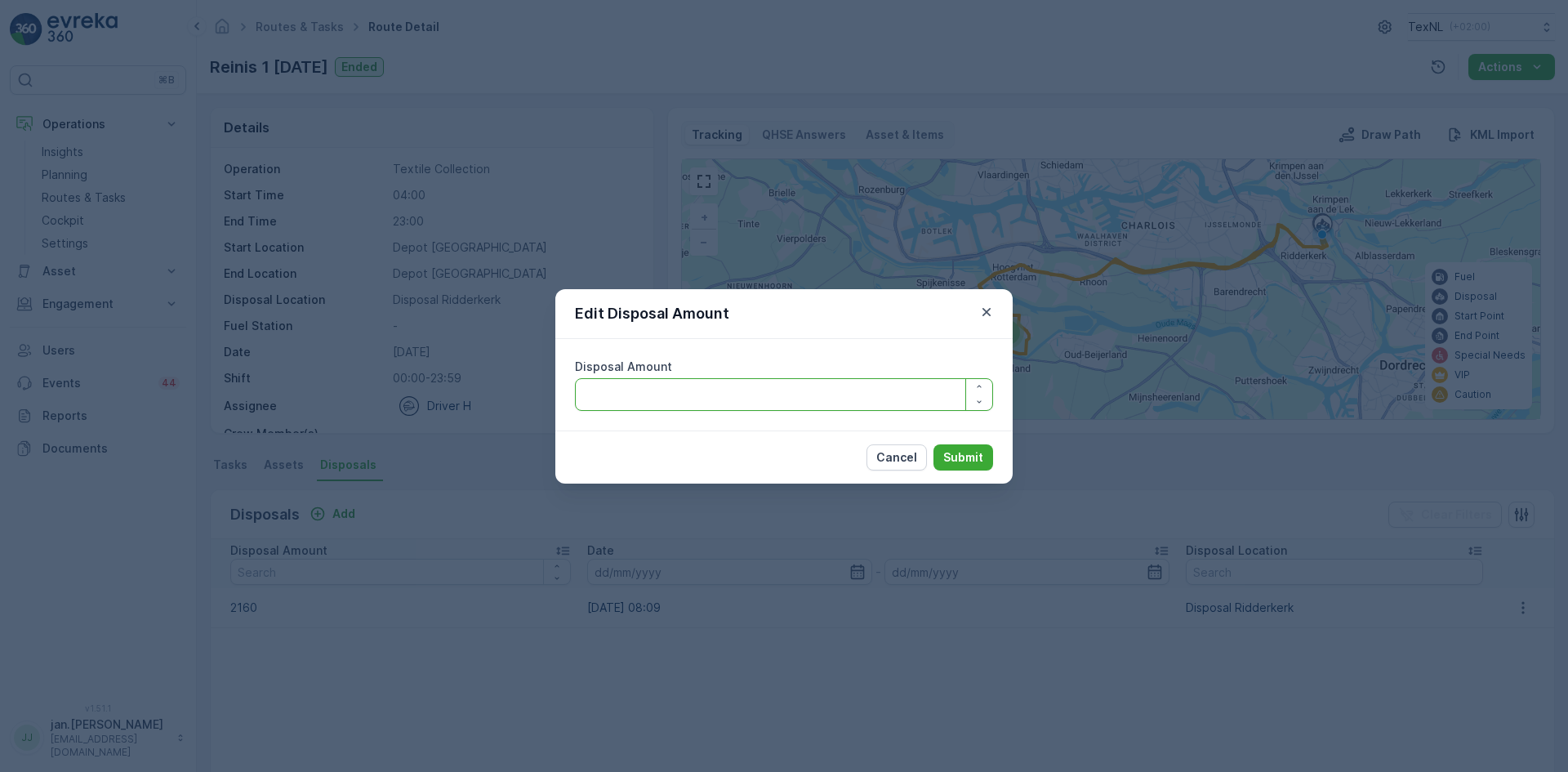
click at [822, 395] on Amount "Disposal Amount" at bounding box center [784, 395] width 418 height 33
type Amount "1960"
click at [970, 466] on button "Submit" at bounding box center [963, 458] width 60 height 27
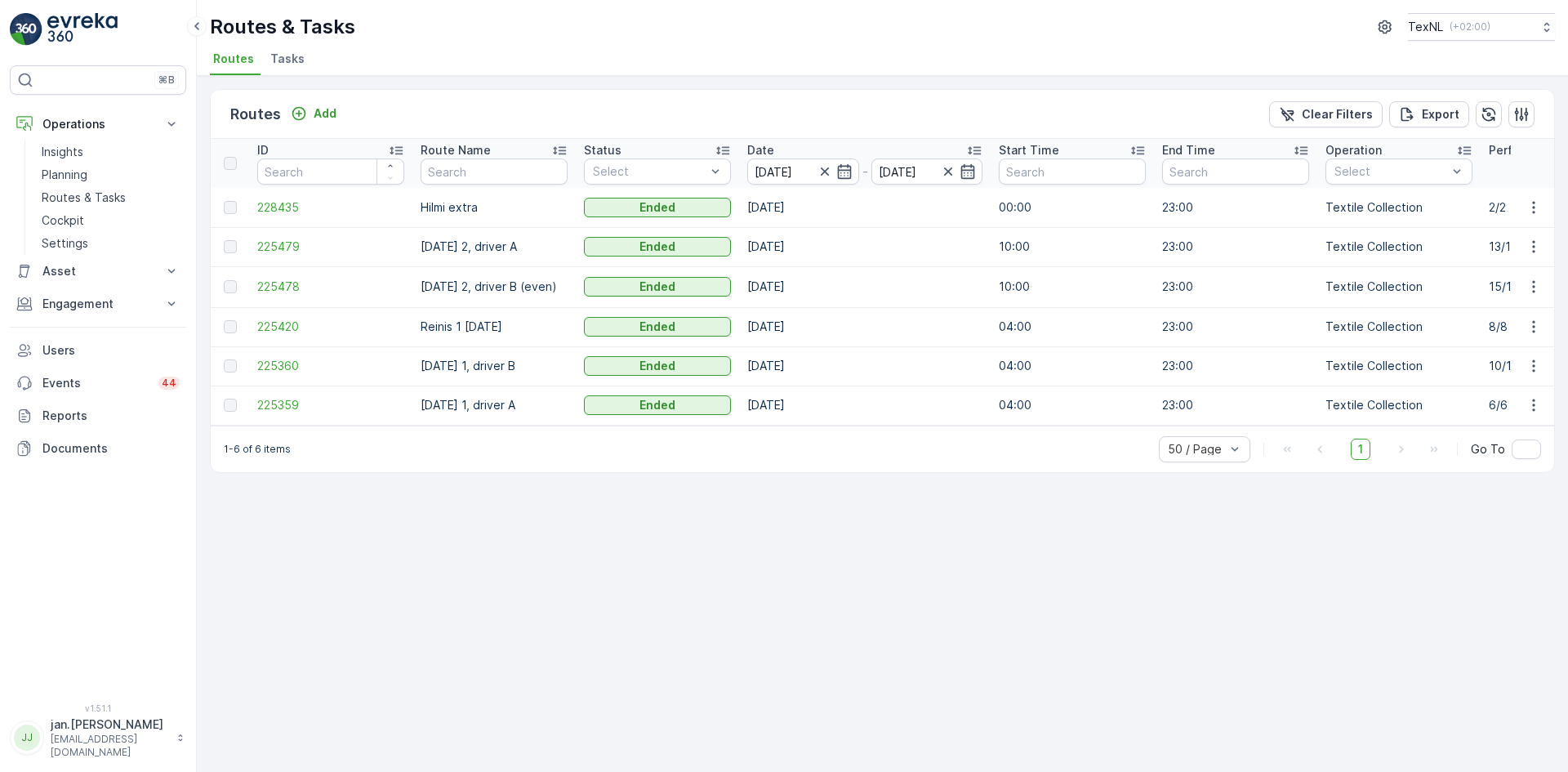
click at [300, 357] on td "225360" at bounding box center [331, 366] width 164 height 39
click at [285, 364] on span "225360" at bounding box center [331, 366] width 147 height 16
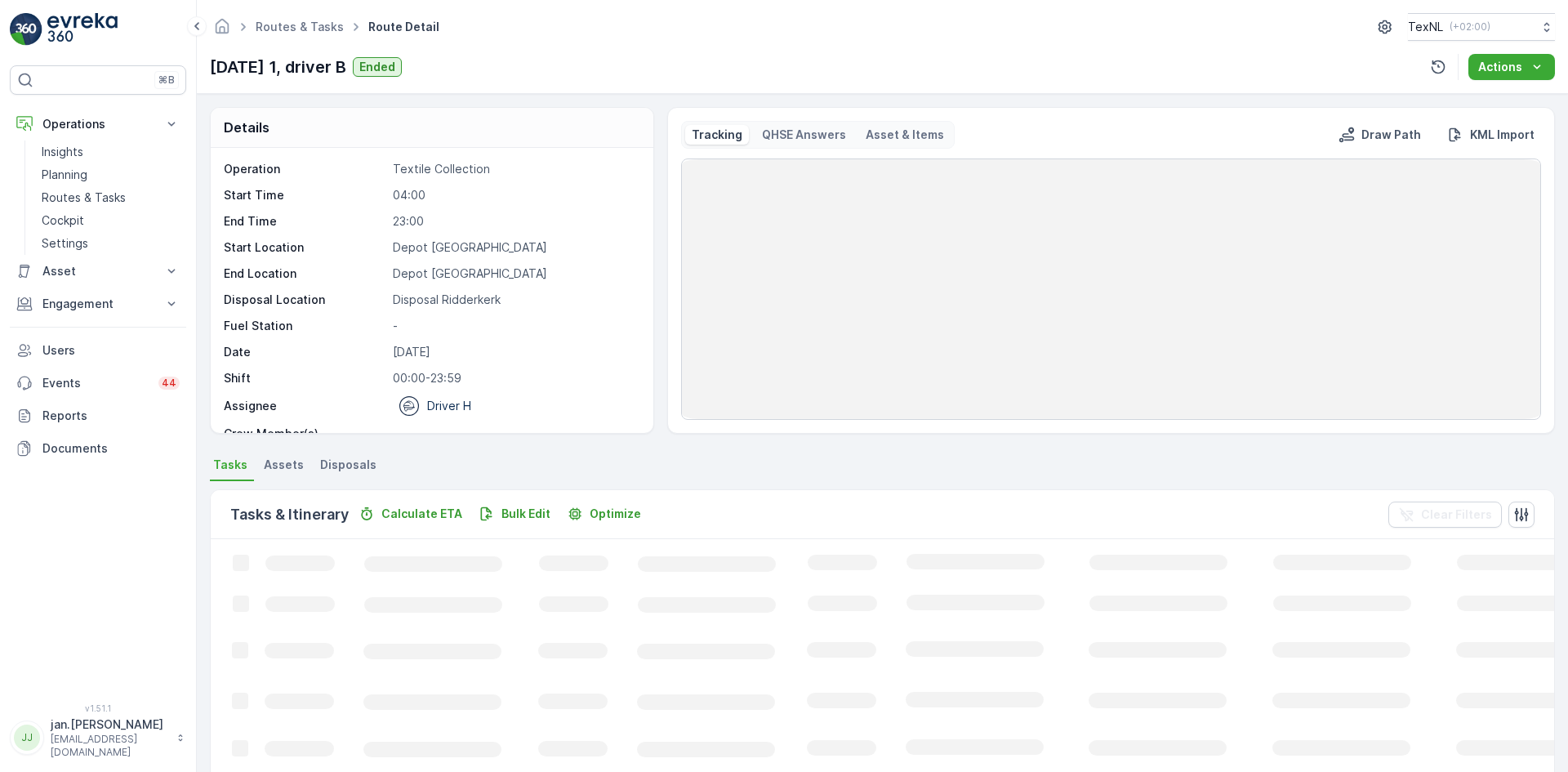
click at [355, 469] on span "Disposals" at bounding box center [349, 464] width 57 height 16
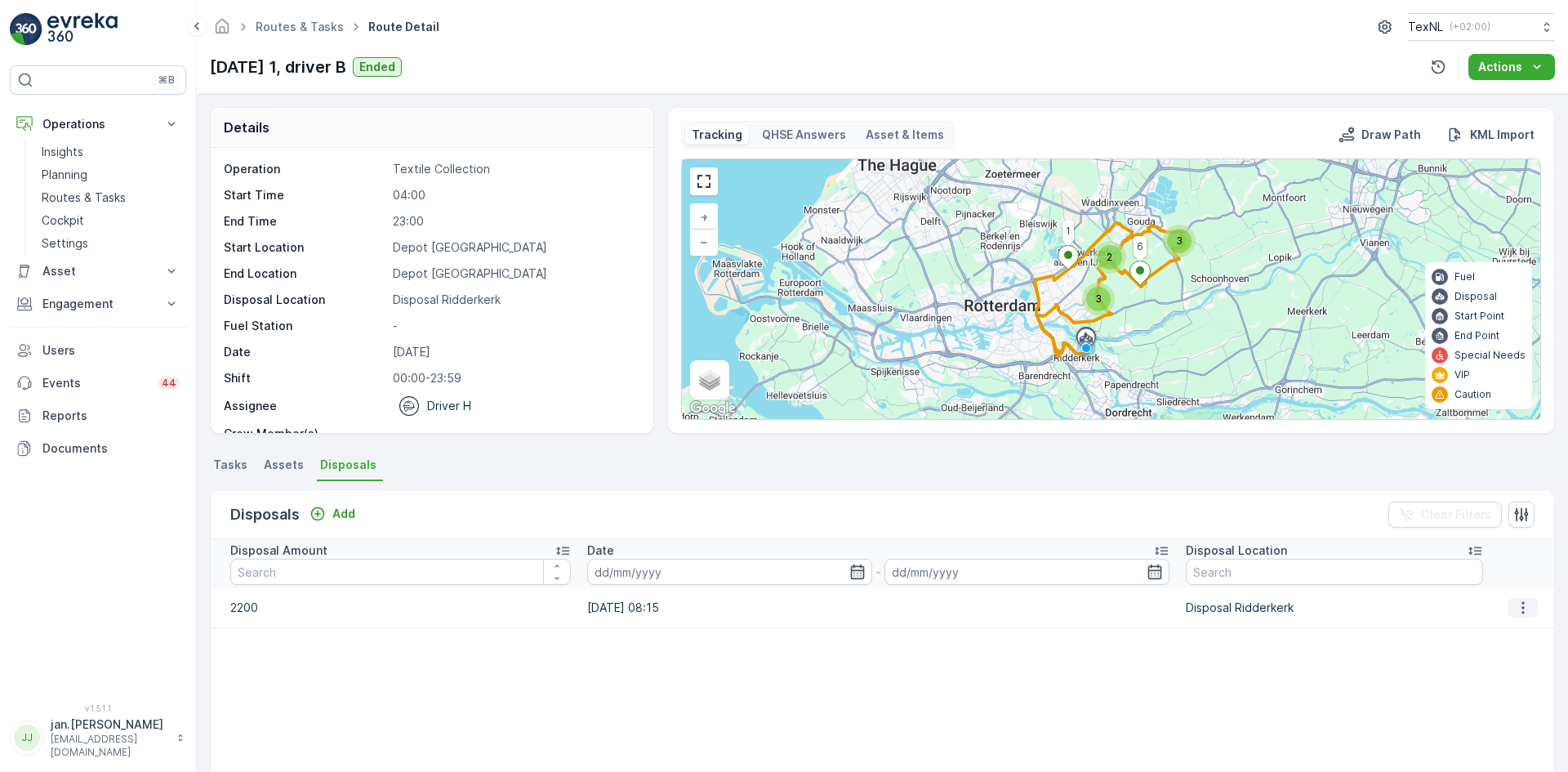
click at [1515, 600] on icon "button" at bounding box center [1523, 607] width 16 height 16
drag, startPoint x: 1446, startPoint y: 655, endPoint x: 1452, endPoint y: 647, distance: 10.0
click at [1446, 652] on table "Disposal Amount Date - Disposal Location 2200 29.09.2025 08:15 Disposal Ridderk…" at bounding box center [882, 738] width 1344 height 398
click at [1528, 601] on button "button" at bounding box center [1523, 607] width 29 height 20
click at [1492, 630] on span "Edit Disposal Amount" at bounding box center [1500, 632] width 115 height 16
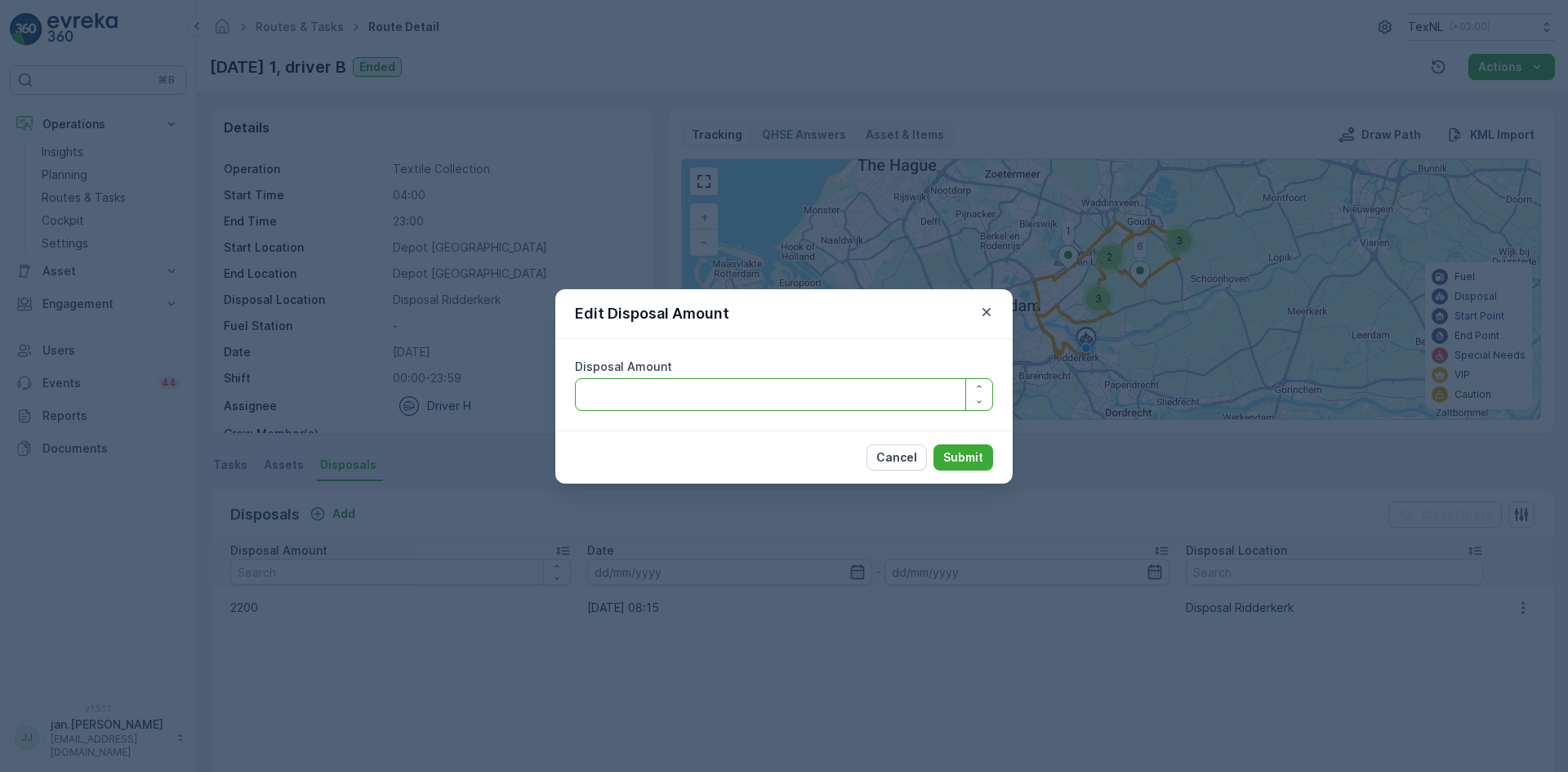
click at [736, 395] on Amount "Disposal Amount" at bounding box center [784, 395] width 418 height 33
type Amount "2000"
click at [956, 456] on p "Submit" at bounding box center [963, 458] width 40 height 16
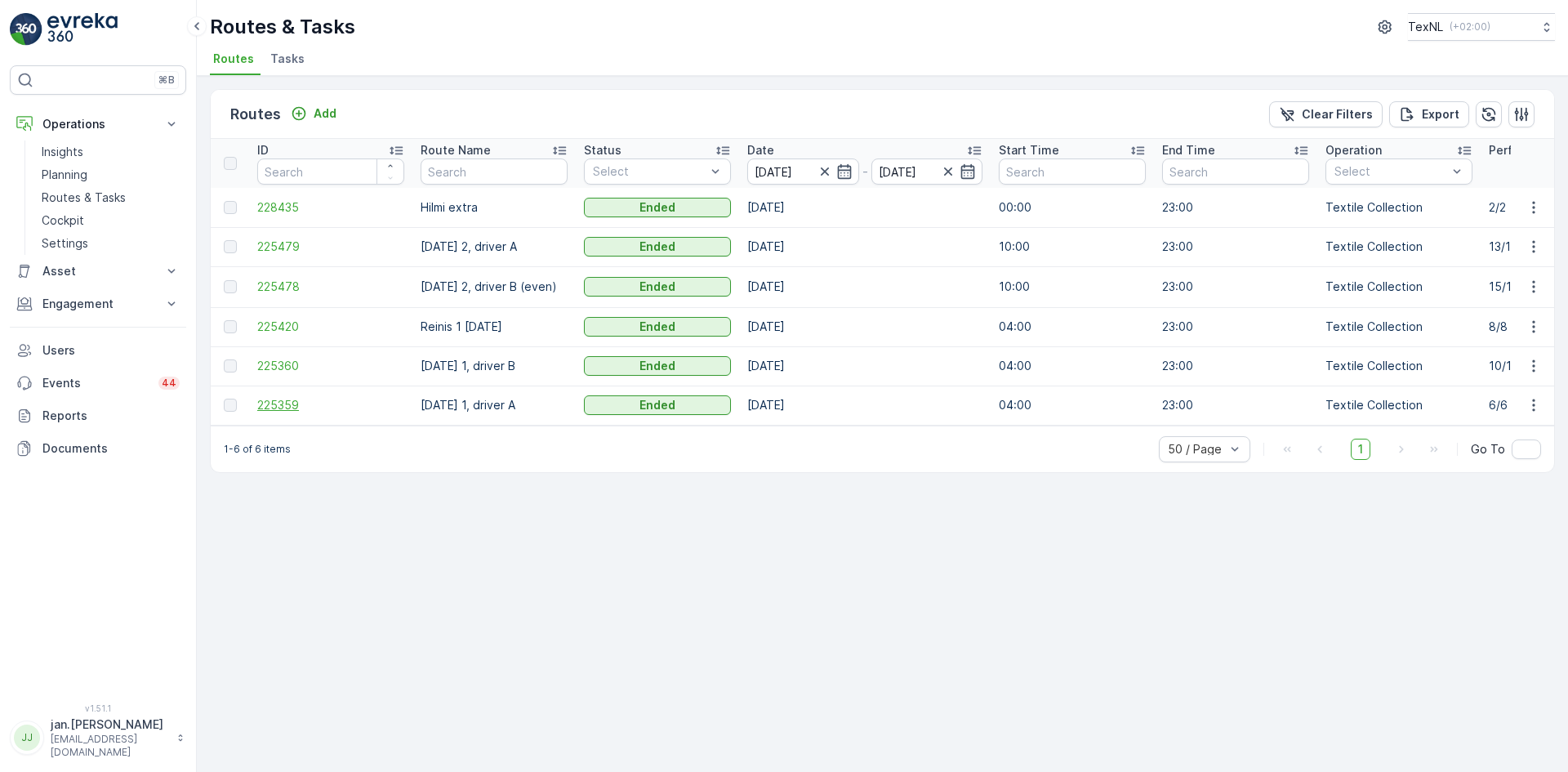
click at [286, 398] on span "225359" at bounding box center [331, 405] width 147 height 16
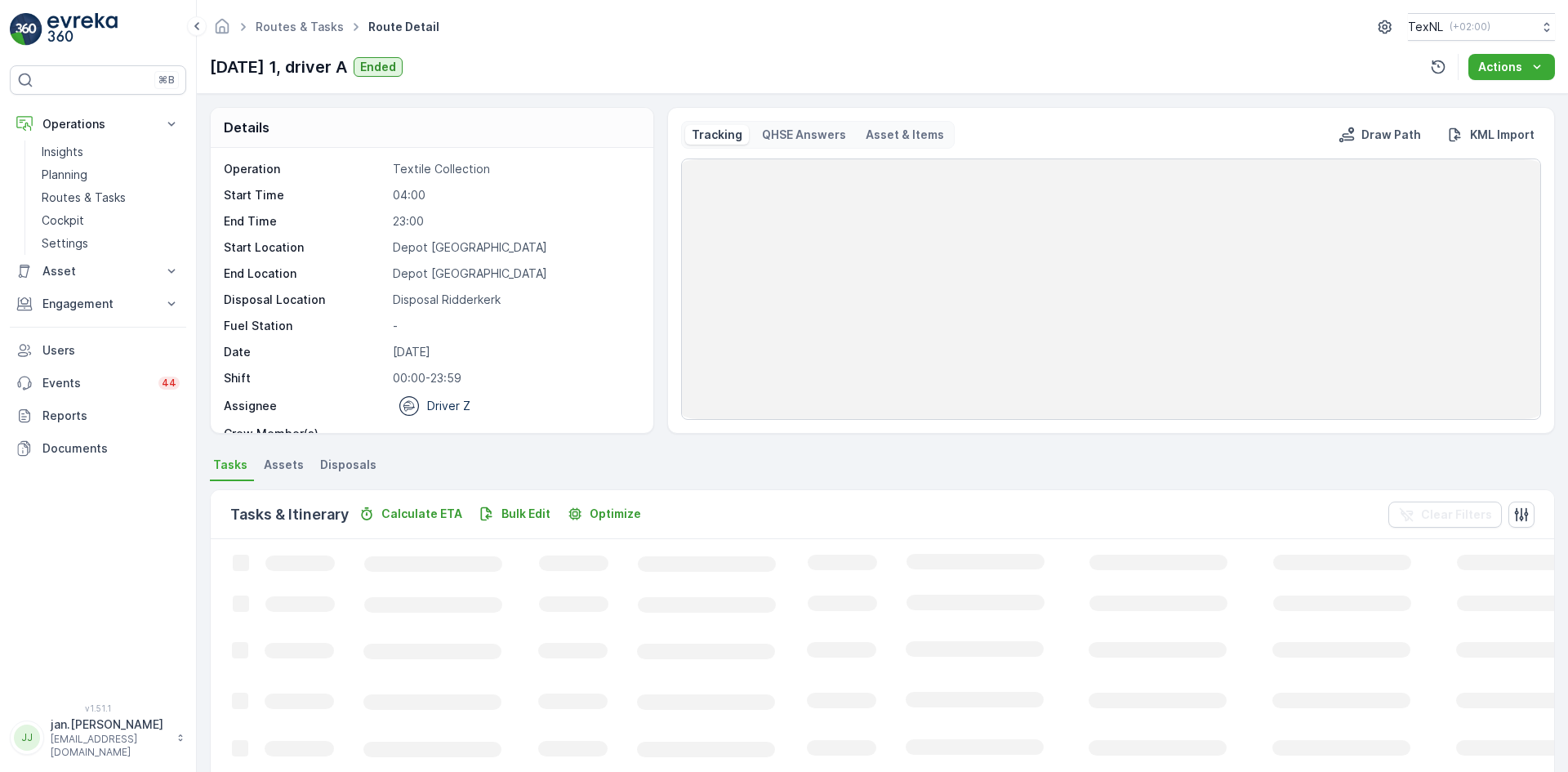
click at [356, 466] on span "Disposals" at bounding box center [349, 464] width 57 height 16
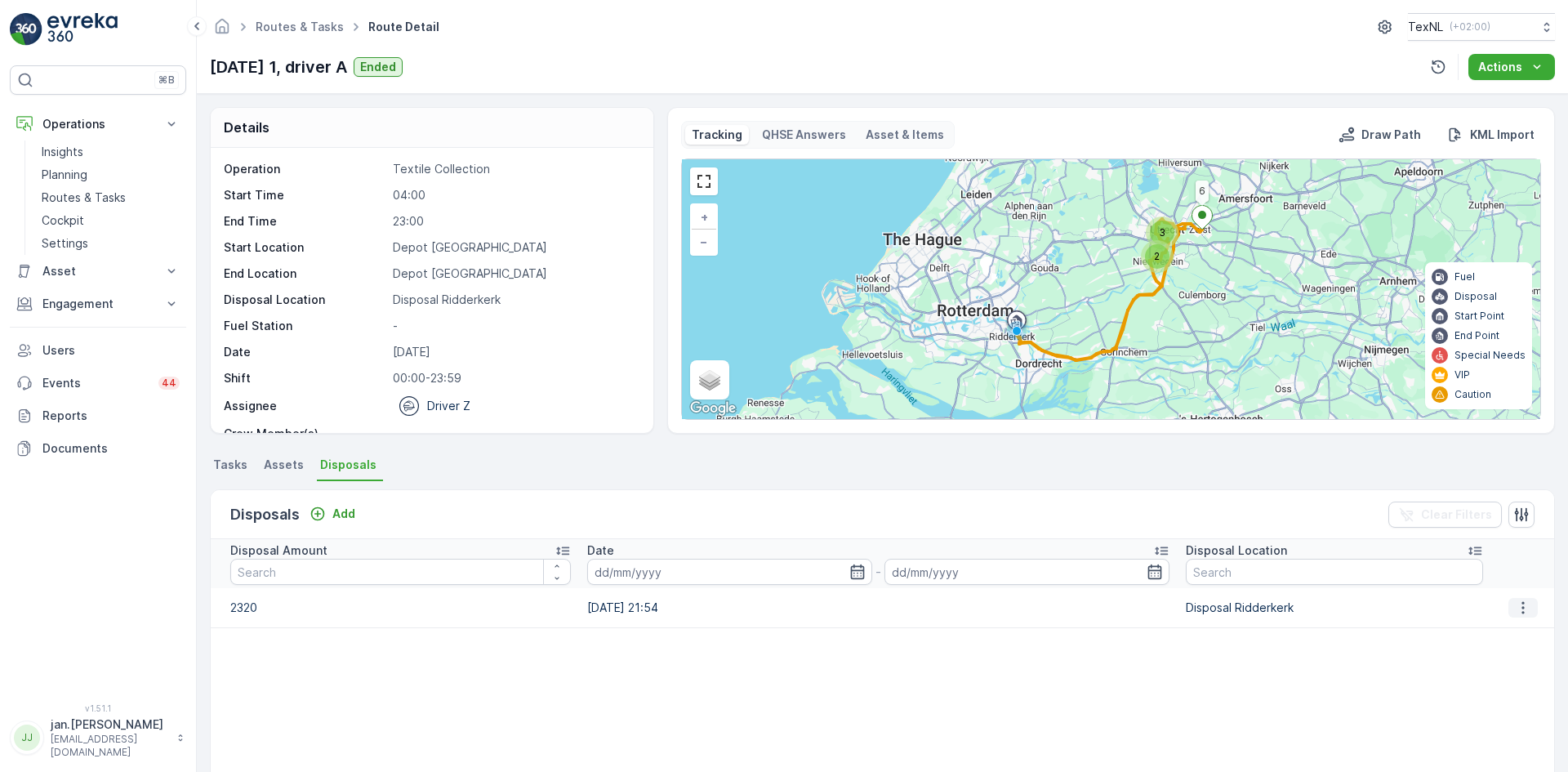
click at [1515, 607] on icon "button" at bounding box center [1523, 607] width 16 height 16
click at [1476, 635] on span "Edit Disposal Amount" at bounding box center [1500, 632] width 115 height 16
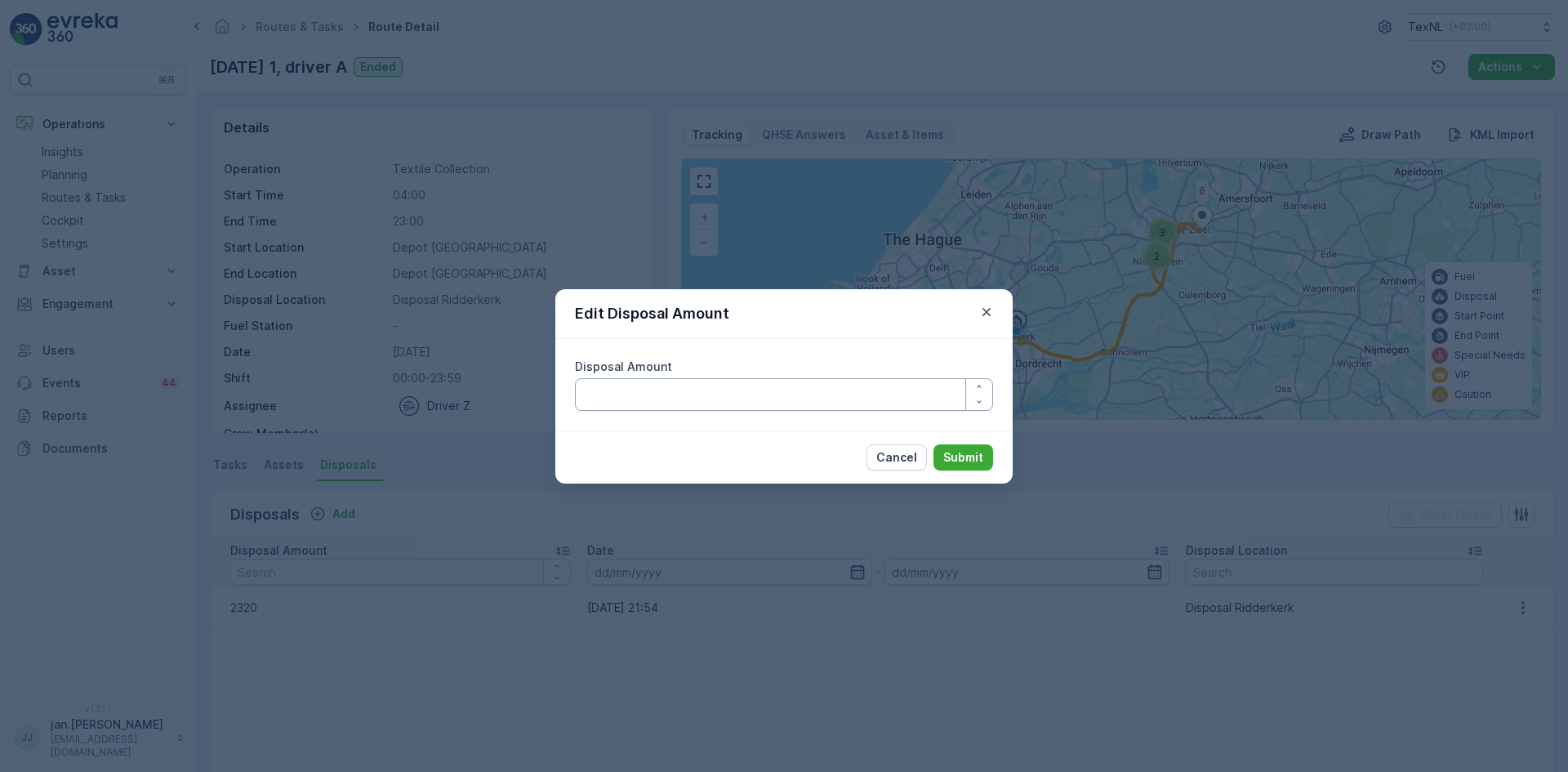
click at [799, 404] on Amount "Disposal Amount" at bounding box center [784, 395] width 418 height 33
type Amount "2105"
click at [976, 457] on p "Submit" at bounding box center [963, 458] width 40 height 16
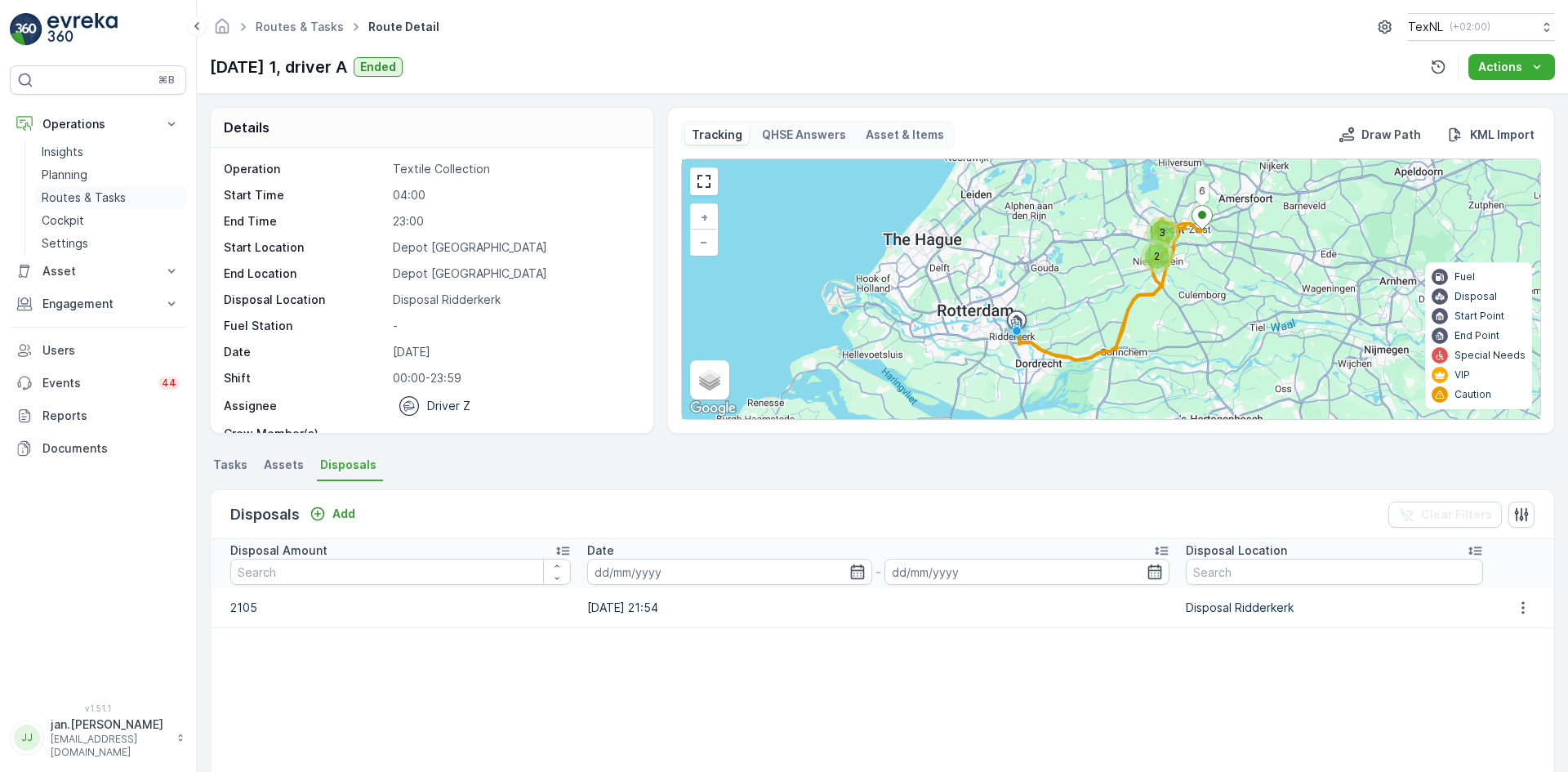
click at [94, 190] on p "Routes & Tasks" at bounding box center [84, 197] width 84 height 16
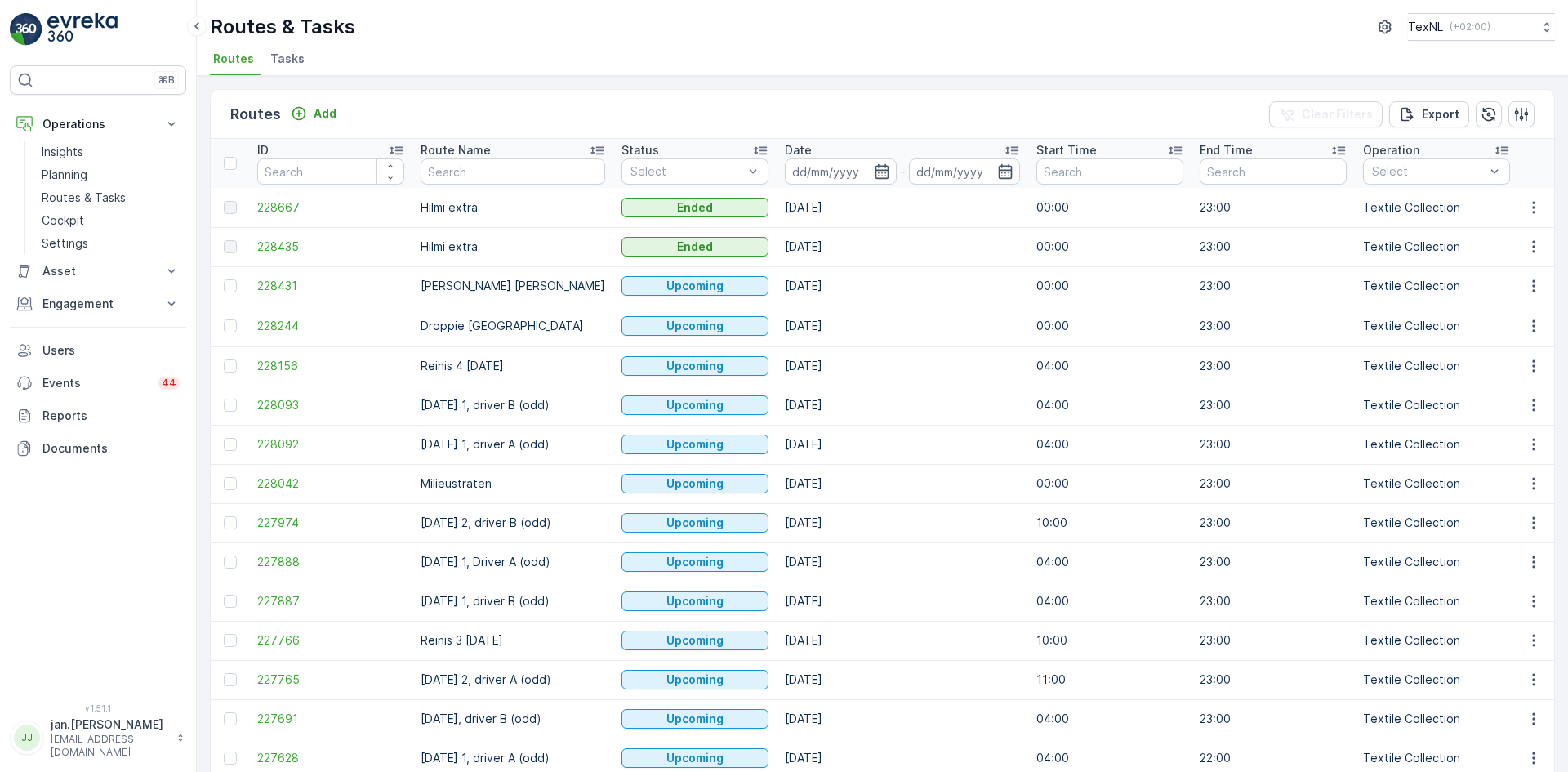
click at [836, 168] on input at bounding box center [841, 171] width 112 height 27
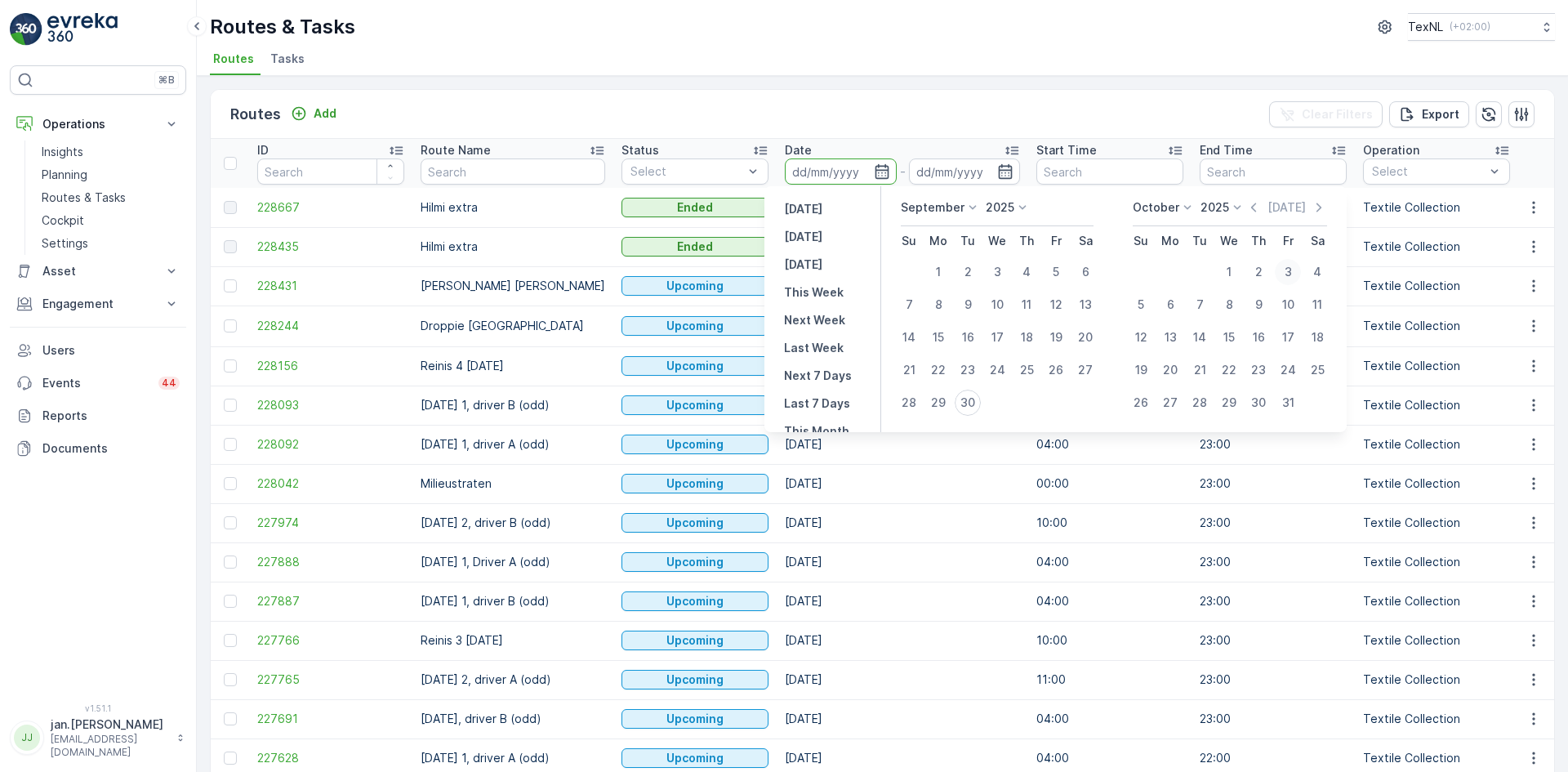
click at [1286, 274] on div "3" at bounding box center [1288, 272] width 27 height 27
type input "03.10.2025"
click at [1286, 274] on div "3" at bounding box center [1288, 272] width 27 height 27
type input "03.10.2025"
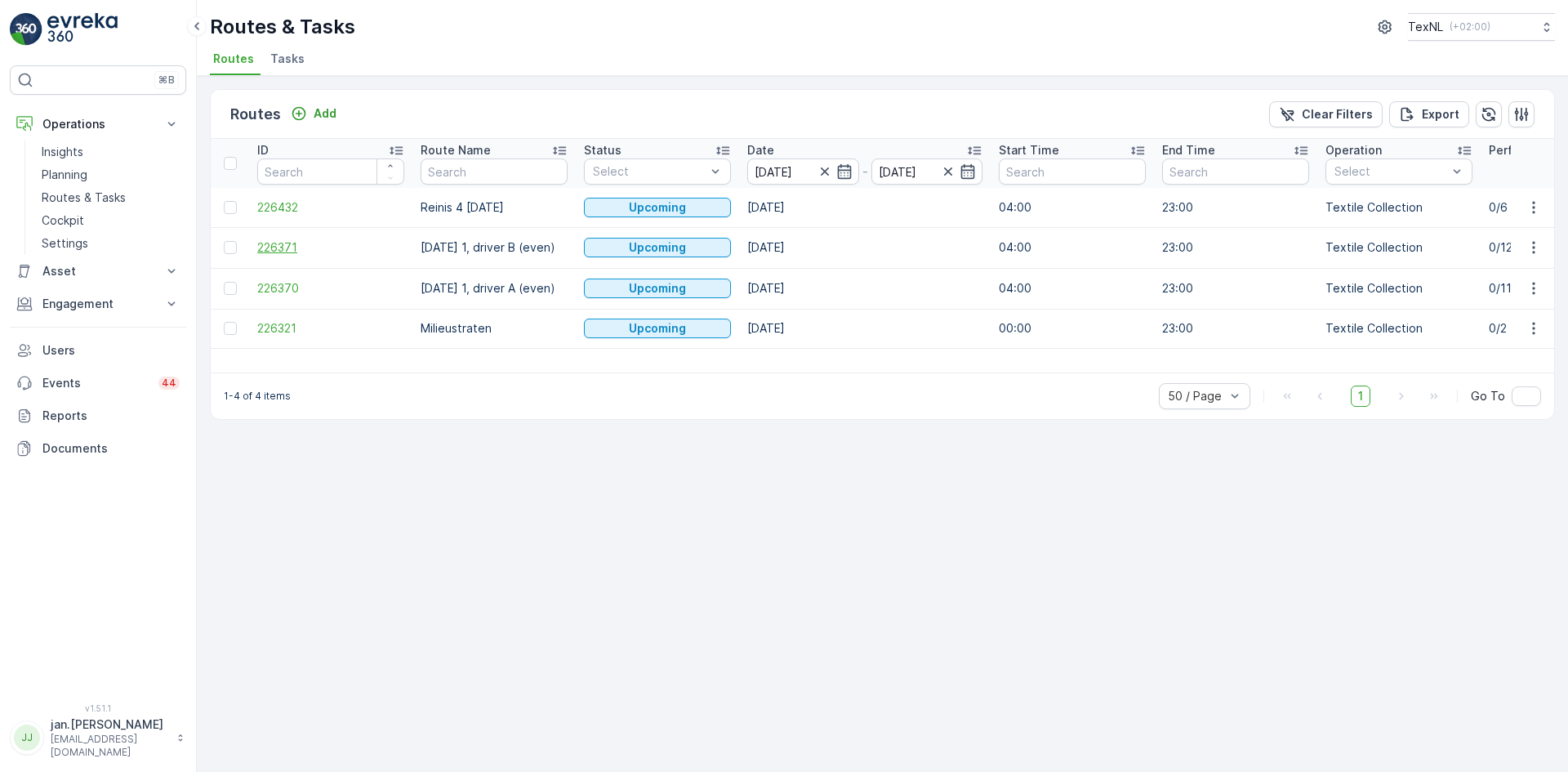
click at [285, 249] on span "226371" at bounding box center [331, 247] width 147 height 16
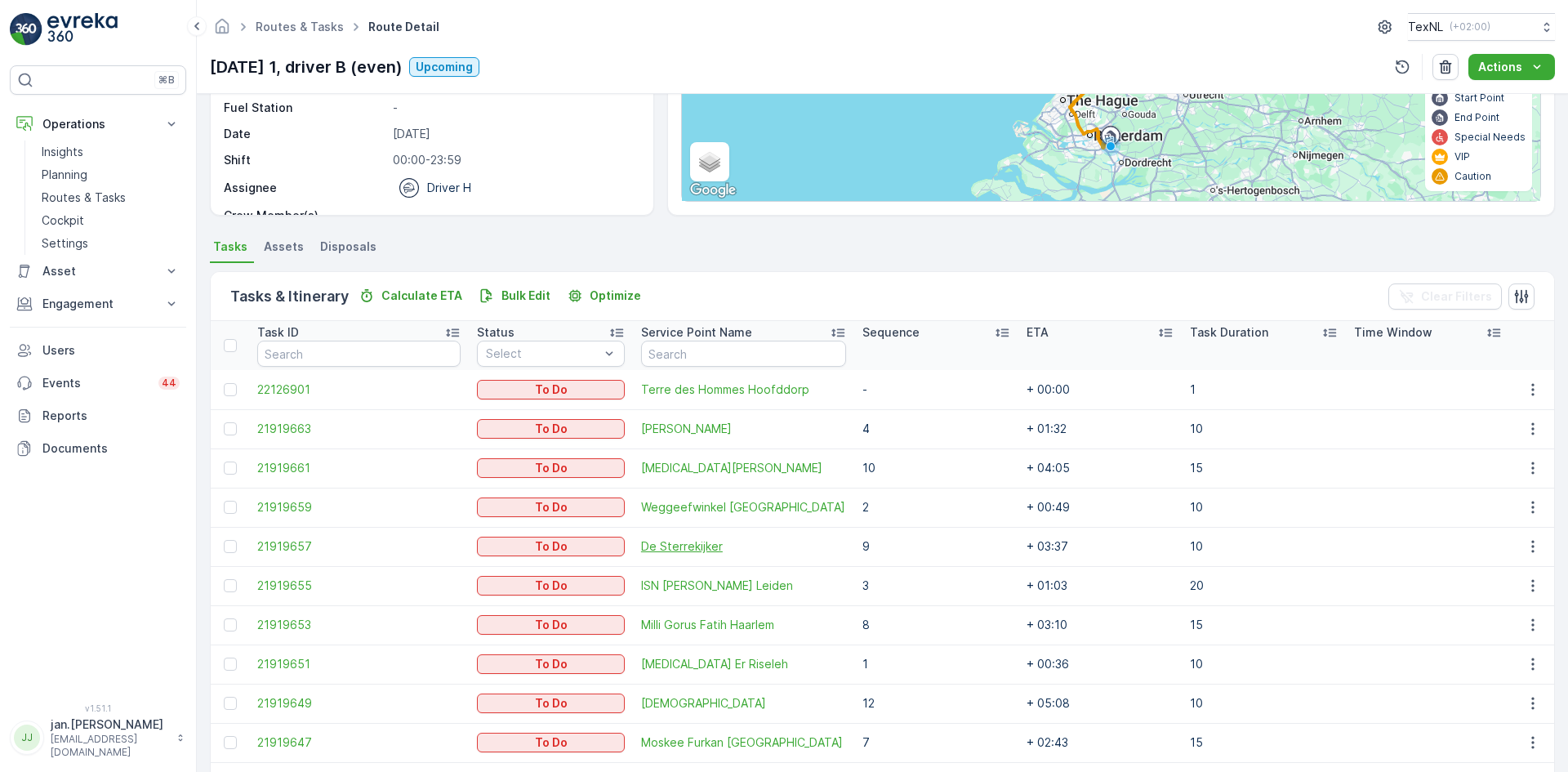
scroll to position [245, 0]
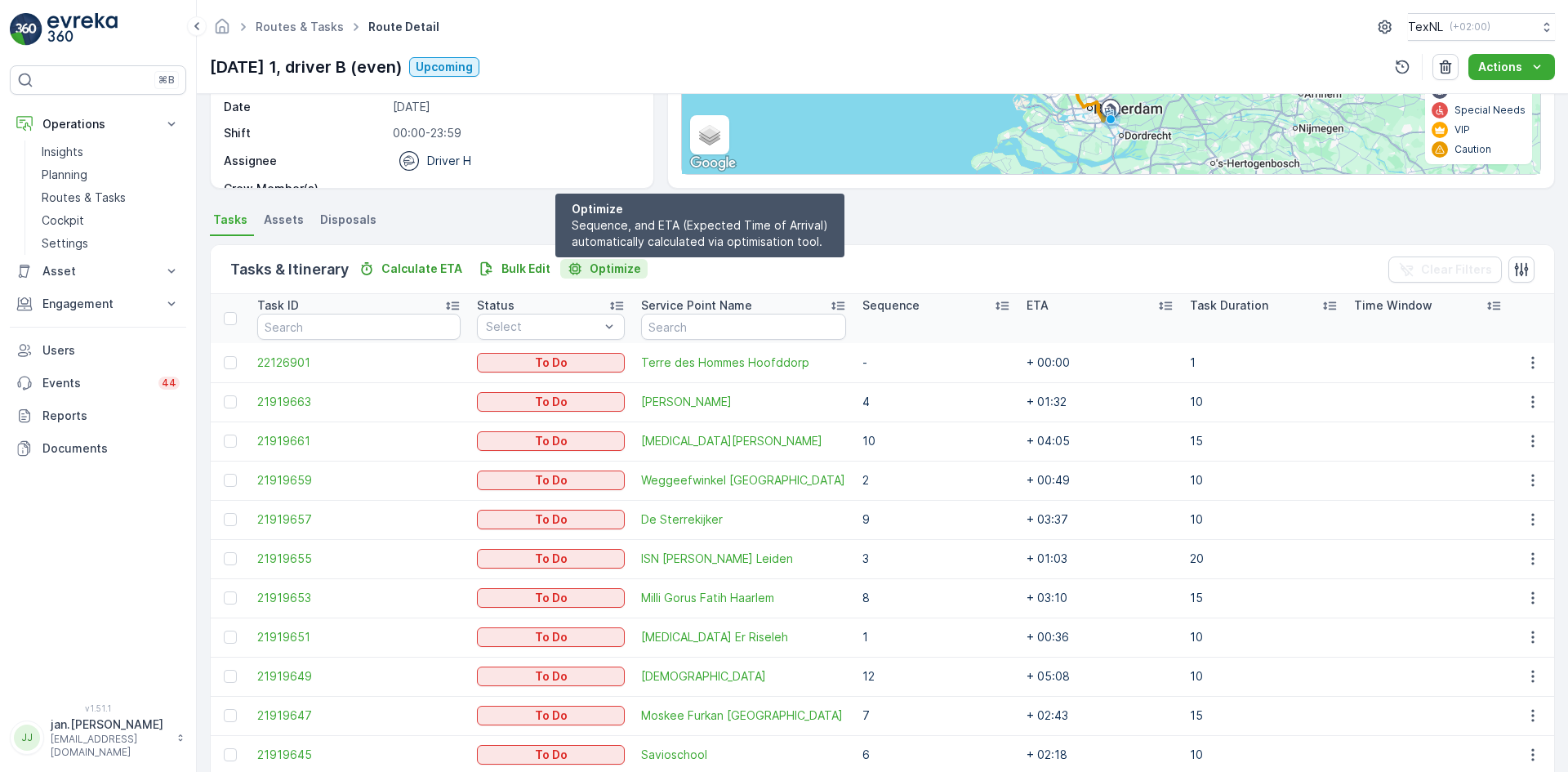
click at [617, 272] on p "Optimize" at bounding box center [616, 268] width 51 height 16
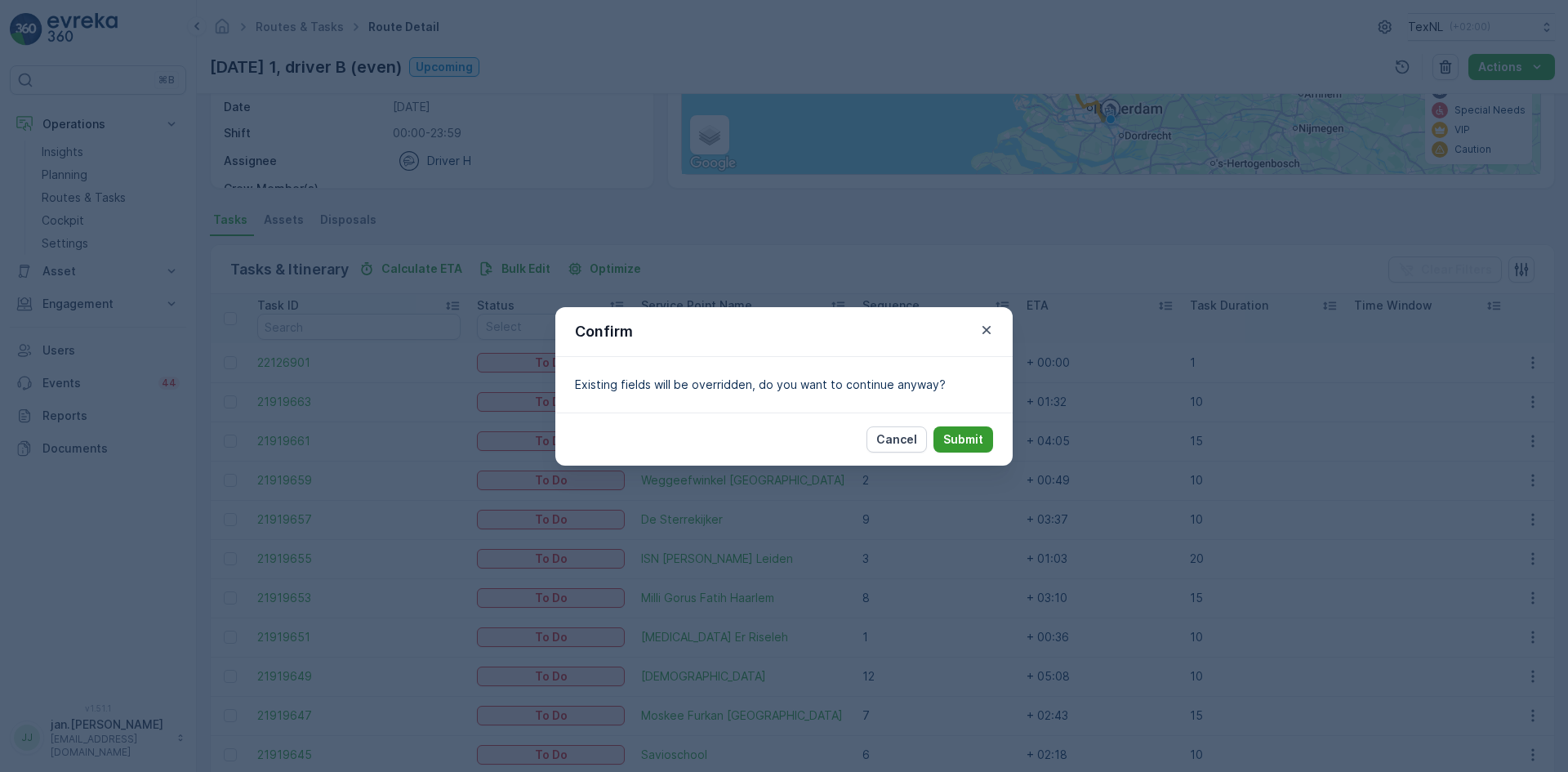
click at [973, 434] on p "Submit" at bounding box center [963, 440] width 40 height 16
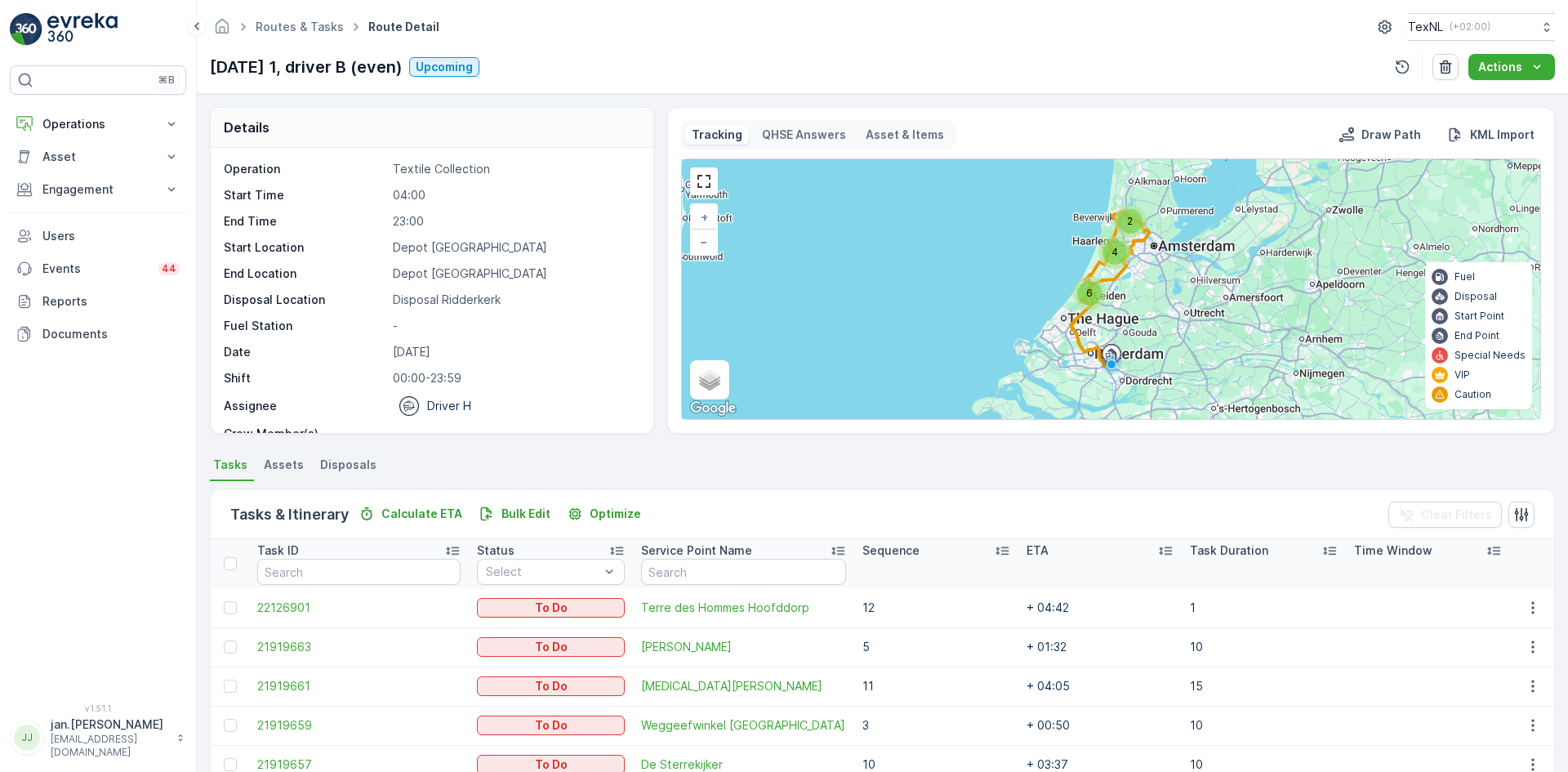
click at [882, 544] on p "Sequence" at bounding box center [891, 550] width 57 height 16
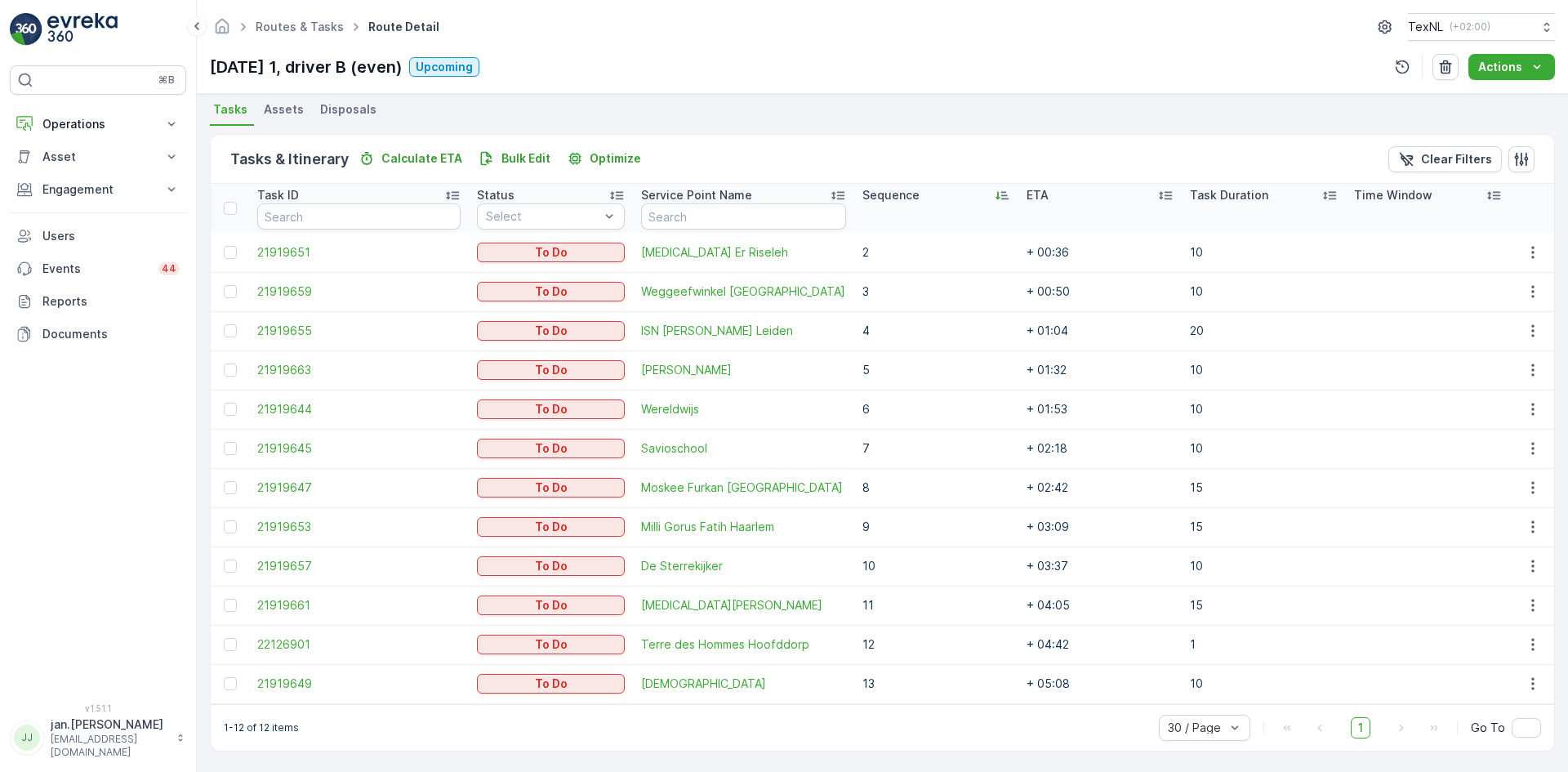
scroll to position [356, 0]
